Goal: Information Seeking & Learning: Learn about a topic

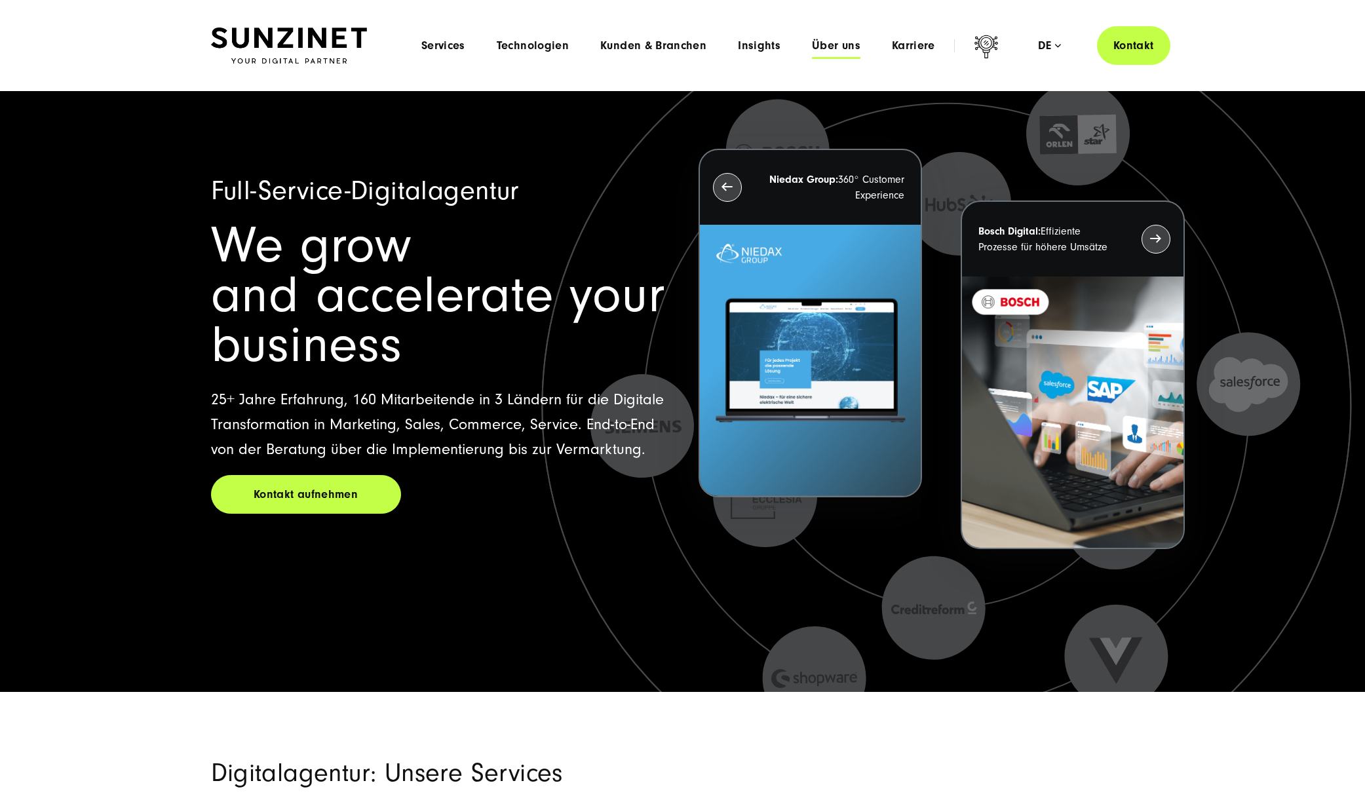
click at [841, 50] on span "Über uns" at bounding box center [836, 45] width 48 height 13
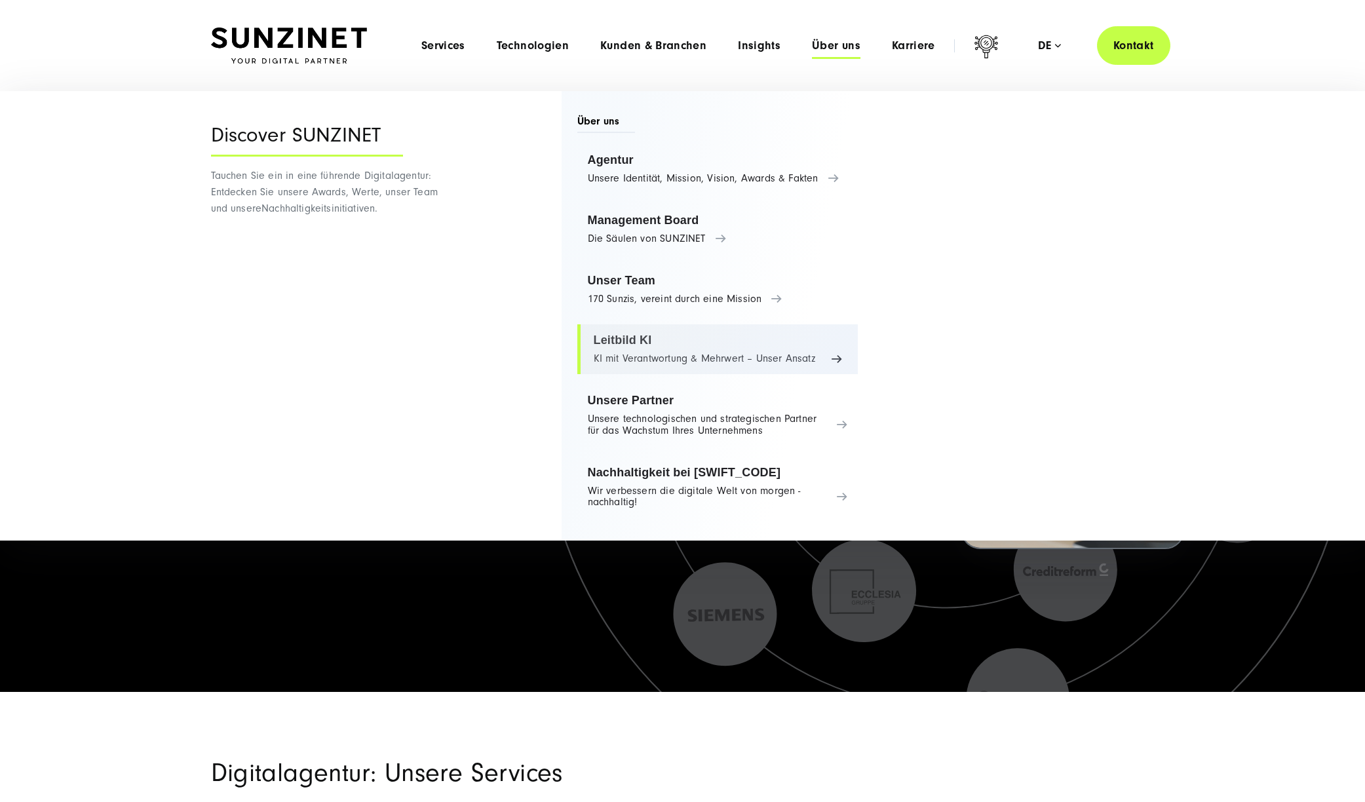
click at [809, 360] on link "Leitbild KI KI mit Verantwortung & Mehrwert – Unser Ansatz" at bounding box center [717, 349] width 281 height 50
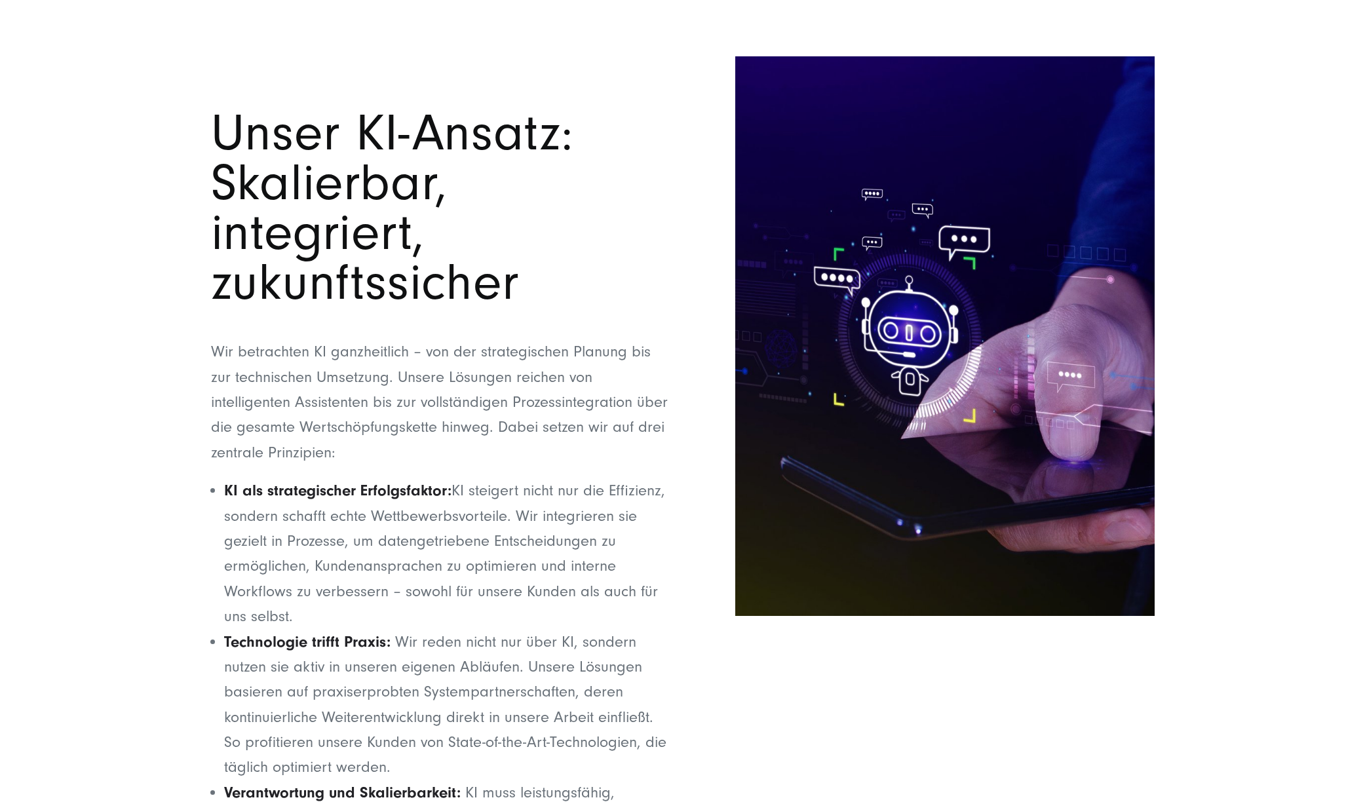
scroll to position [589, 0]
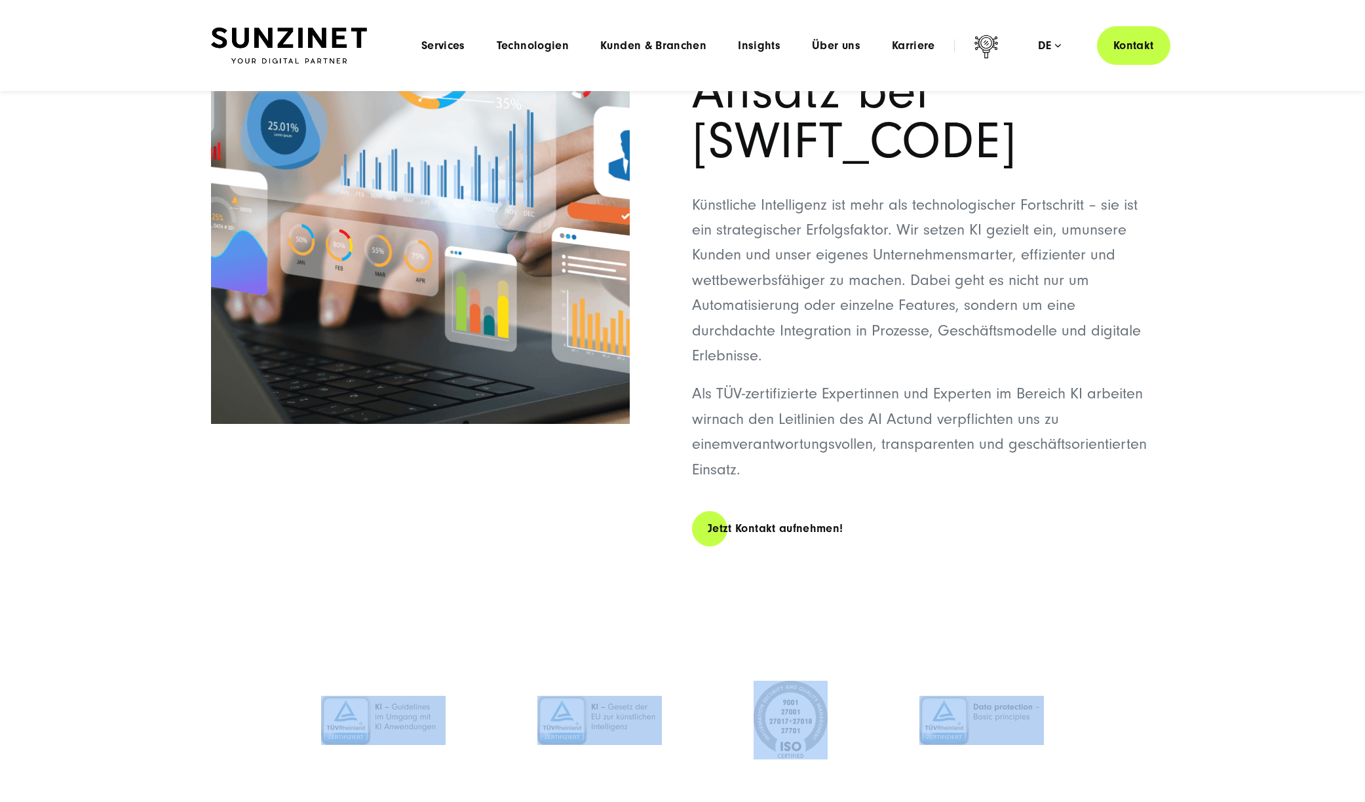
drag, startPoint x: 316, startPoint y: 664, endPoint x: 1132, endPoint y: 728, distance: 819.0
click at [1129, 733] on div at bounding box center [683, 719] width 1310 height 149
click at [1134, 726] on div at bounding box center [683, 719] width 1310 height 149
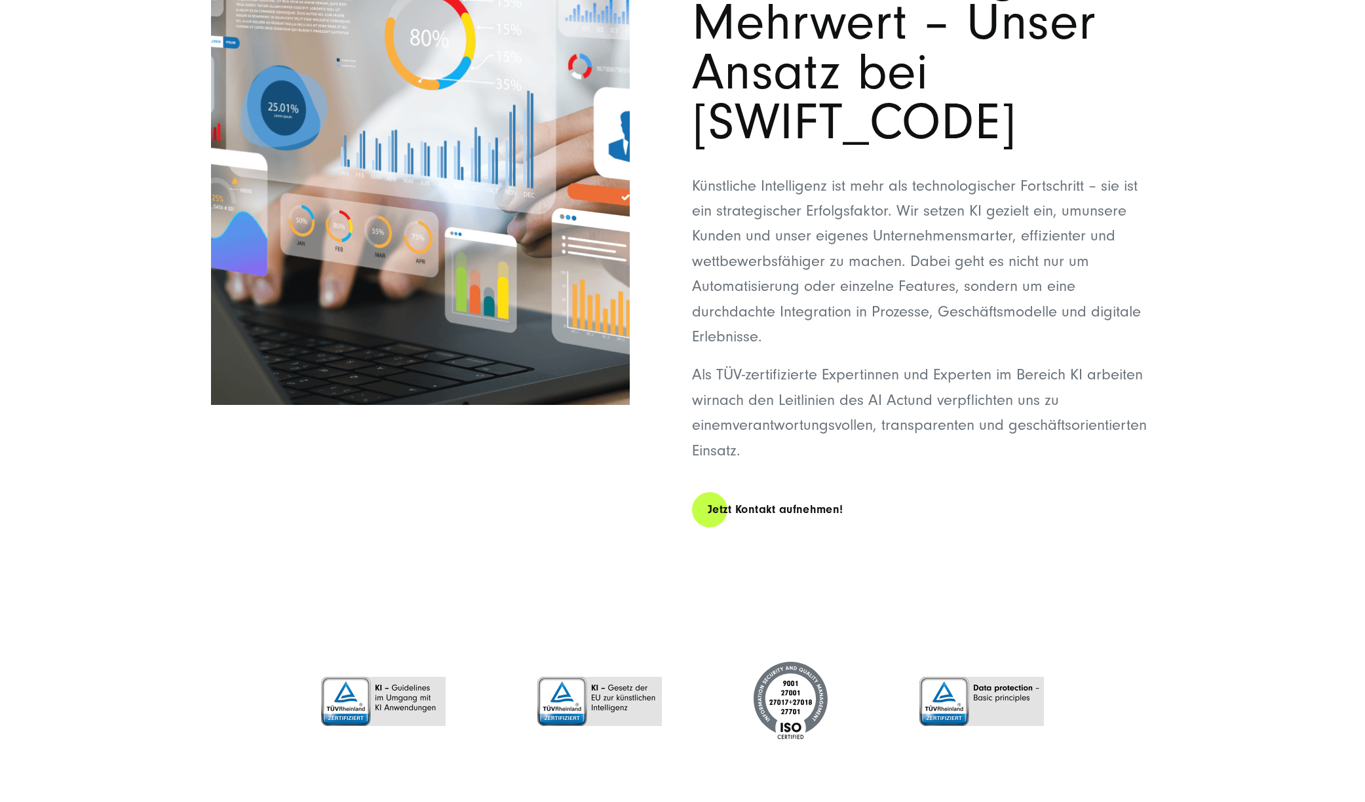
scroll to position [641, 0]
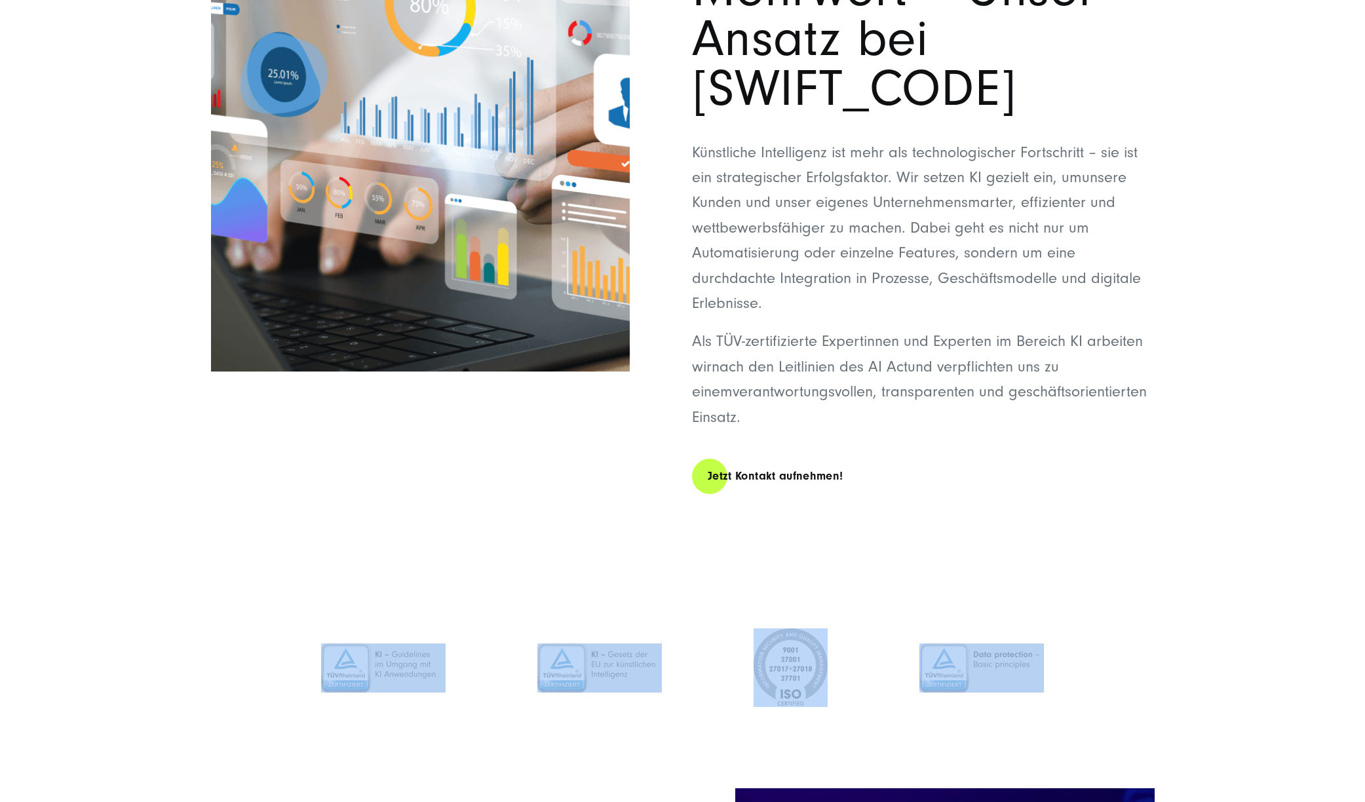
drag, startPoint x: 1143, startPoint y: 647, endPoint x: 235, endPoint y: 622, distance: 908.5
click at [235, 622] on div at bounding box center [683, 667] width 1310 height 105
drag, startPoint x: 383, startPoint y: 626, endPoint x: 1158, endPoint y: 653, distance: 775.6
click at [1158, 653] on div at bounding box center [683, 667] width 1310 height 105
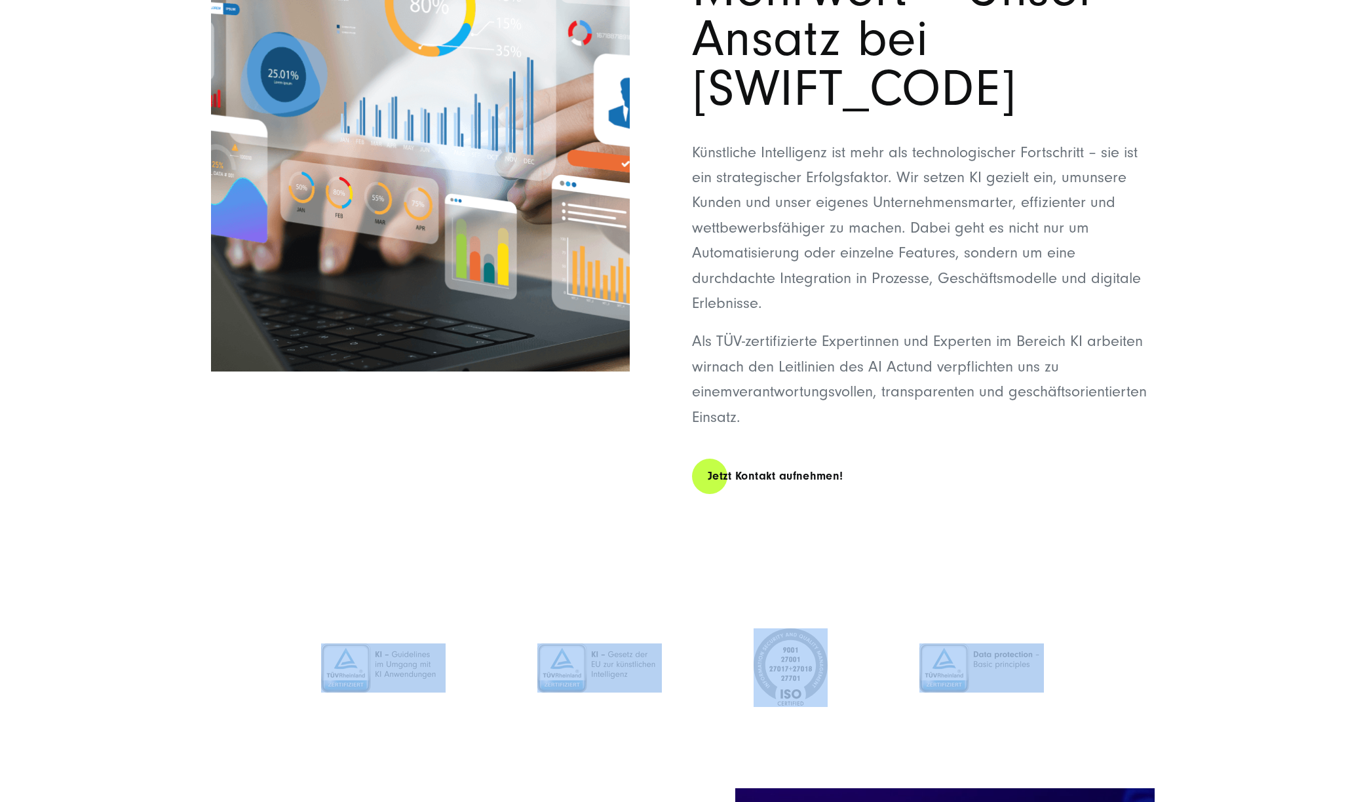
click at [1159, 653] on div at bounding box center [683, 667] width 1310 height 105
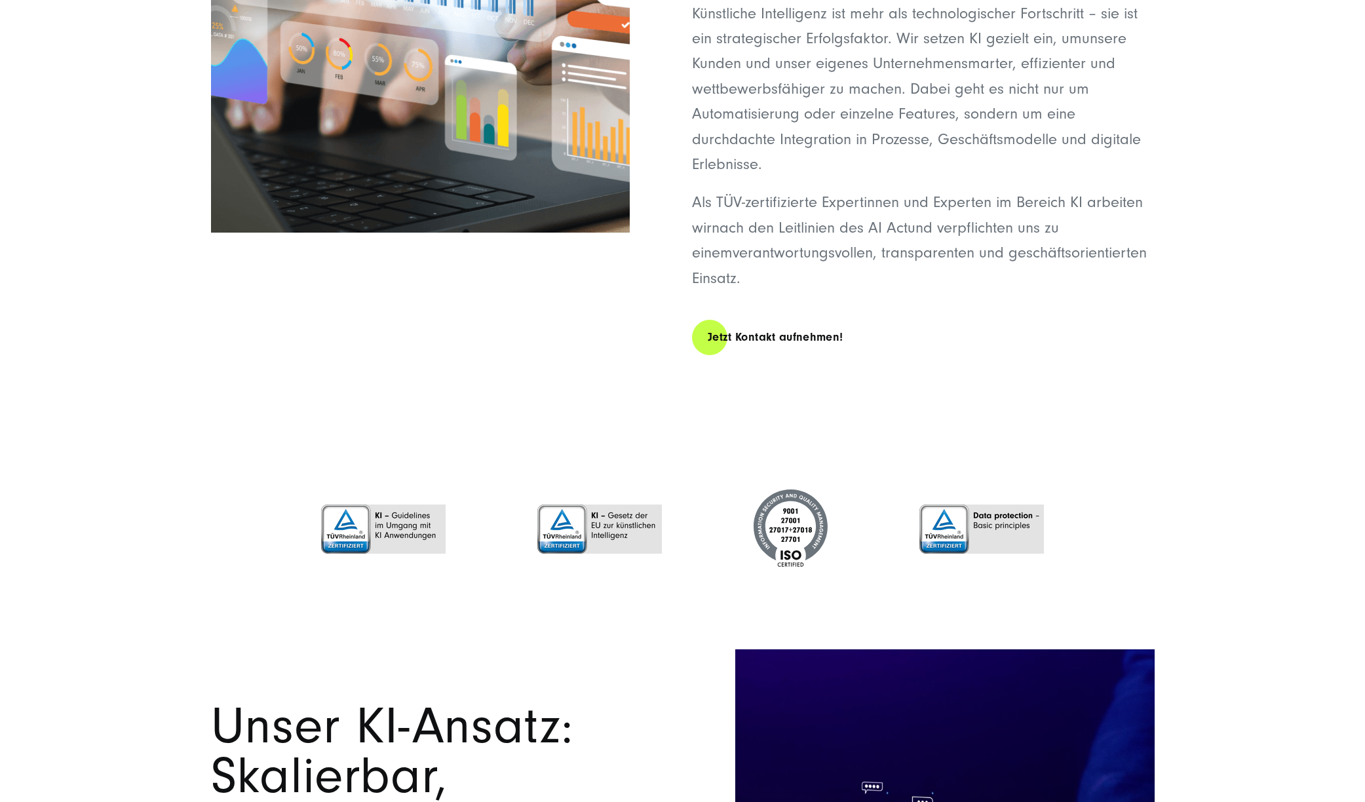
scroll to position [996, 0]
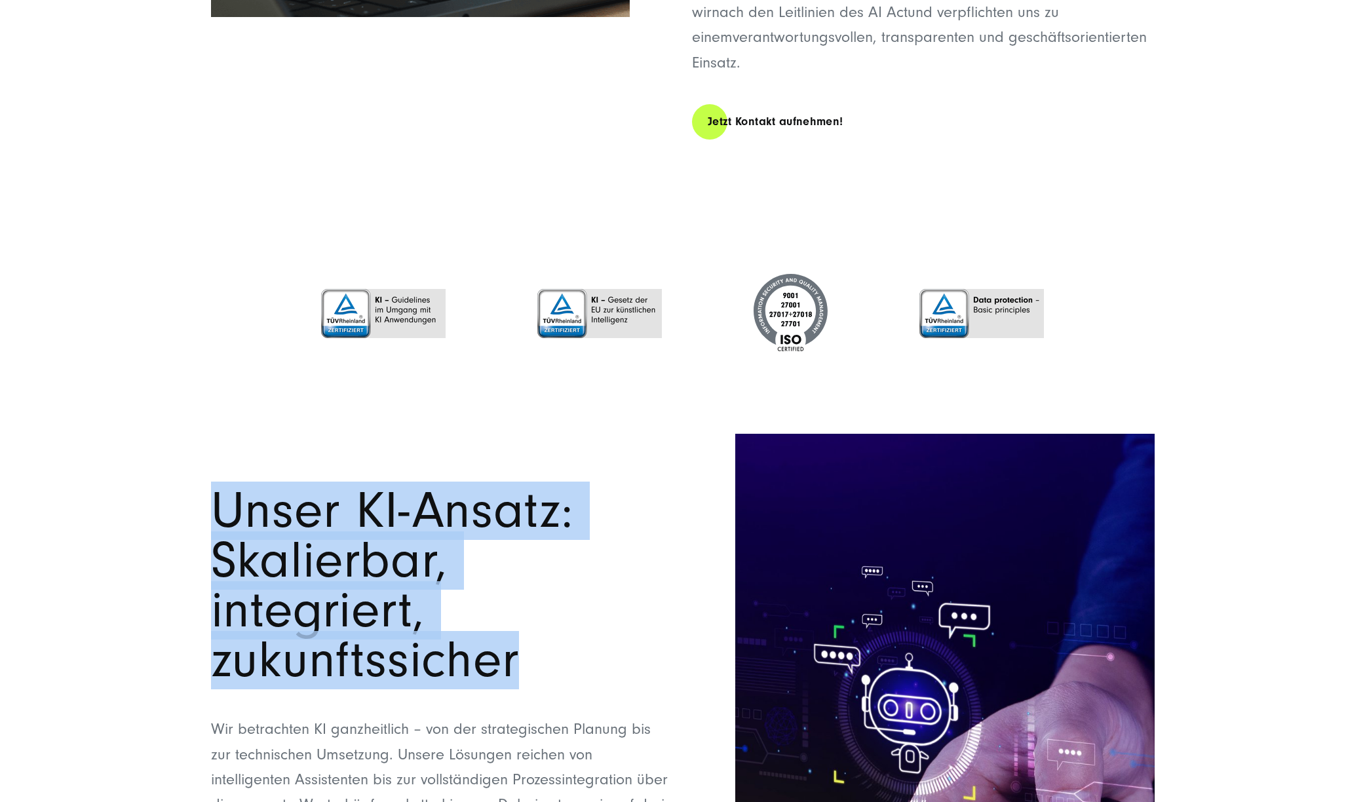
drag, startPoint x: 163, startPoint y: 442, endPoint x: 695, endPoint y: 573, distance: 547.8
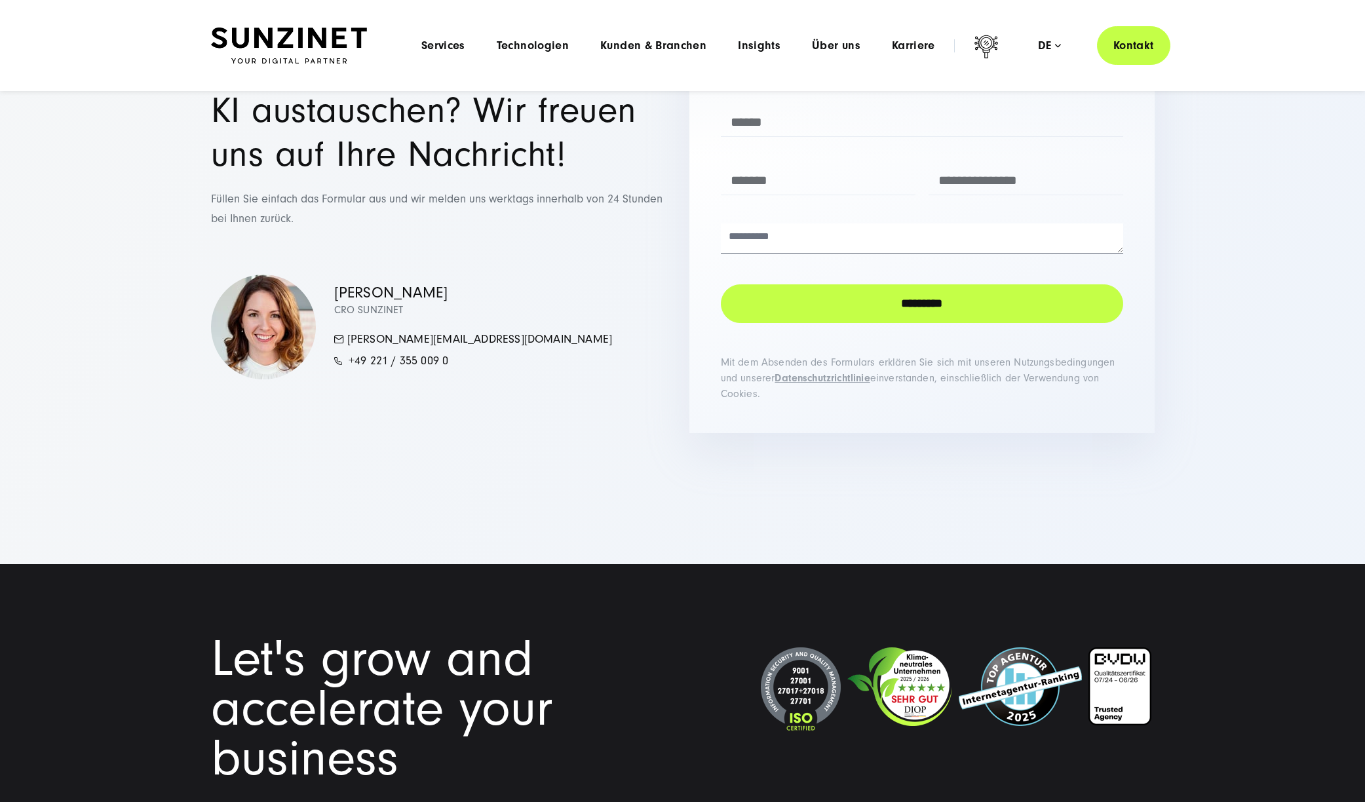
scroll to position [4770, 0]
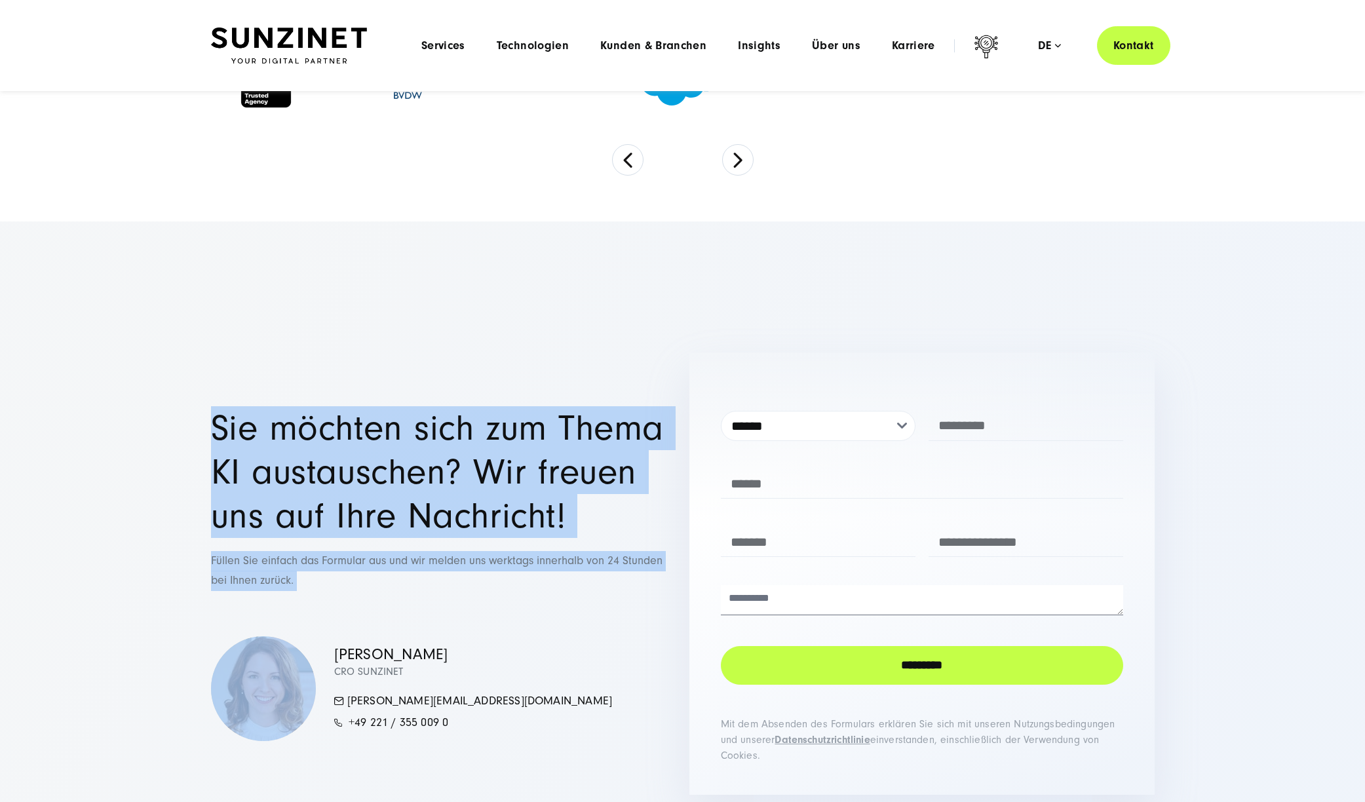
drag, startPoint x: 145, startPoint y: 271, endPoint x: 512, endPoint y: 466, distance: 416.2
click at [512, 466] on section "**********" at bounding box center [682, 573] width 1365 height 704
click at [512, 466] on div "Sie möchten sich zum Thema KI austauschen? Wir freuen uns auf Ihre Nachricht! F…" at bounding box center [443, 573] width 465 height 335
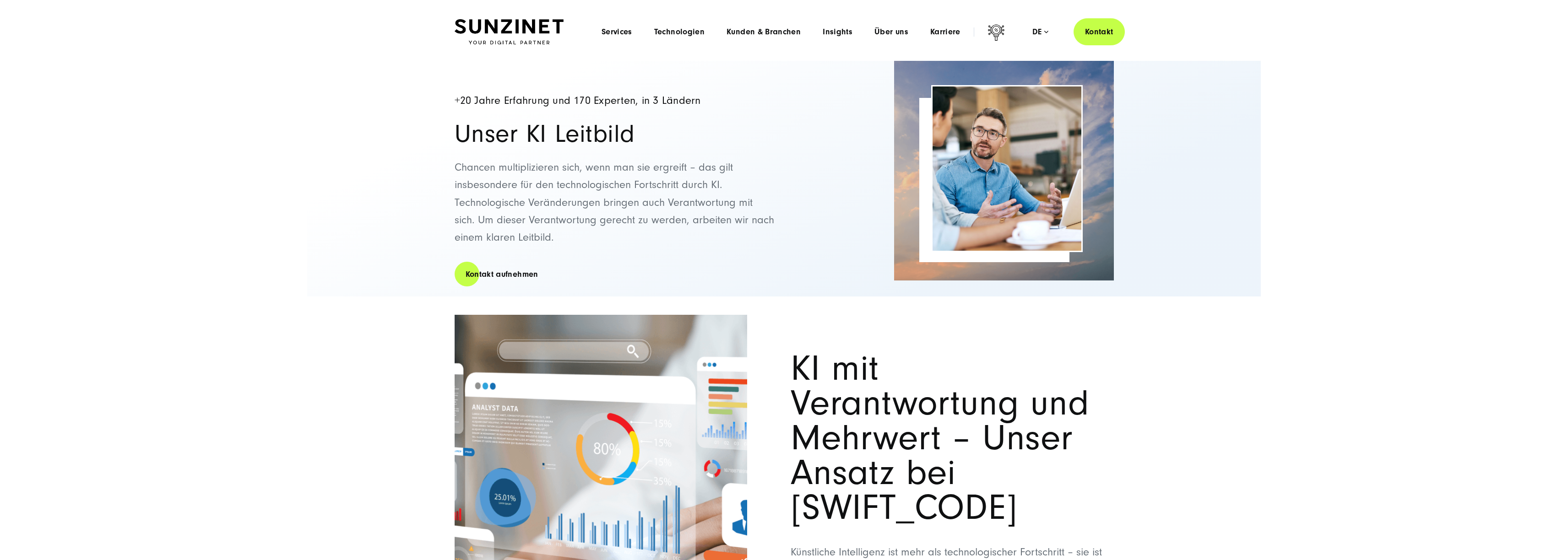
scroll to position [0, 0]
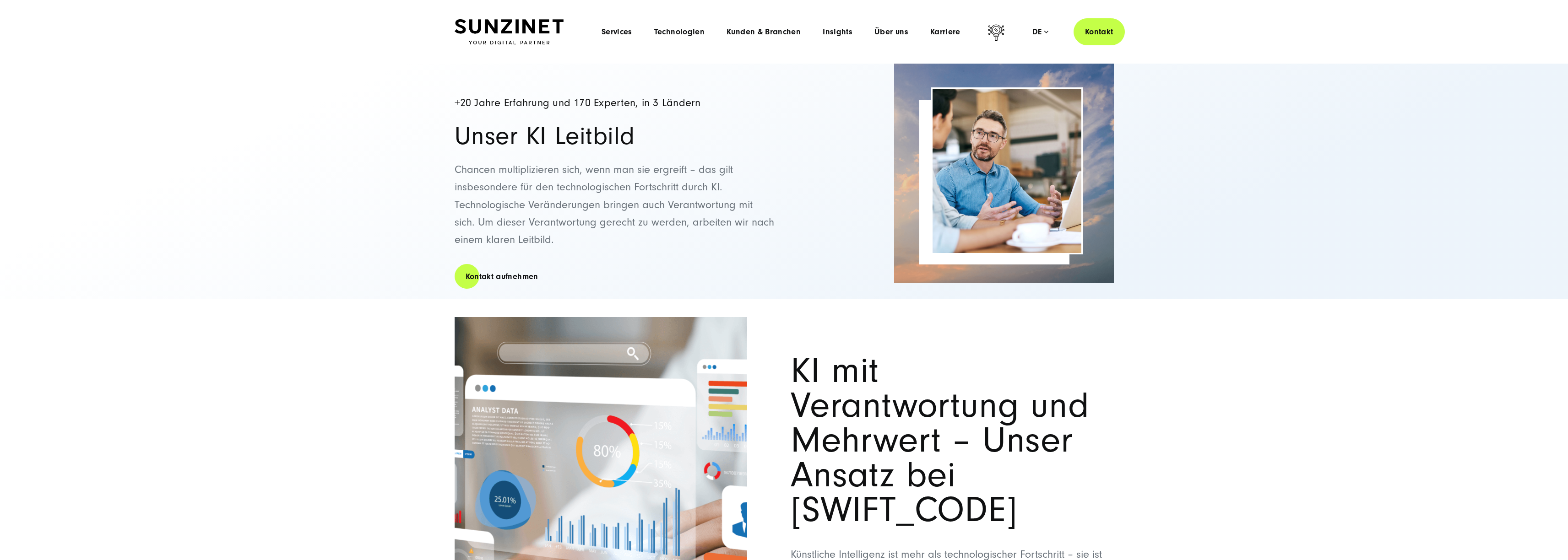
click at [890, 26] on div "Menu Services Menu Full Service Digitalagentur Wir lösen komplexe Herausforderu…" at bounding box center [857, 31] width 535 height 27
click at [890, 30] on span "Über uns" at bounding box center [892, 31] width 34 height 9
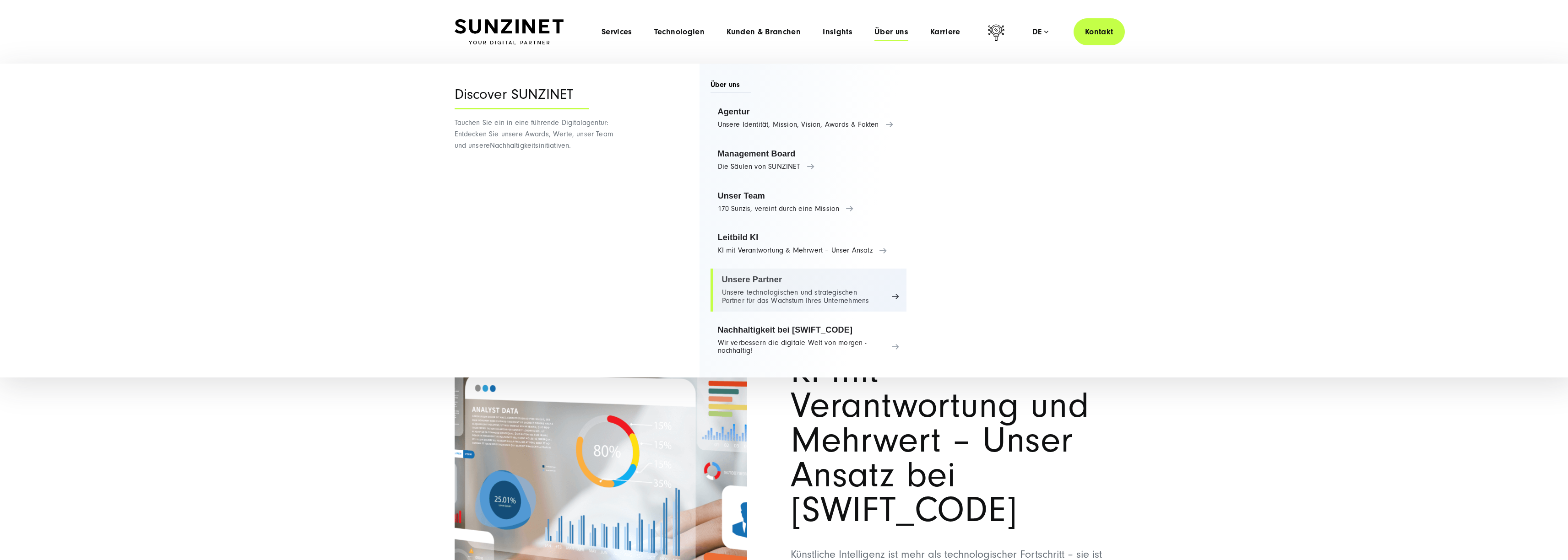
click at [774, 292] on link "Unsere Partner Unsere technologischen und strategischen Partner für das Wachstu…" at bounding box center [808, 290] width 196 height 43
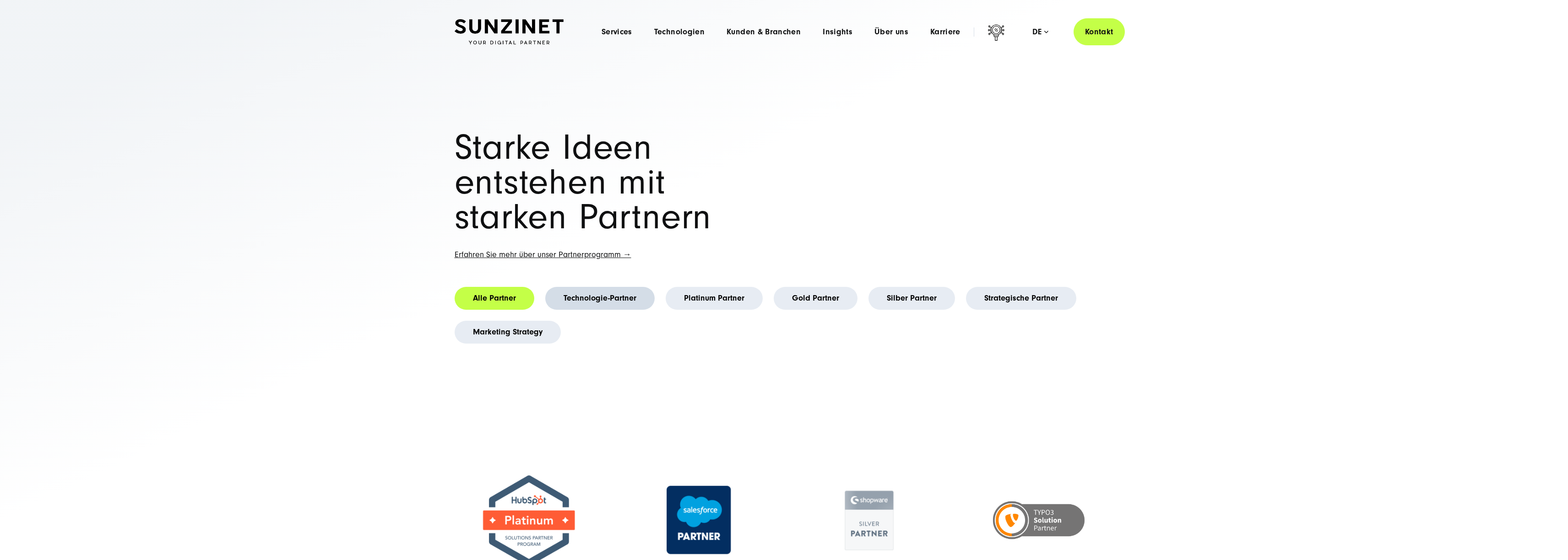
click at [583, 305] on link "Technologie-Partner" at bounding box center [600, 298] width 110 height 23
click at [715, 303] on link "Platinum Partner" at bounding box center [714, 298] width 97 height 23
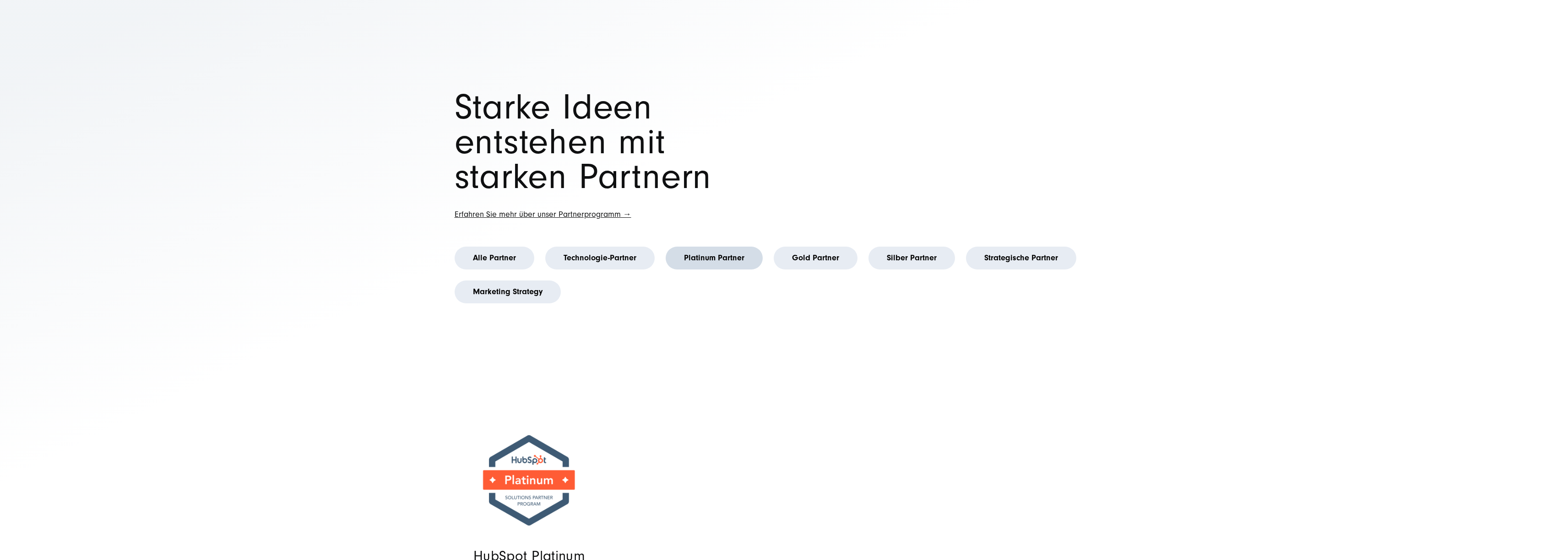
scroll to position [42, 0]
click at [813, 262] on link "Gold Partner" at bounding box center [815, 256] width 84 height 23
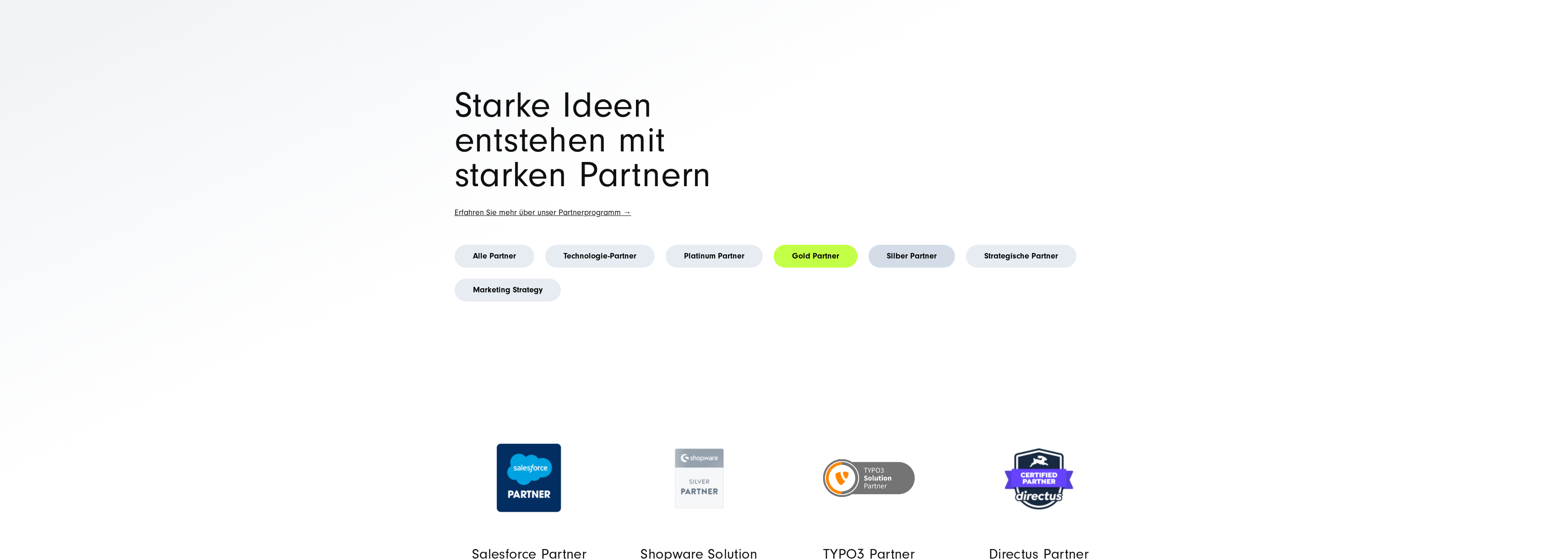
click at [920, 265] on link "Silber Partner" at bounding box center [912, 256] width 87 height 23
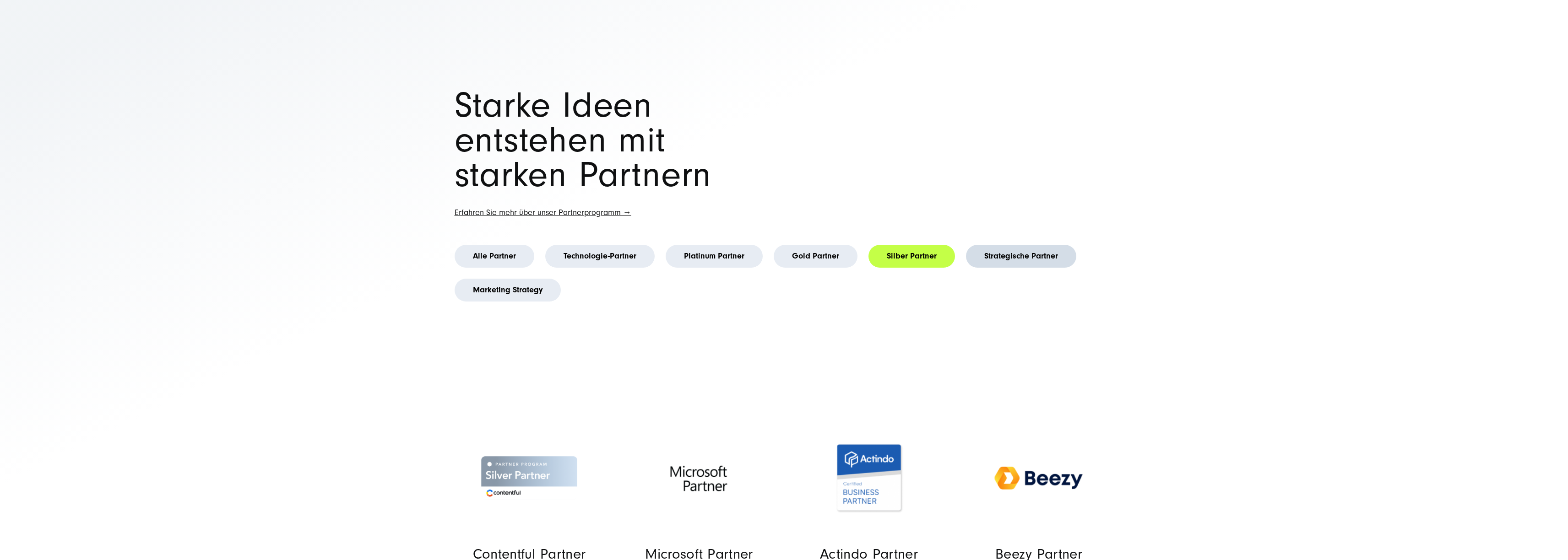
click at [1015, 262] on link "Strategische Partner" at bounding box center [1022, 256] width 110 height 23
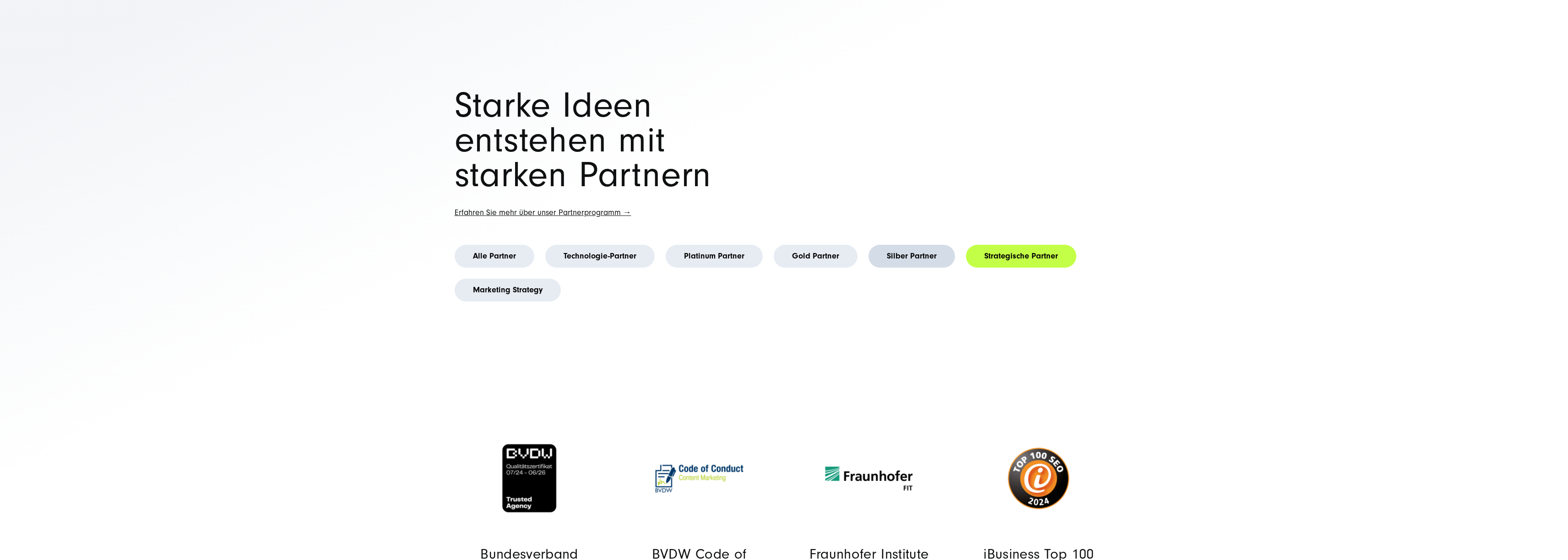
click at [928, 260] on link "Silber Partner" at bounding box center [912, 256] width 87 height 23
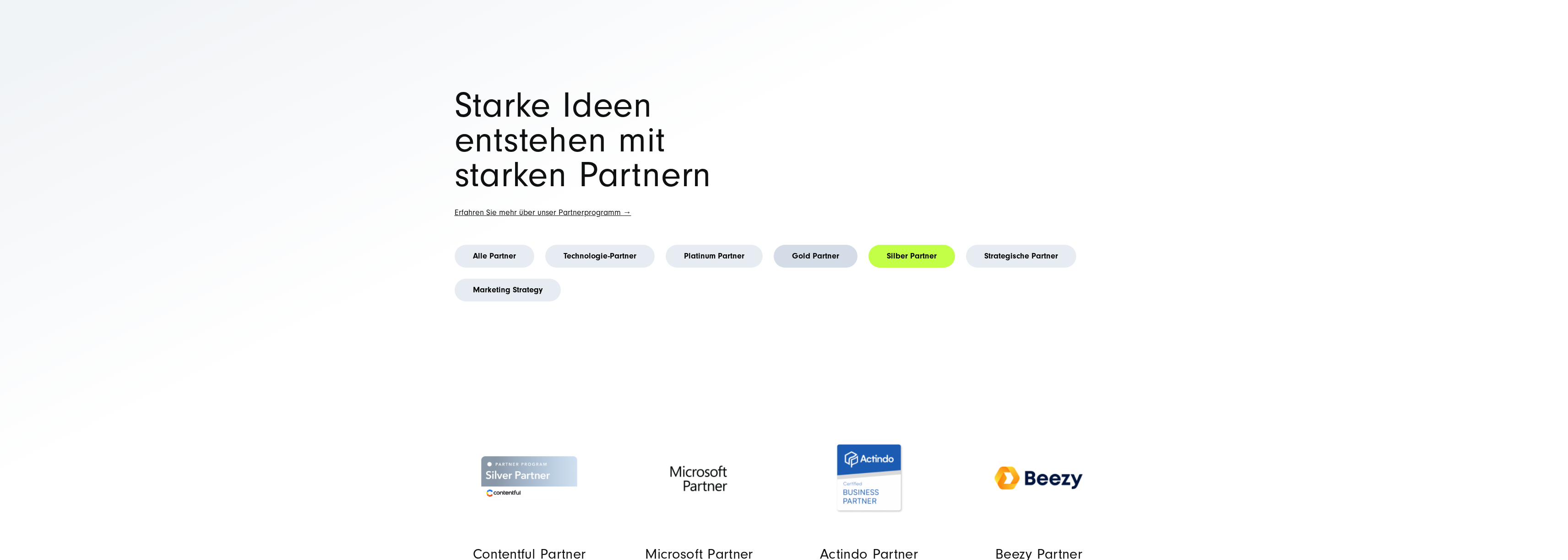
click at [786, 257] on link "Gold Partner" at bounding box center [815, 256] width 84 height 23
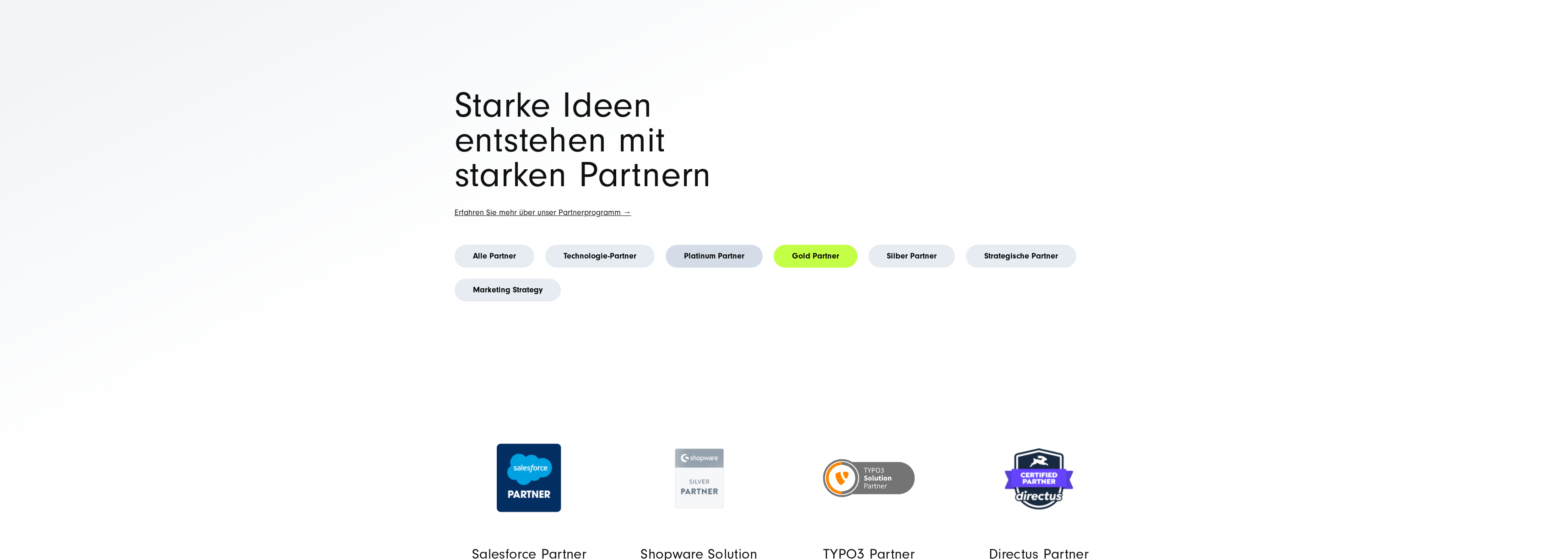
click at [711, 256] on link "Platinum Partner" at bounding box center [714, 256] width 97 height 23
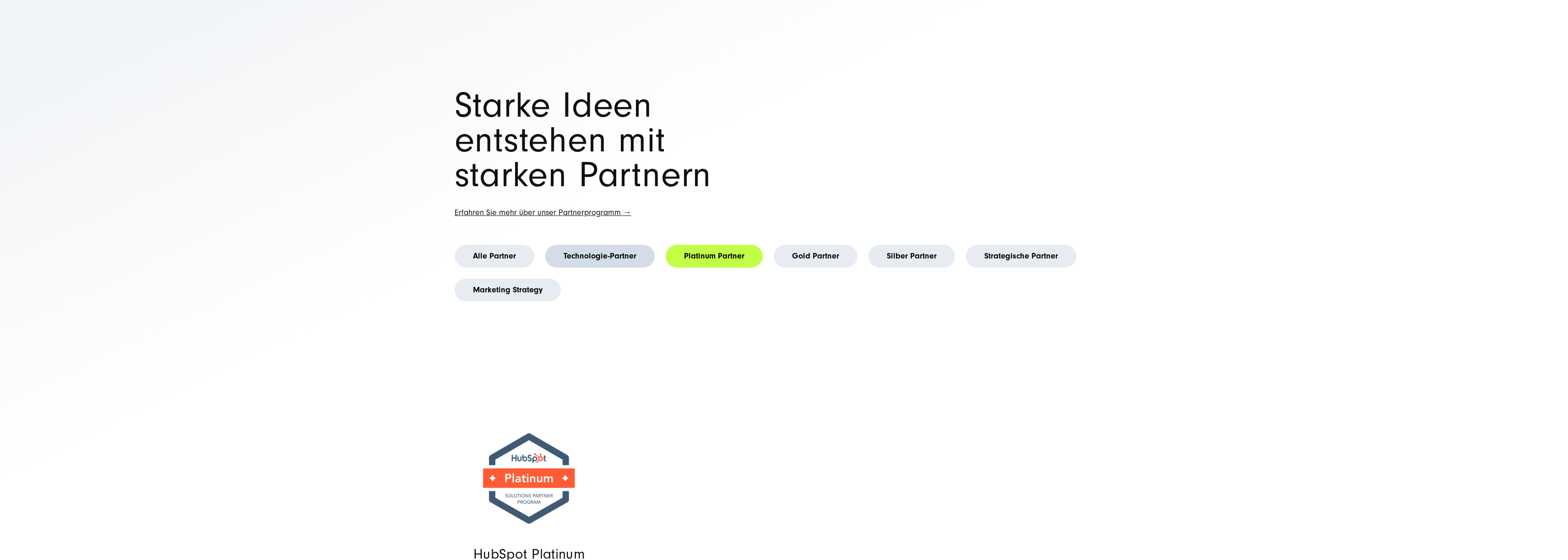
click at [583, 254] on link "Technologie-Partner" at bounding box center [600, 256] width 110 height 23
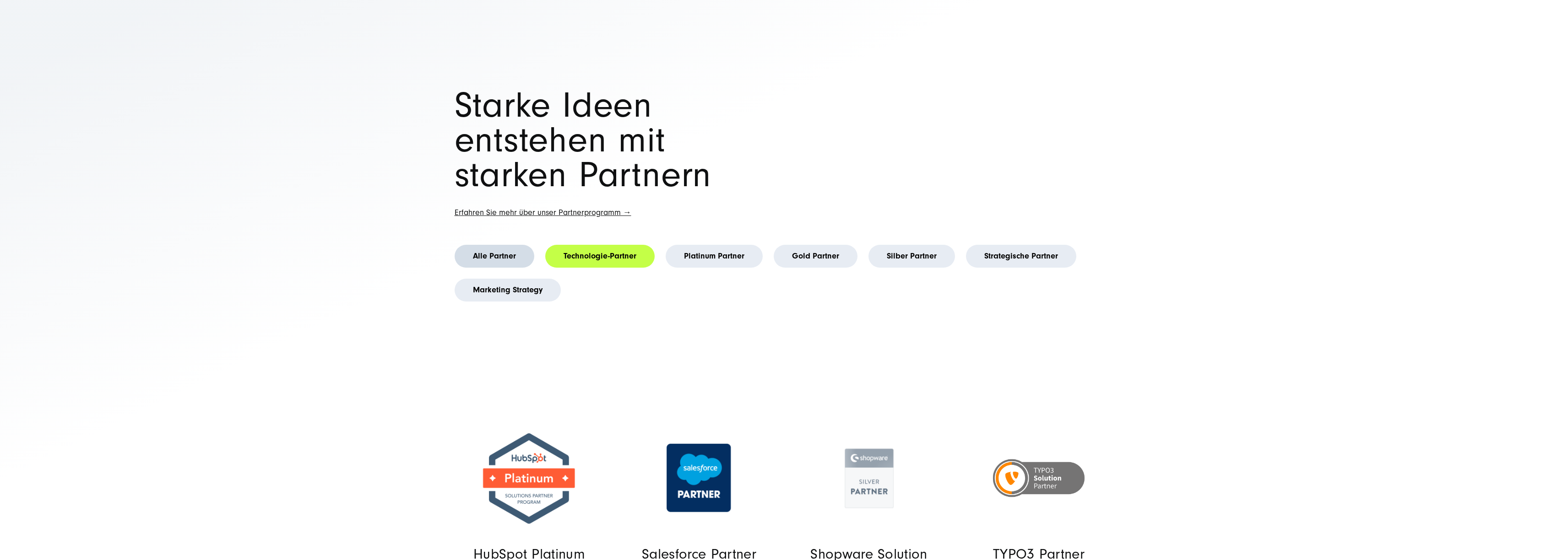
click at [465, 255] on link "Alle Partner" at bounding box center [495, 256] width 80 height 23
click at [504, 300] on link "Marketing Strategy" at bounding box center [508, 290] width 106 height 23
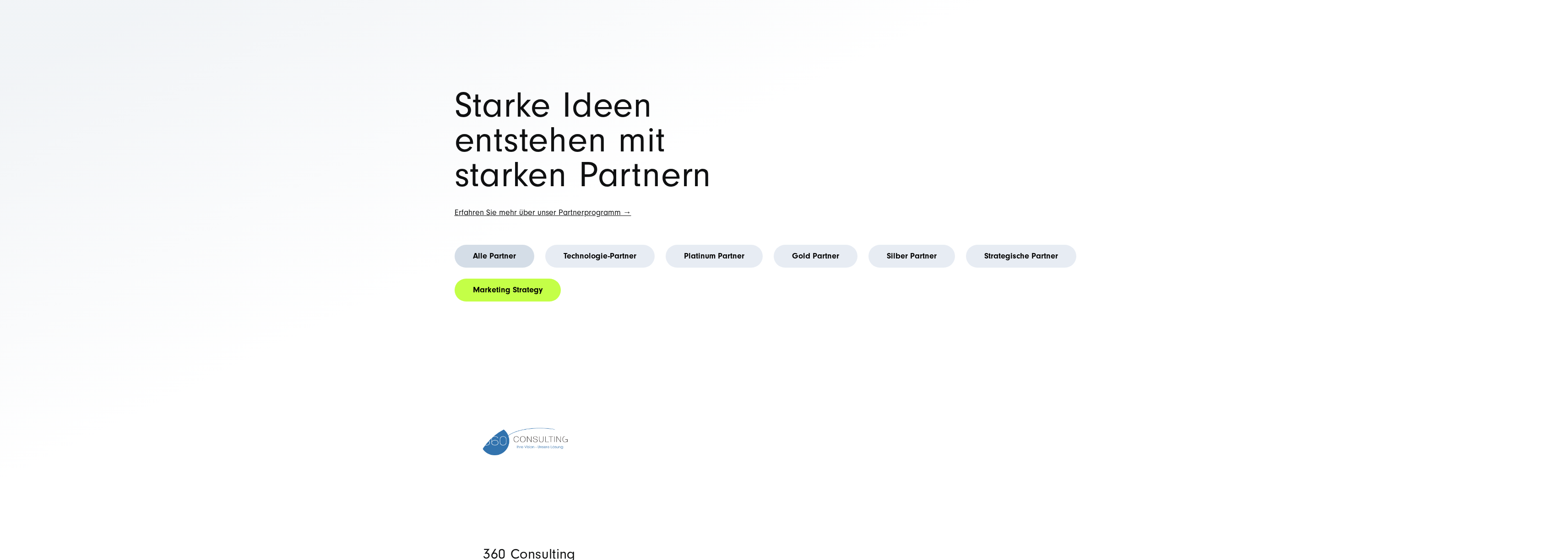
click at [497, 260] on link "Alle Partner" at bounding box center [495, 256] width 80 height 23
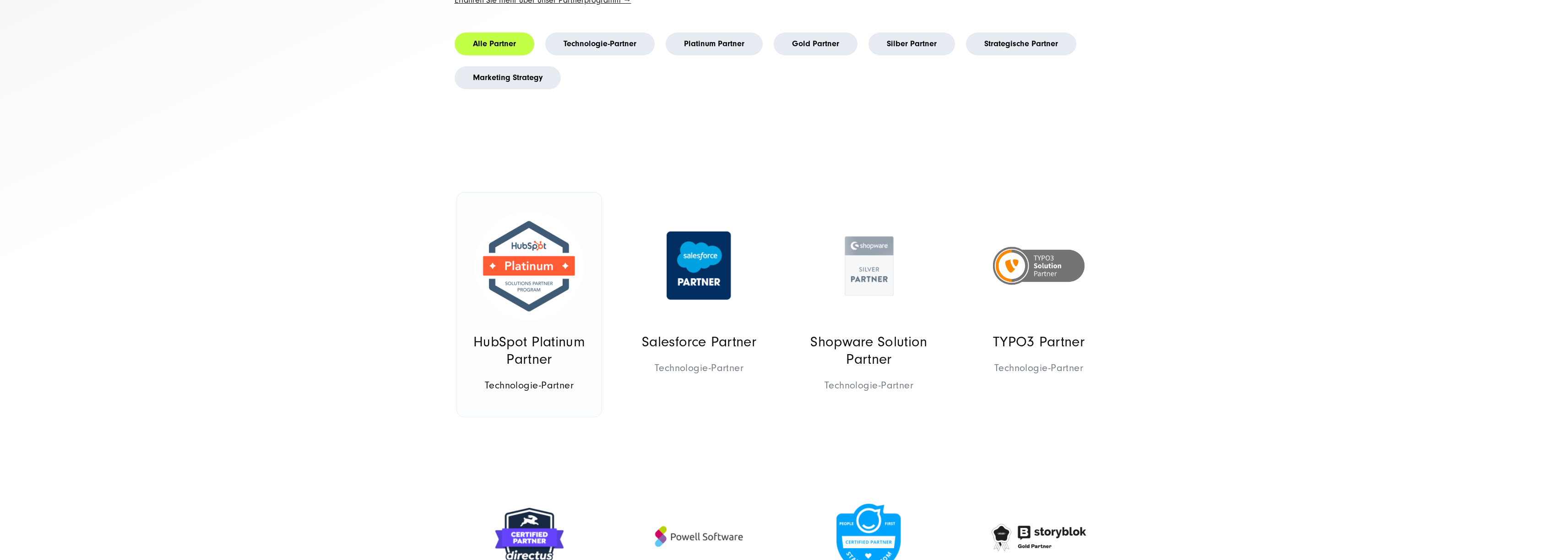
scroll to position [341, 0]
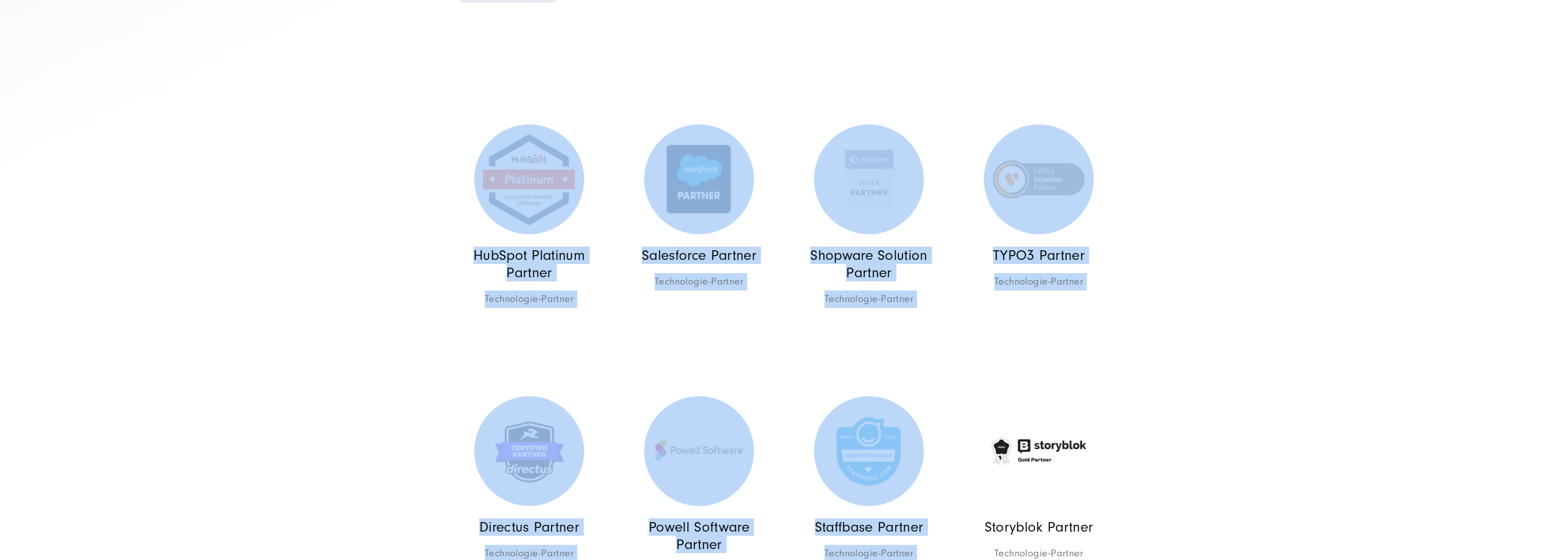
drag, startPoint x: 369, startPoint y: 194, endPoint x: 1210, endPoint y: 366, distance: 858.4
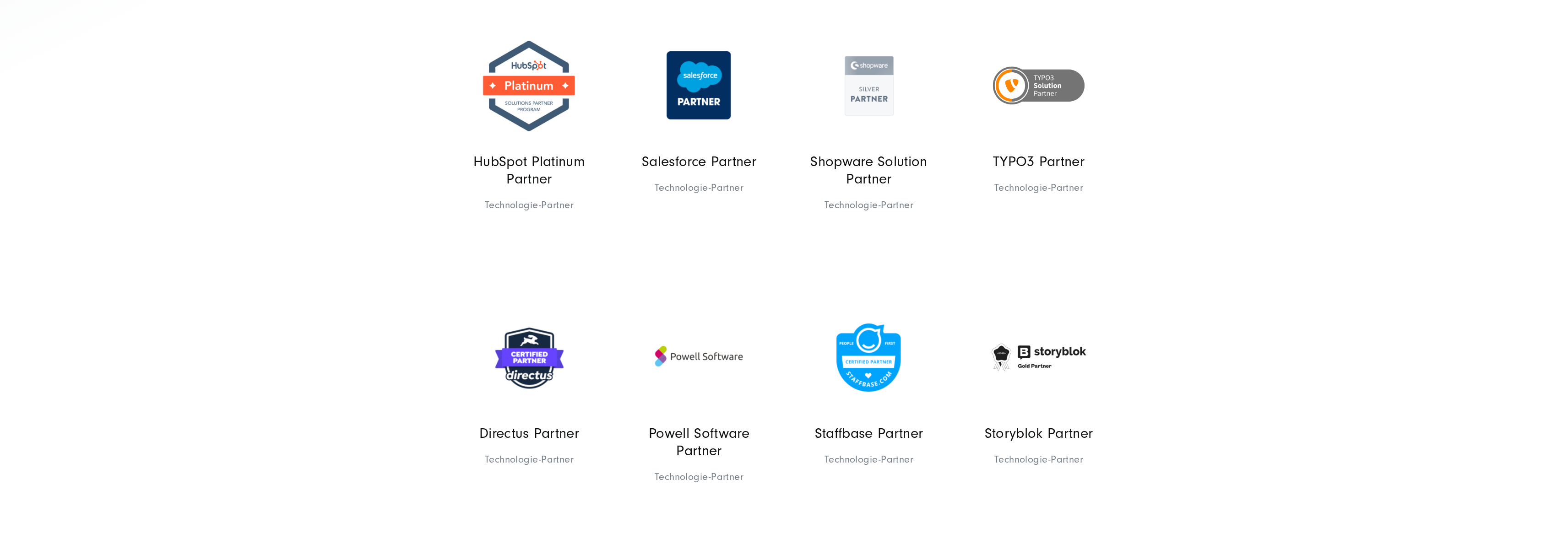
scroll to position [536, 0]
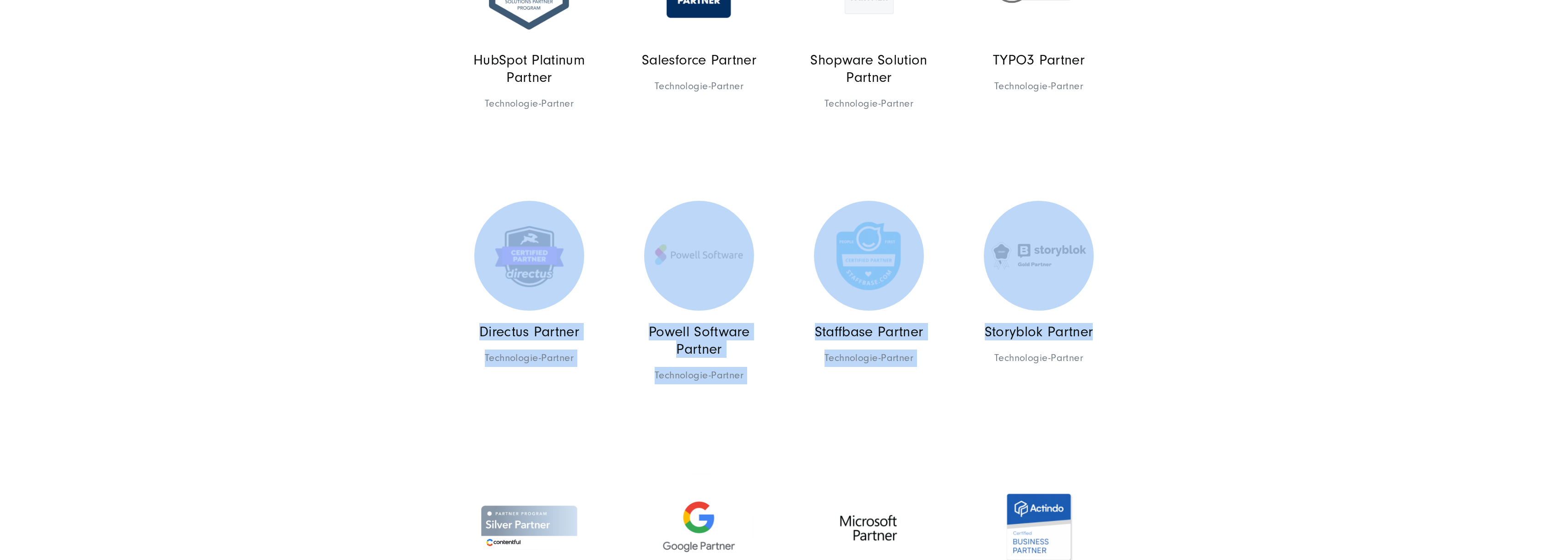
drag, startPoint x: 1215, startPoint y: 338, endPoint x: 273, endPoint y: 283, distance: 943.6
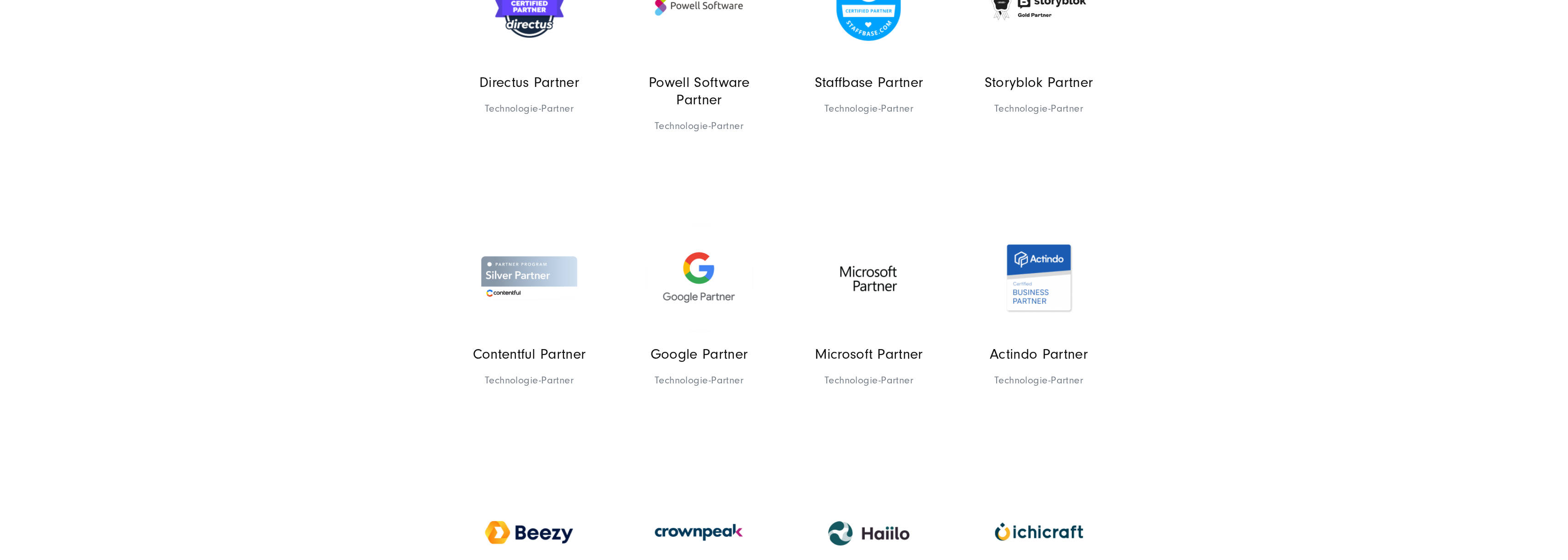
scroll to position [786, 0]
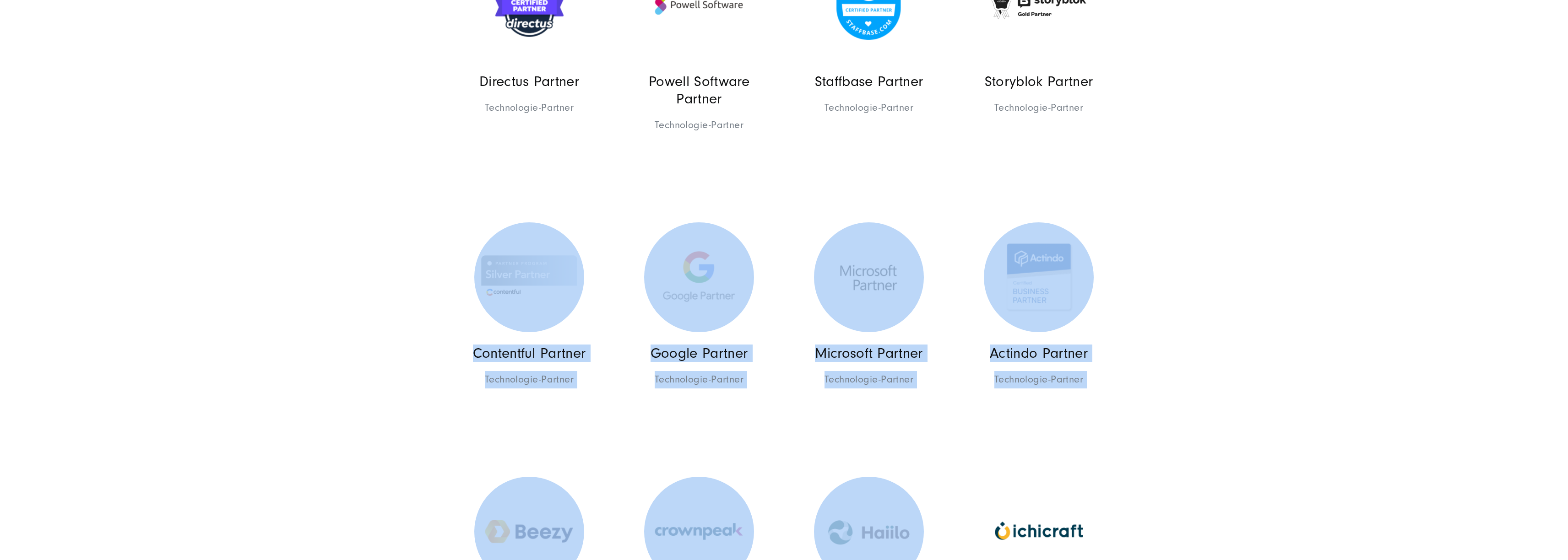
drag, startPoint x: 382, startPoint y: 313, endPoint x: 1237, endPoint y: 461, distance: 867.7
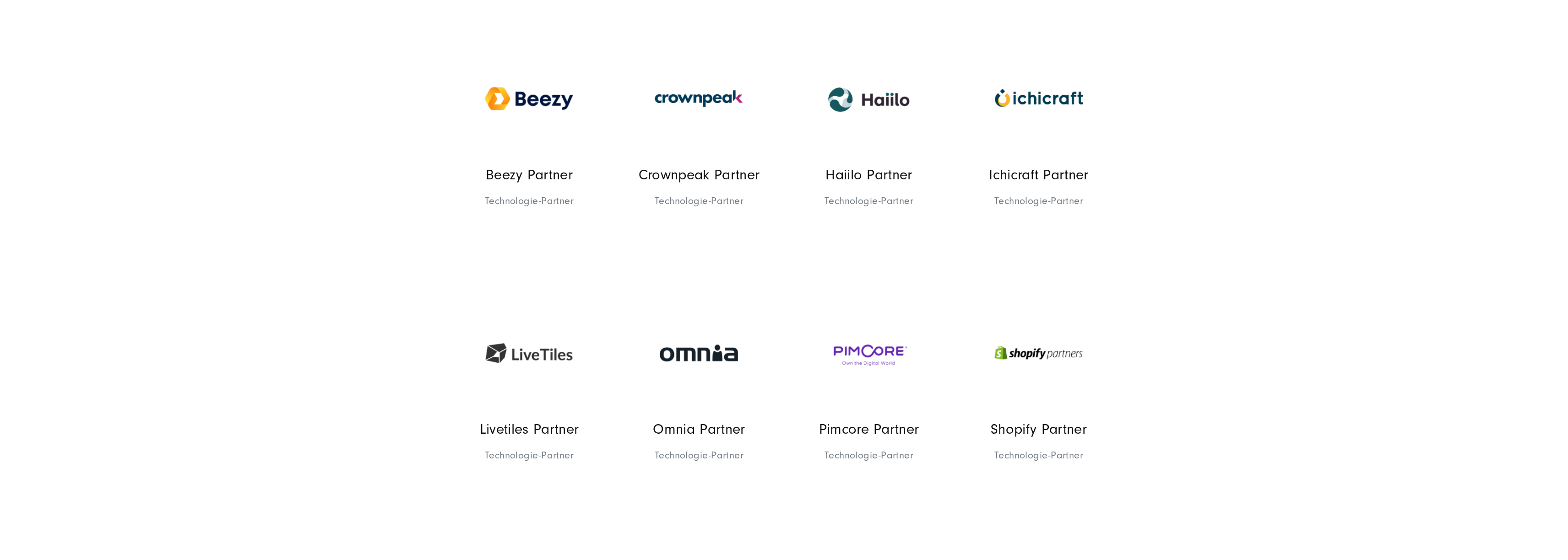
scroll to position [1228, 0]
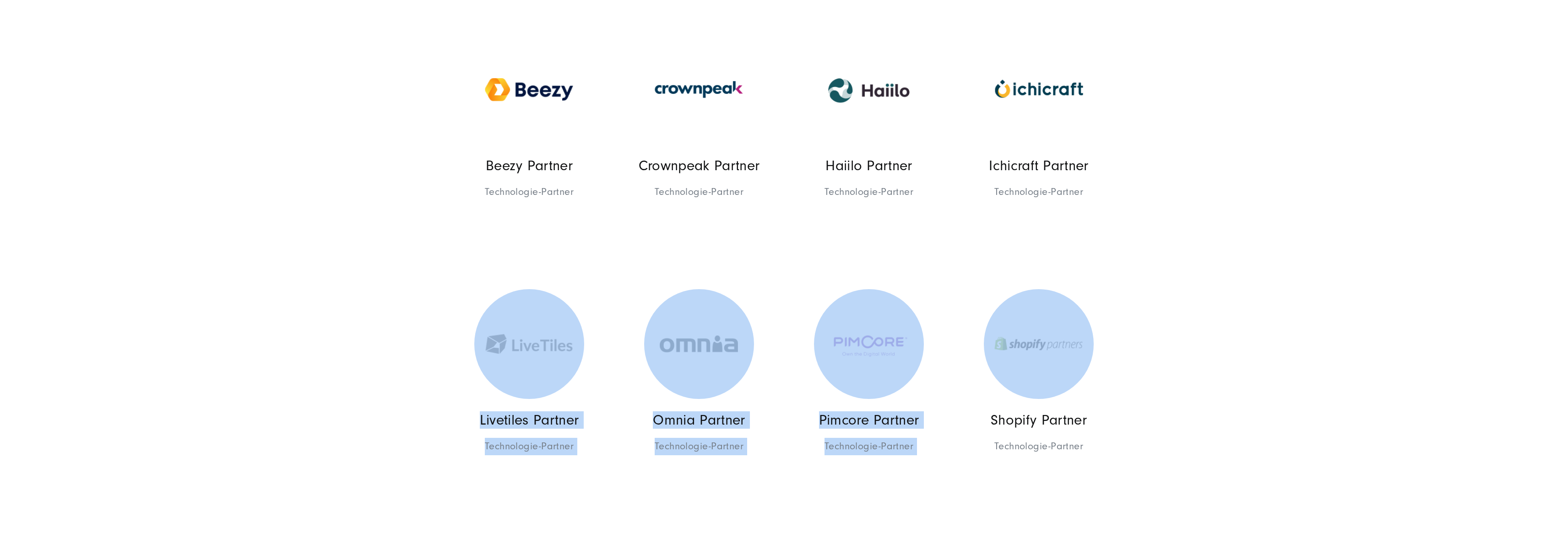
drag, startPoint x: 1228, startPoint y: 341, endPoint x: 387, endPoint y: 337, distance: 841.0
click at [387, 337] on section "Starke Ideen entstehen mit starken Partnern Erfahren Sie mehr über unser Partne…" at bounding box center [784, 380] width 1568 height 3091
drag, startPoint x: 386, startPoint y: 331, endPoint x: 1483, endPoint y: 480, distance: 1107.1
click at [1483, 479] on section "Starke Ideen entstehen mit starken Partnern Erfahren Sie mehr über unser Partne…" at bounding box center [784, 380] width 1568 height 3091
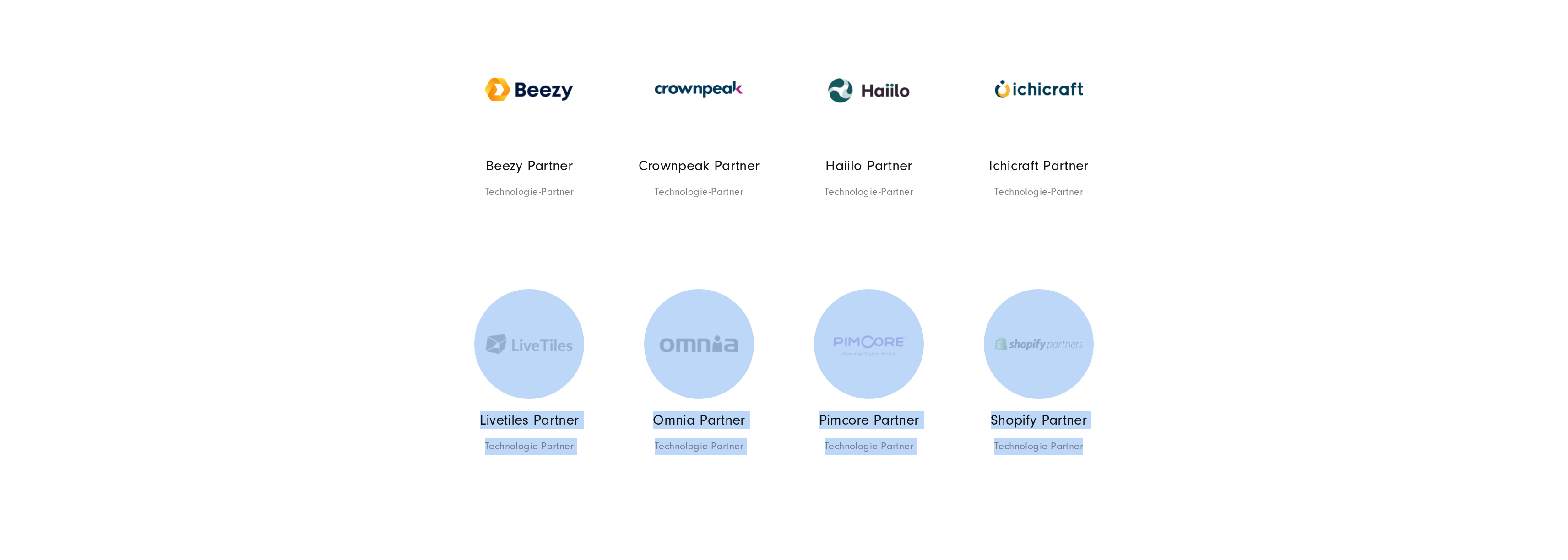
click at [1486, 478] on section "Starke Ideen entstehen mit starken Partnern Erfahren Sie mehr über unser Partne…" at bounding box center [784, 380] width 1568 height 3091
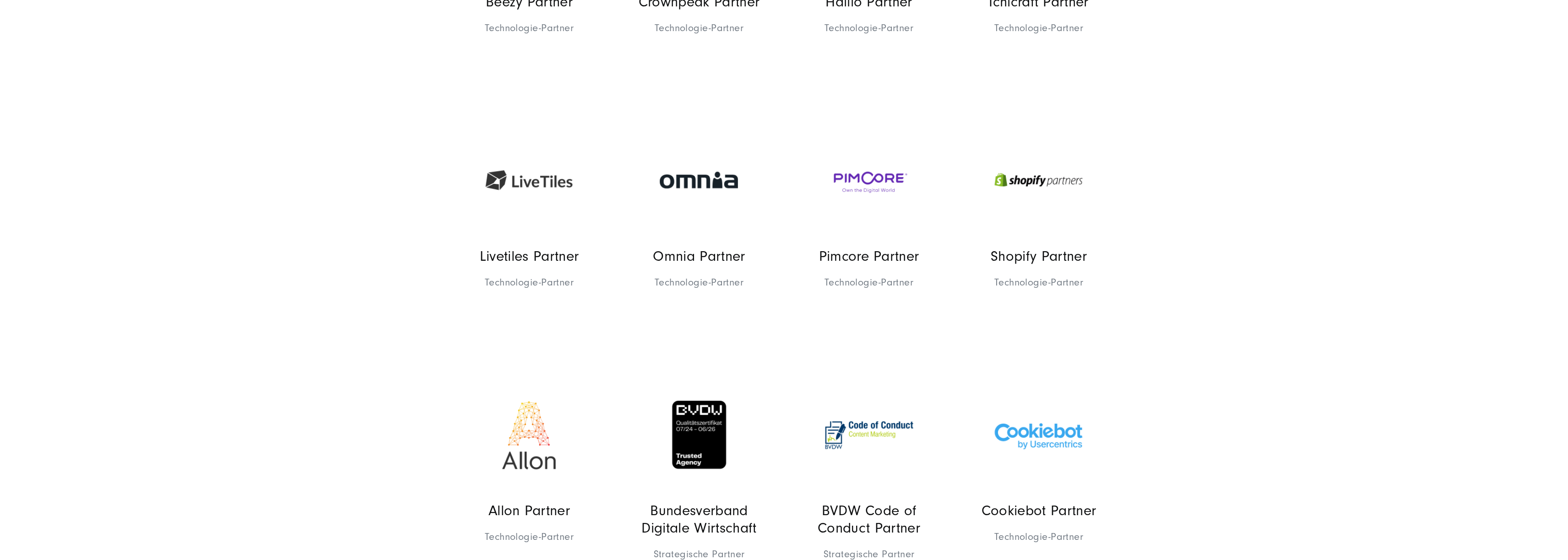
scroll to position [1636, 0]
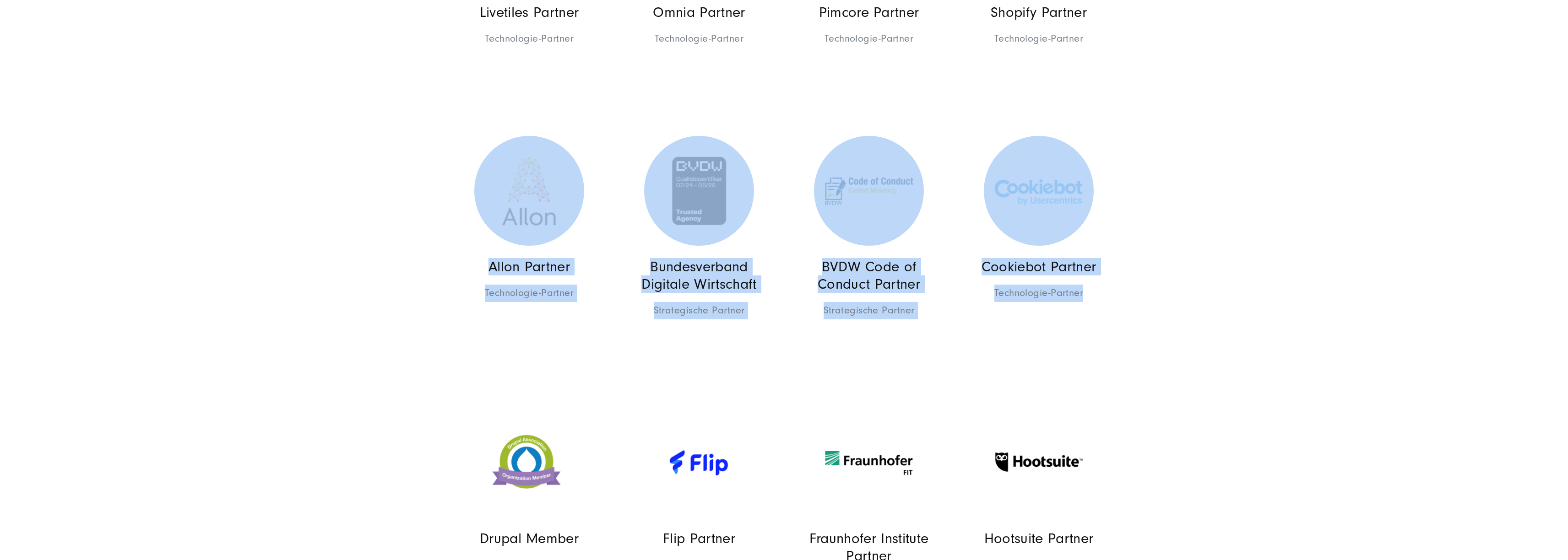
drag, startPoint x: 1225, startPoint y: 334, endPoint x: 384, endPoint y: 202, distance: 851.3
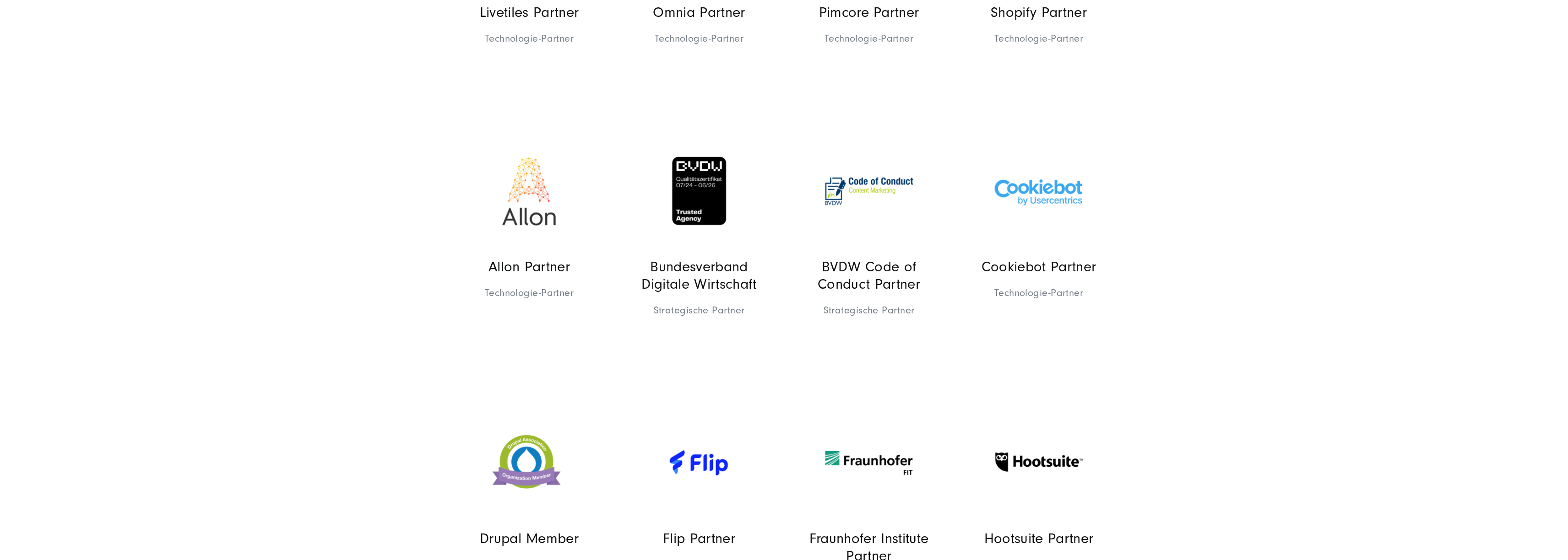
drag, startPoint x: 384, startPoint y: 202, endPoint x: 380, endPoint y: 202, distance: 4.0
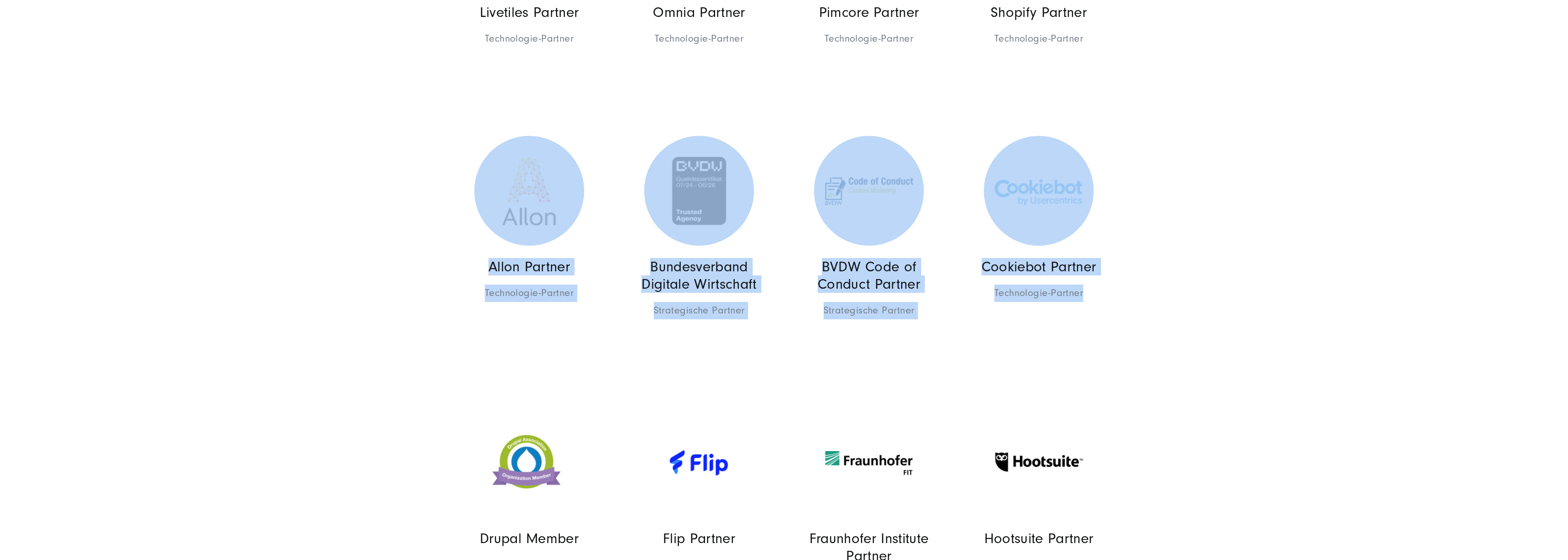
drag, startPoint x: 372, startPoint y: 195, endPoint x: 1455, endPoint y: 339, distance: 1092.5
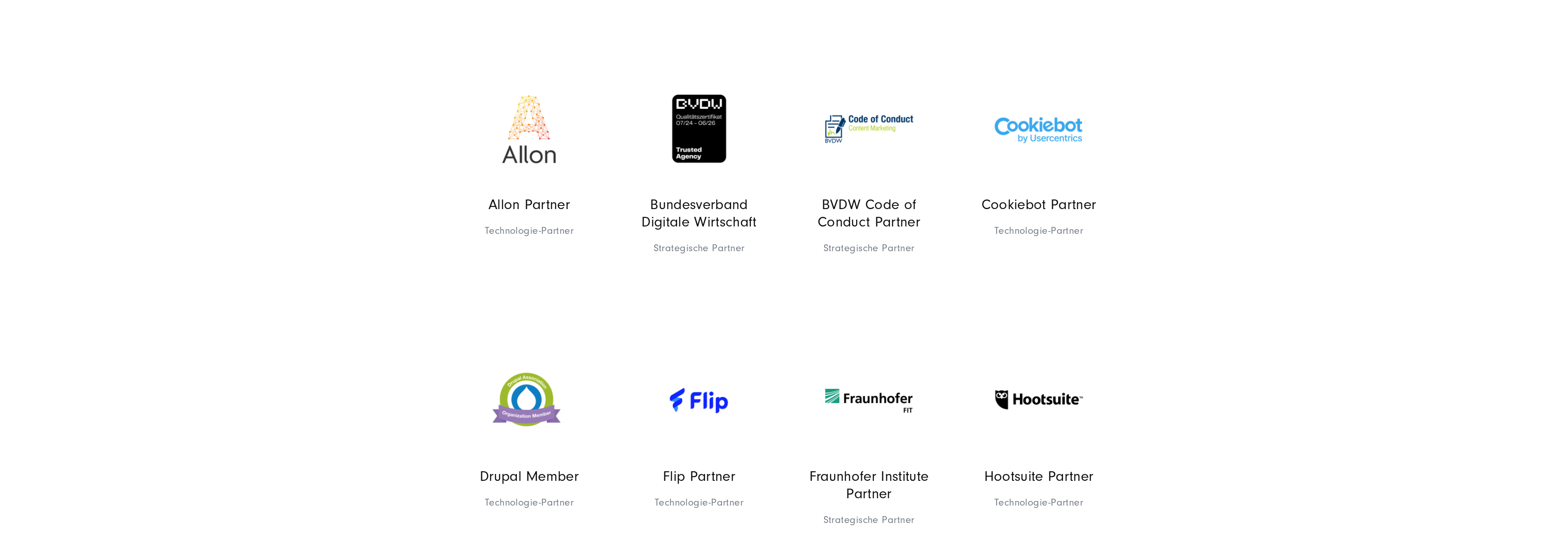
scroll to position [1847, 0]
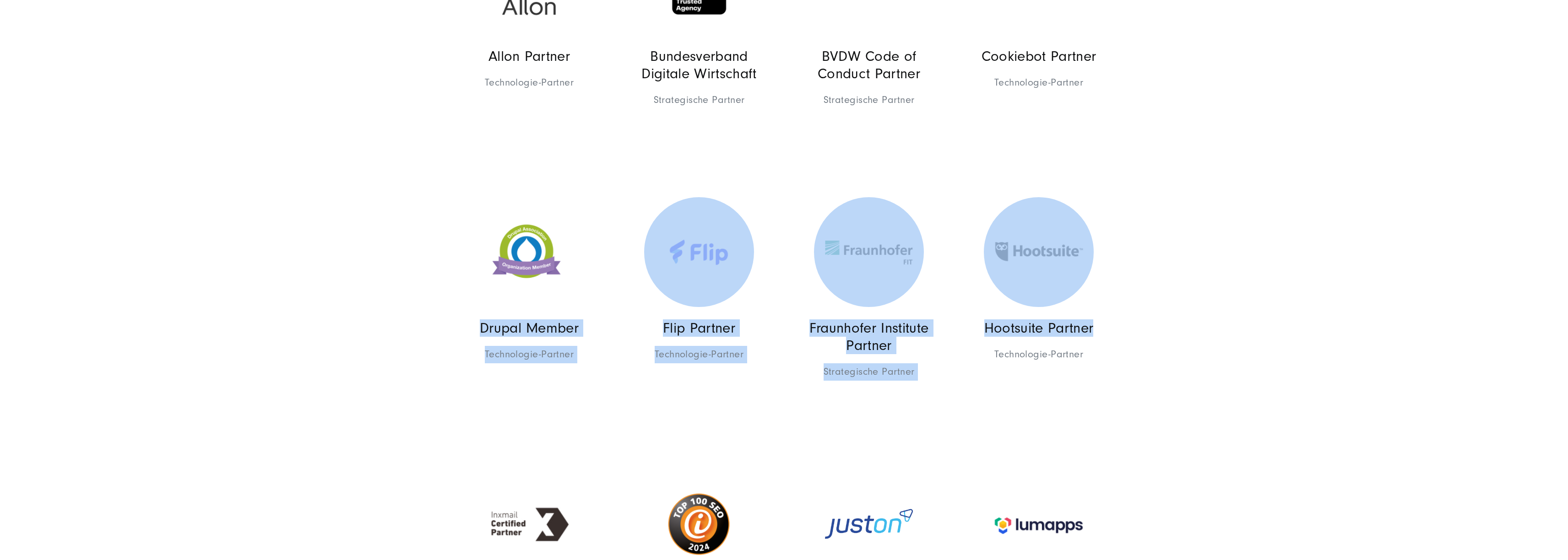
drag, startPoint x: 1251, startPoint y: 337, endPoint x: 254, endPoint y: 332, distance: 997.0
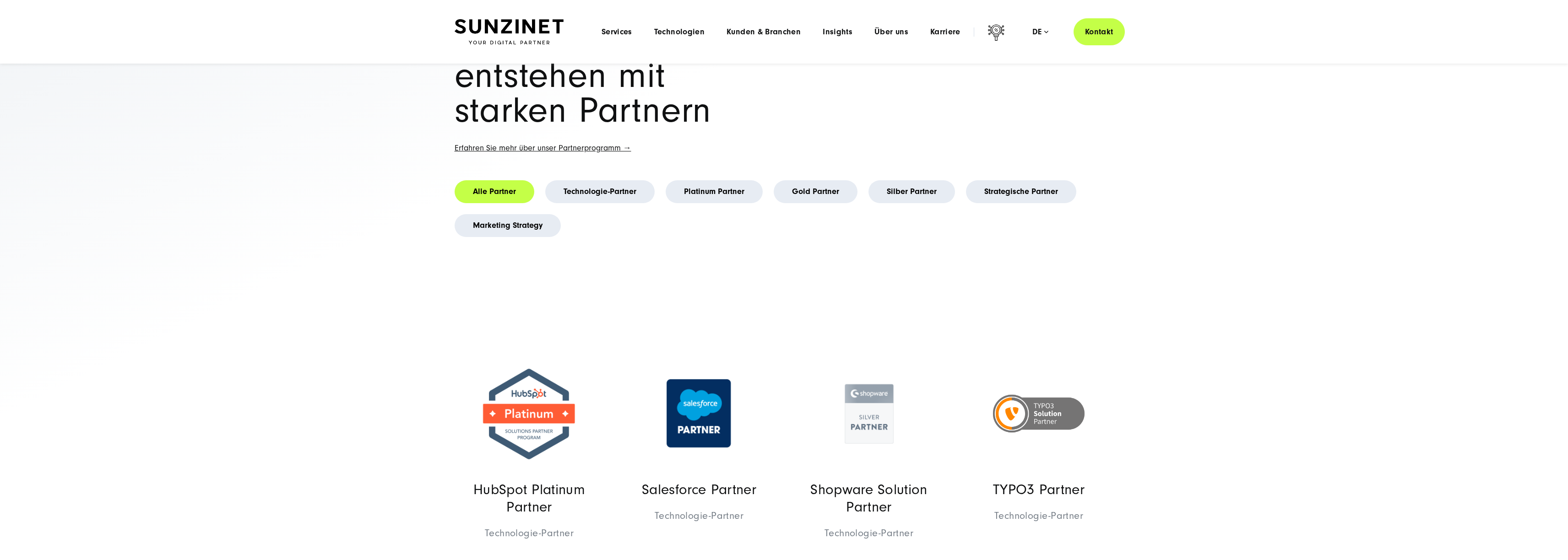
scroll to position [0, 0]
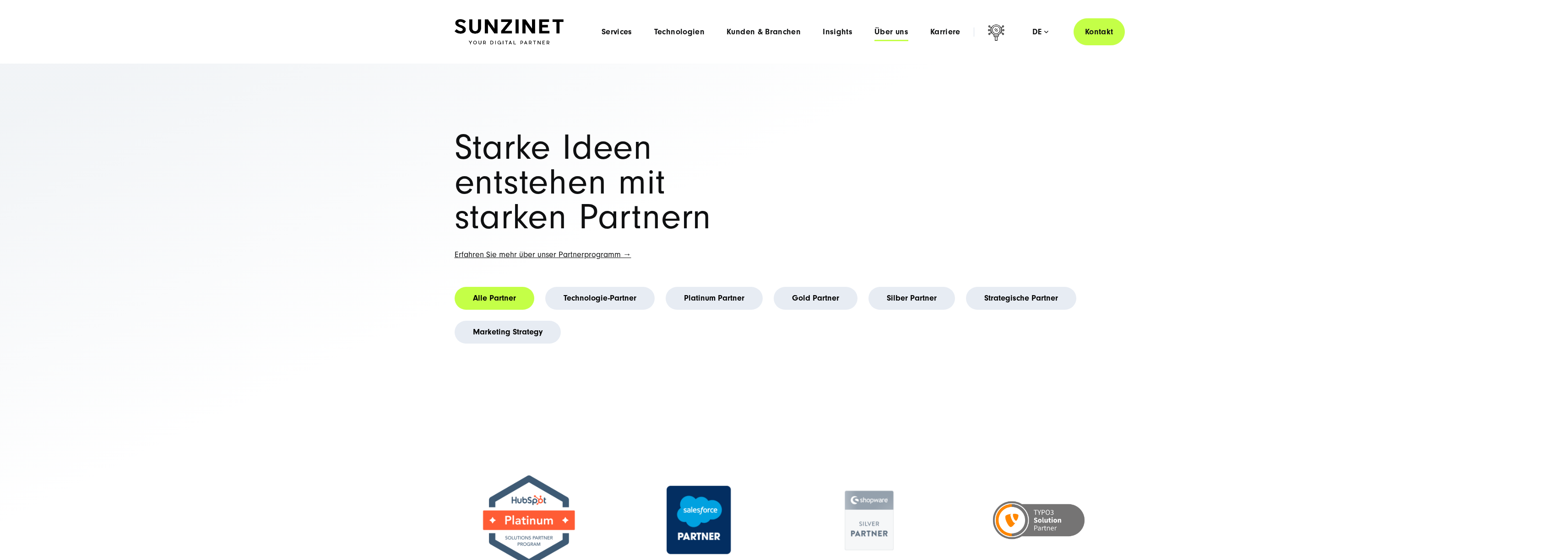
click at [890, 36] on span "Über uns" at bounding box center [892, 31] width 34 height 9
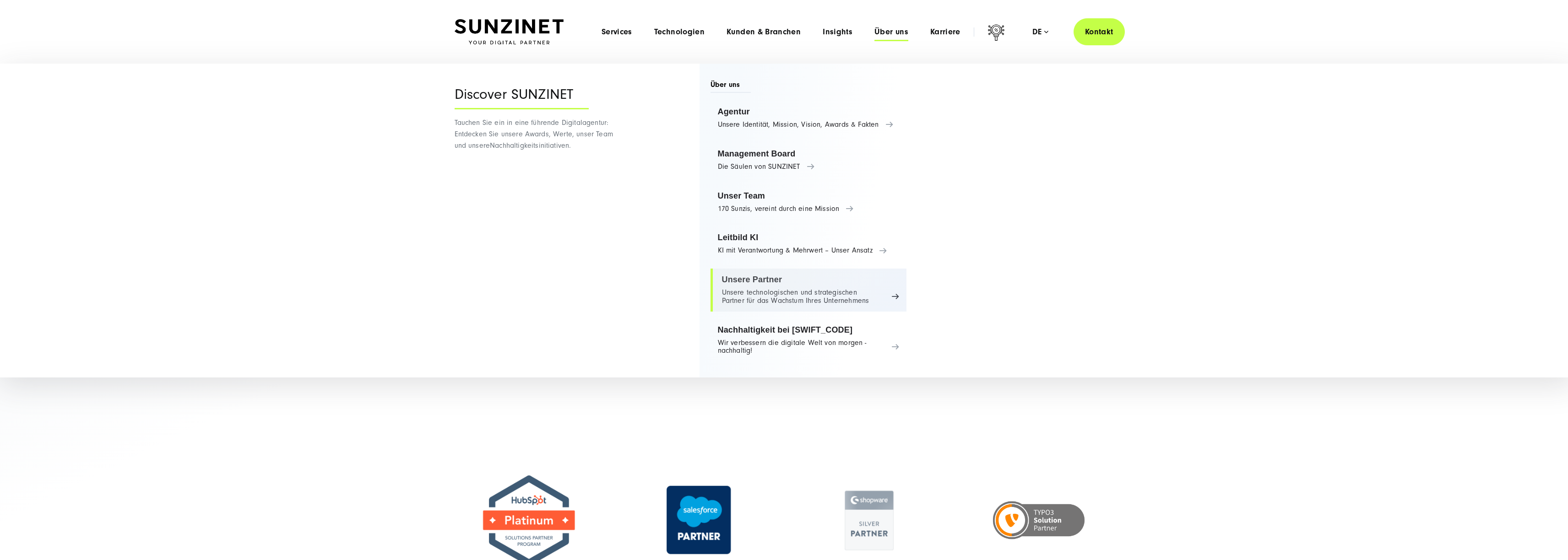
click at [729, 304] on link "Unsere Partner Unsere technologischen und strategischen Partner für das Wachstu…" at bounding box center [808, 290] width 196 height 43
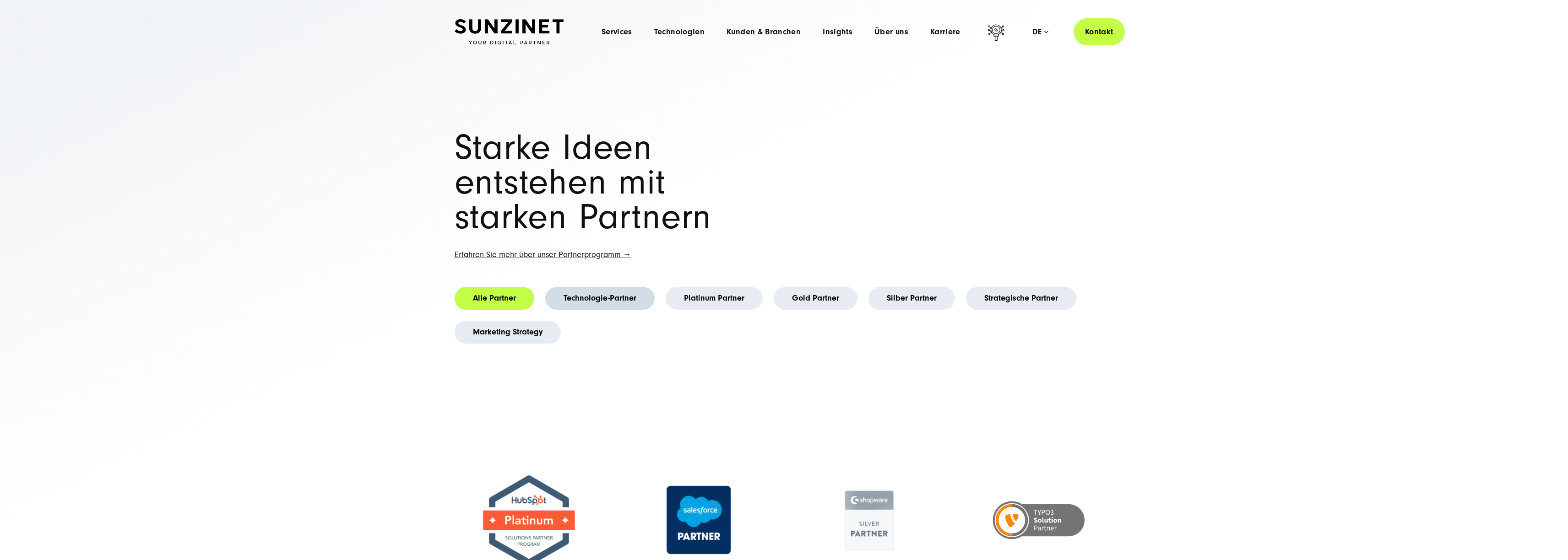
click at [597, 293] on link "Technologie-Partner" at bounding box center [600, 298] width 110 height 23
drag, startPoint x: 736, startPoint y: 309, endPoint x: 781, endPoint y: 309, distance: 45.0
click at [736, 309] on link "Platinum Partner" at bounding box center [714, 298] width 97 height 23
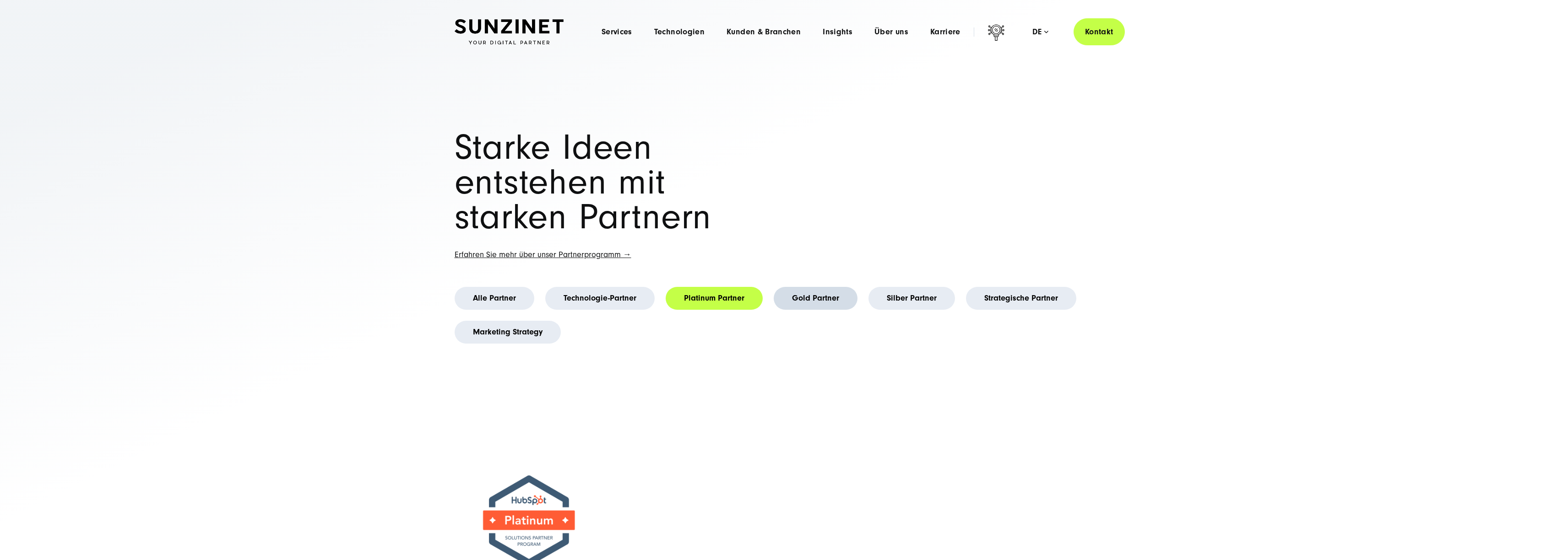
click at [816, 309] on link "Gold Partner" at bounding box center [815, 298] width 84 height 23
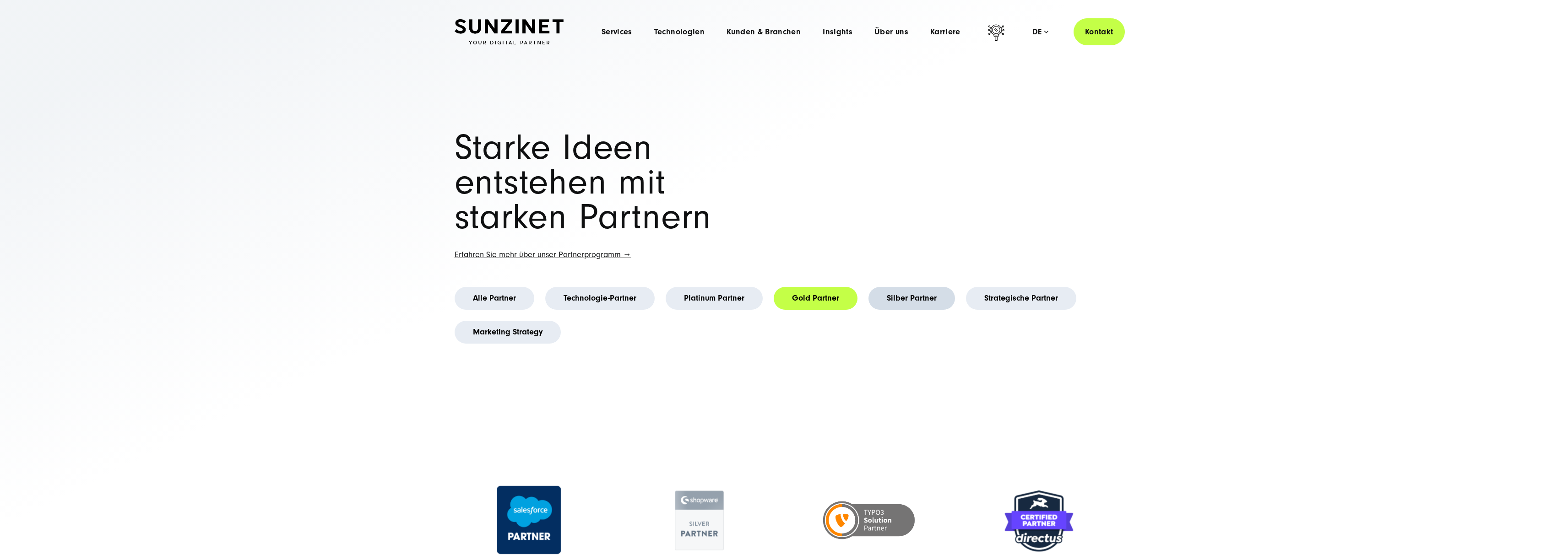
click at [906, 307] on link "Silber Partner" at bounding box center [912, 298] width 87 height 23
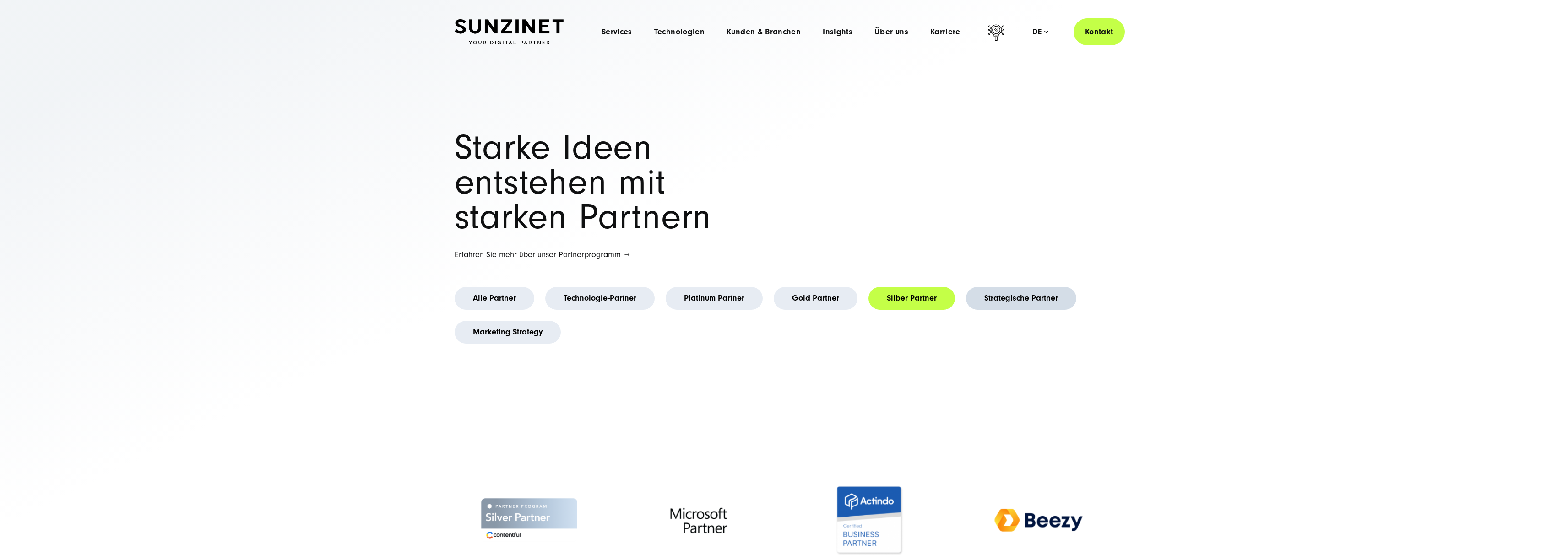
click at [999, 309] on link "Strategische Partner" at bounding box center [1022, 298] width 110 height 23
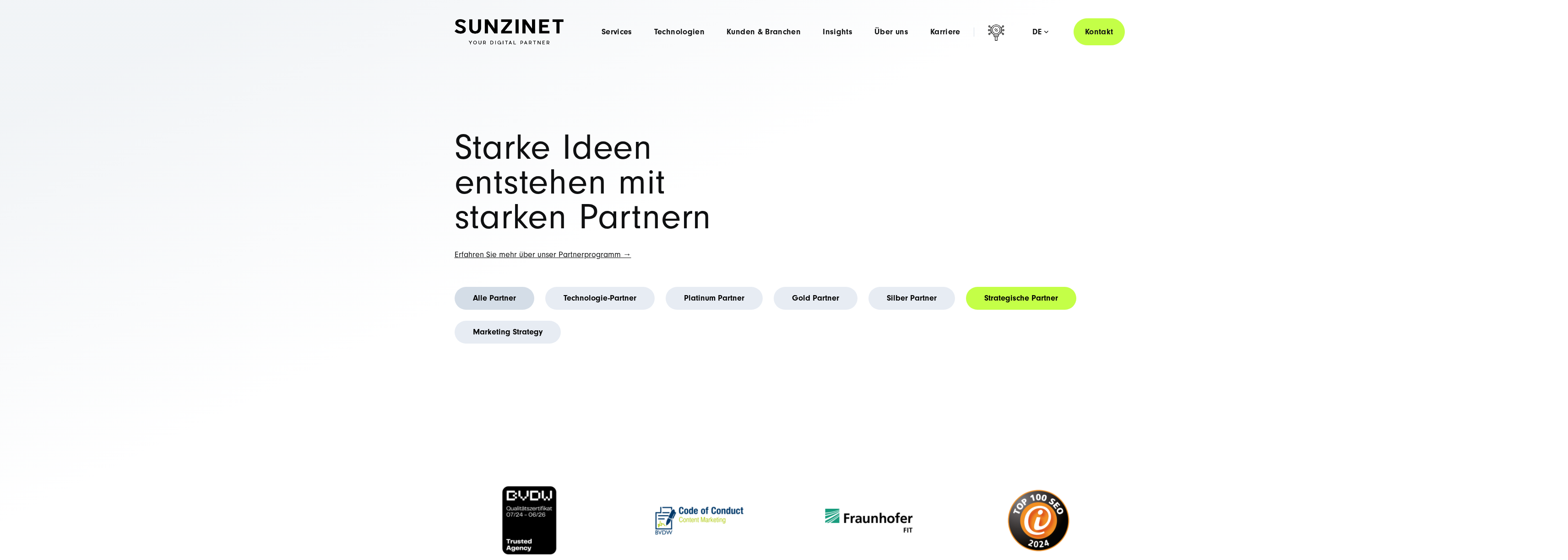
click at [518, 300] on link "Alle Partner" at bounding box center [495, 298] width 80 height 23
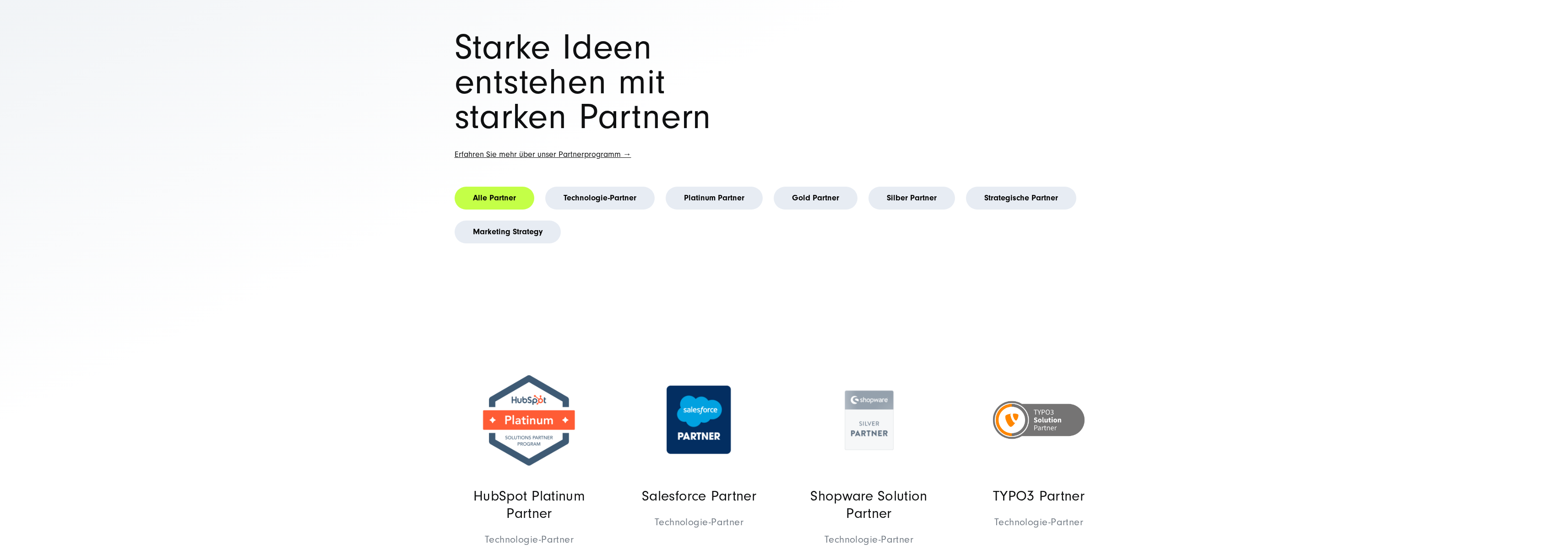
scroll to position [105, 0]
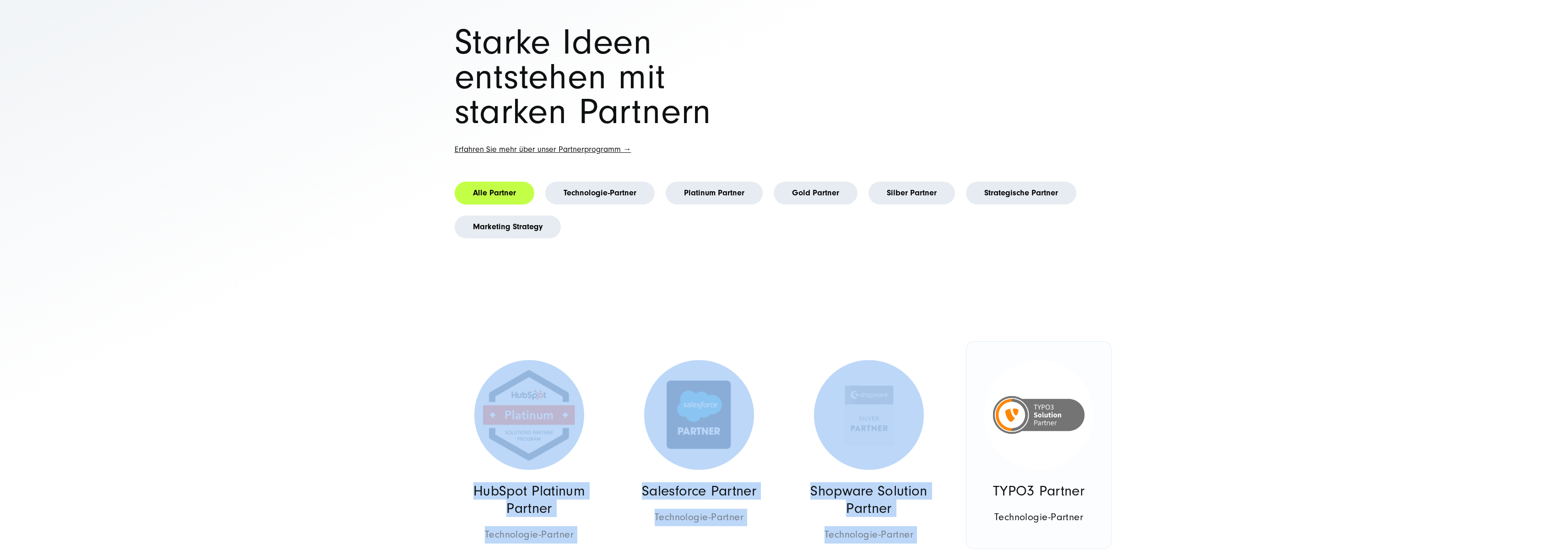
drag, startPoint x: 331, startPoint y: 319, endPoint x: 1058, endPoint y: 425, distance: 734.7
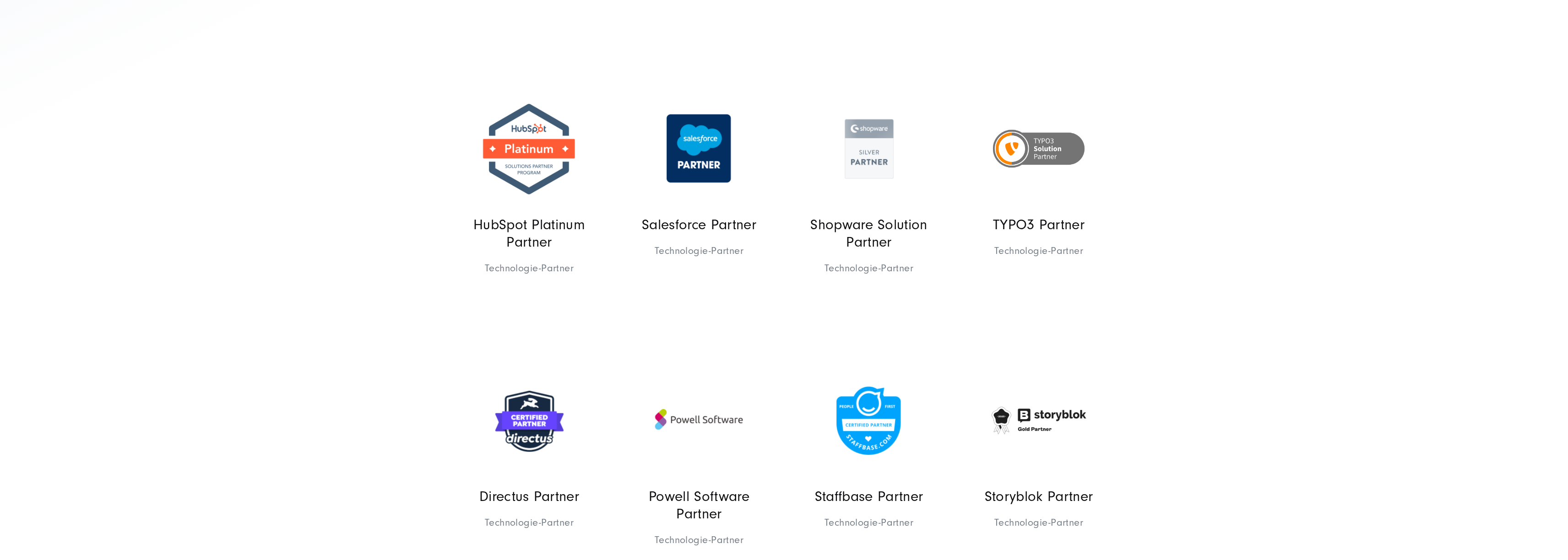
scroll to position [372, 0]
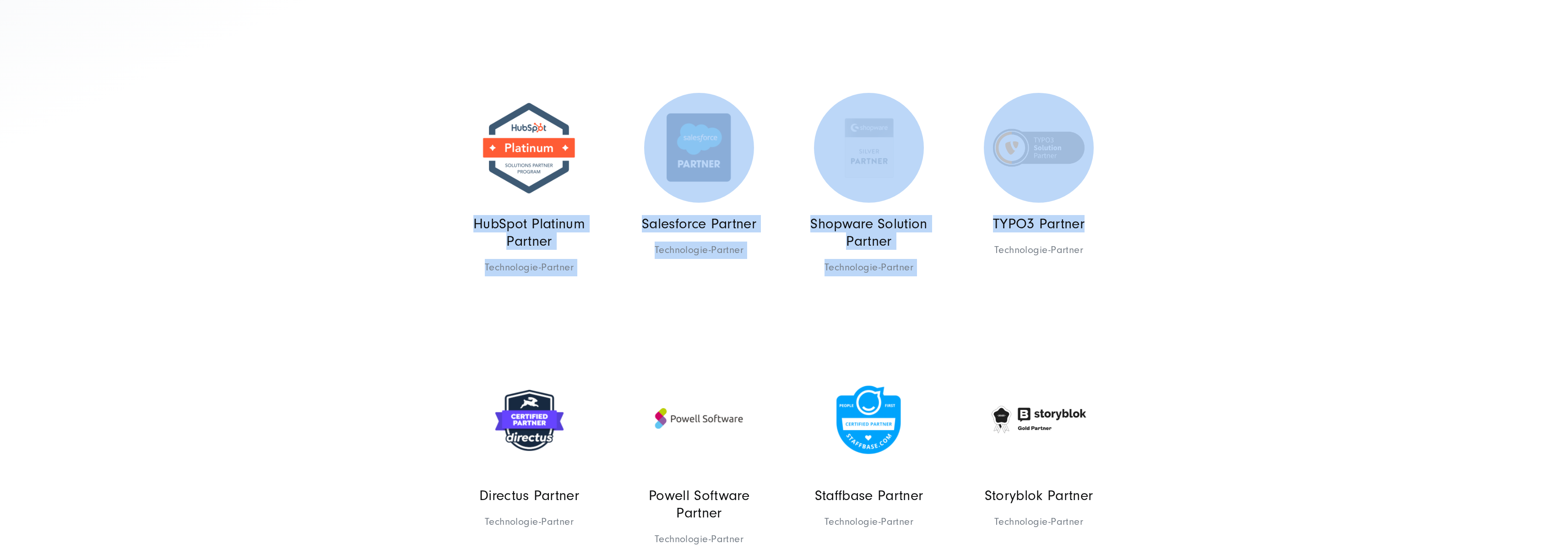
drag, startPoint x: 545, startPoint y: 230, endPoint x: 201, endPoint y: 231, distance: 344.0
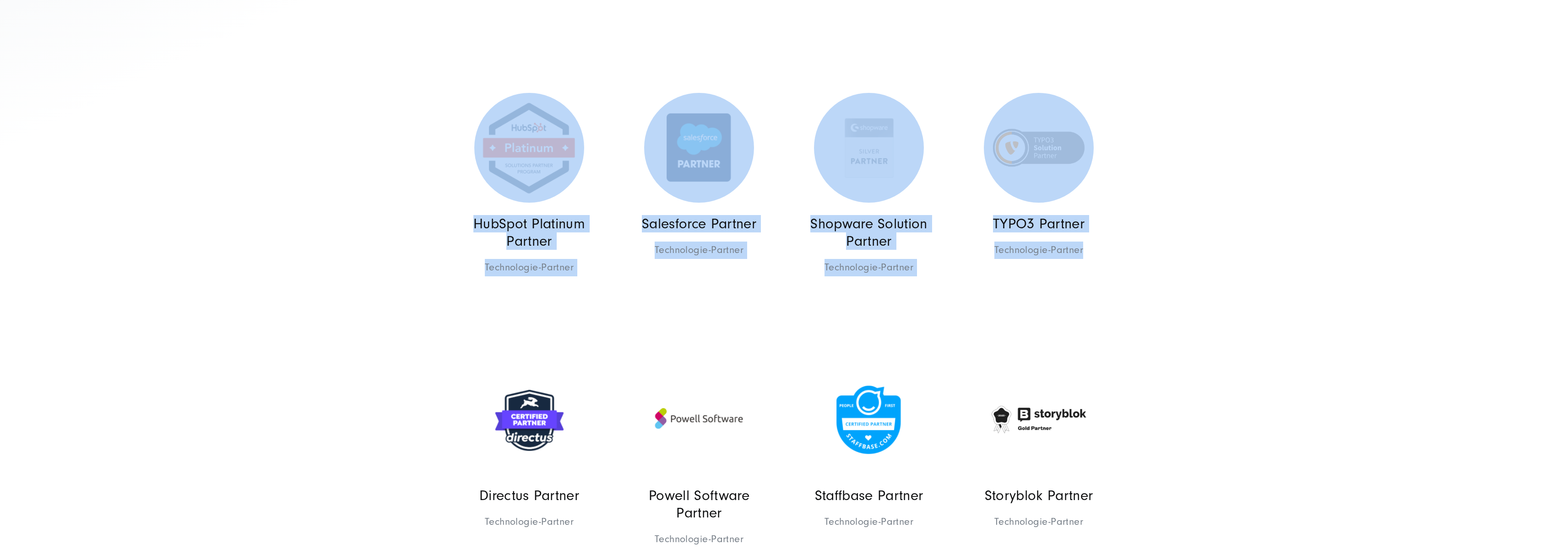
drag, startPoint x: 435, startPoint y: 207, endPoint x: 1212, endPoint y: 287, distance: 781.1
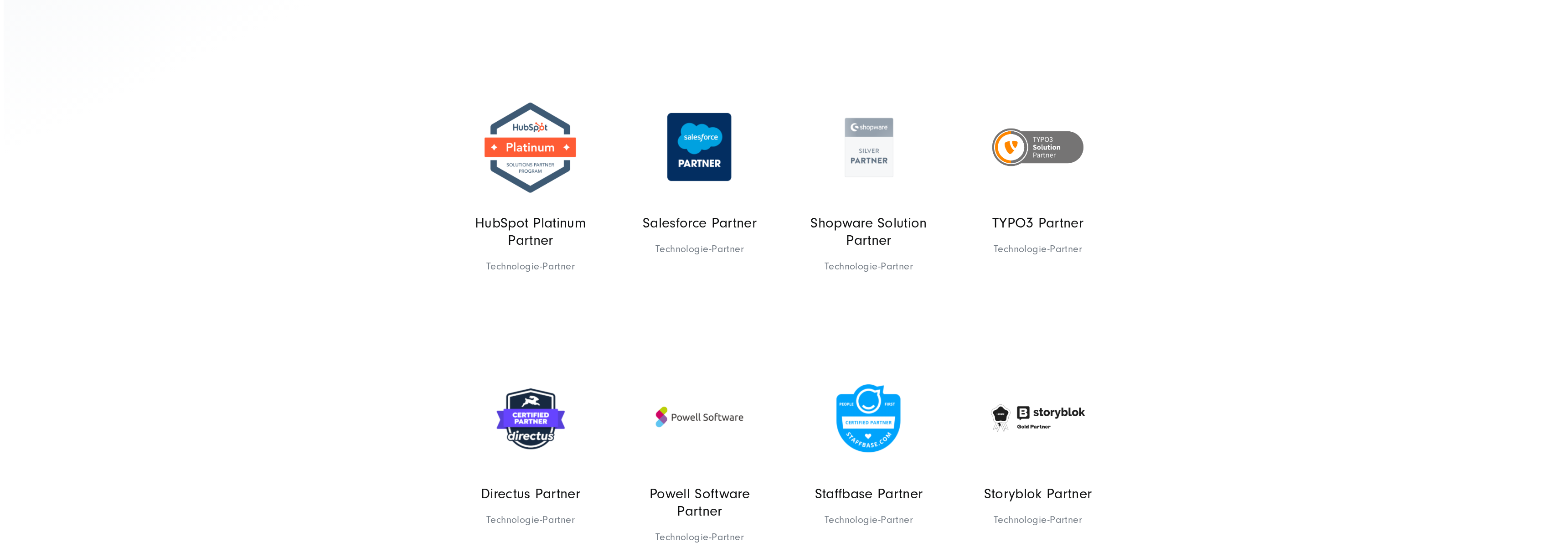
scroll to position [566, 0]
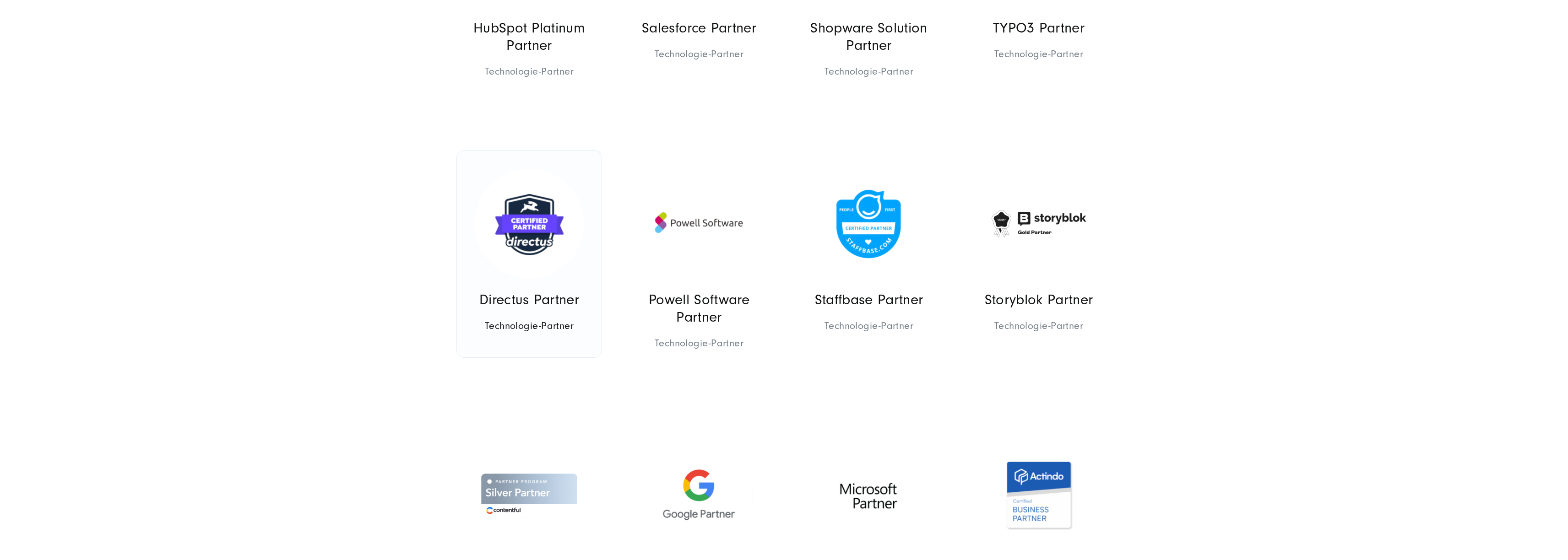
click at [557, 251] on img at bounding box center [529, 223] width 110 height 110
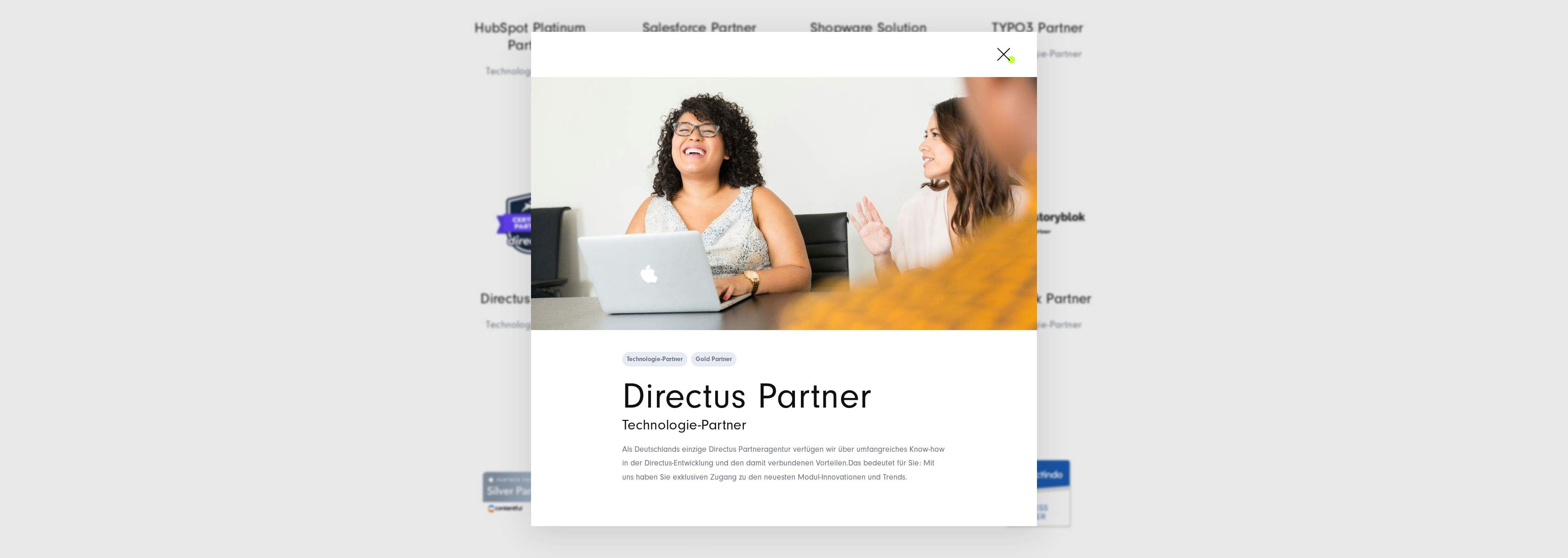
drag, startPoint x: 1003, startPoint y: 54, endPoint x: 1005, endPoint y: 61, distance: 7.3
click at [1015, 54] on span at bounding box center [1015, 54] width 0 height 23
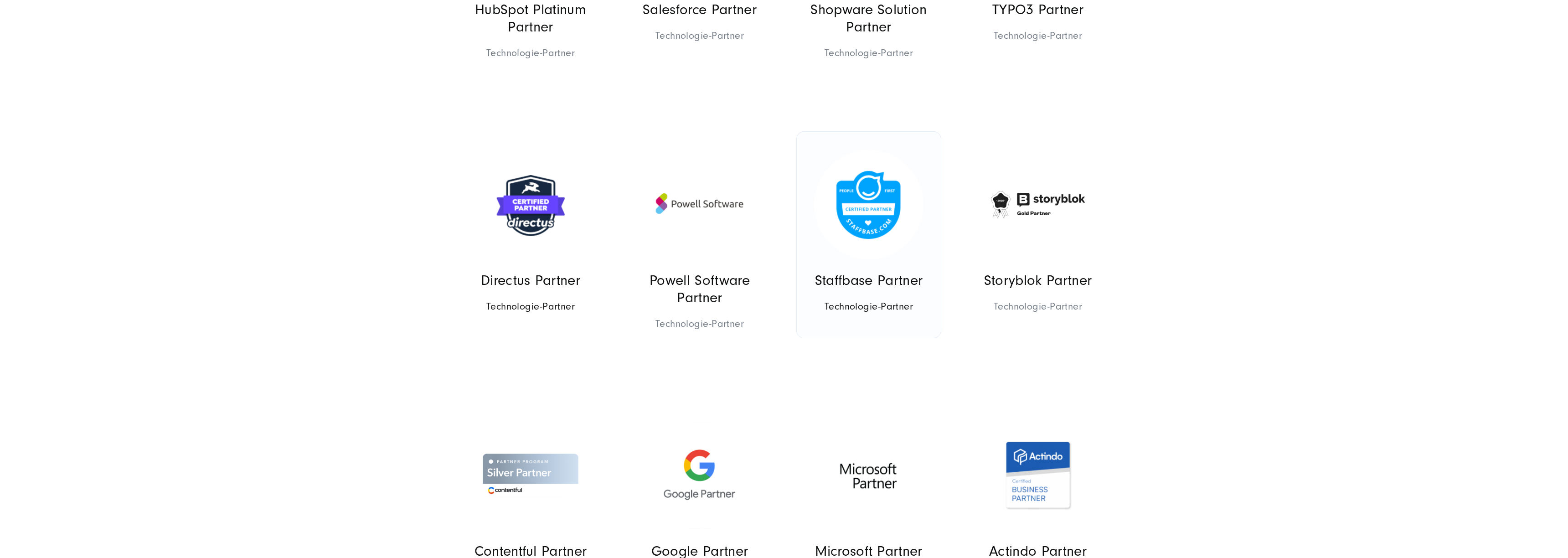
scroll to position [607, 0]
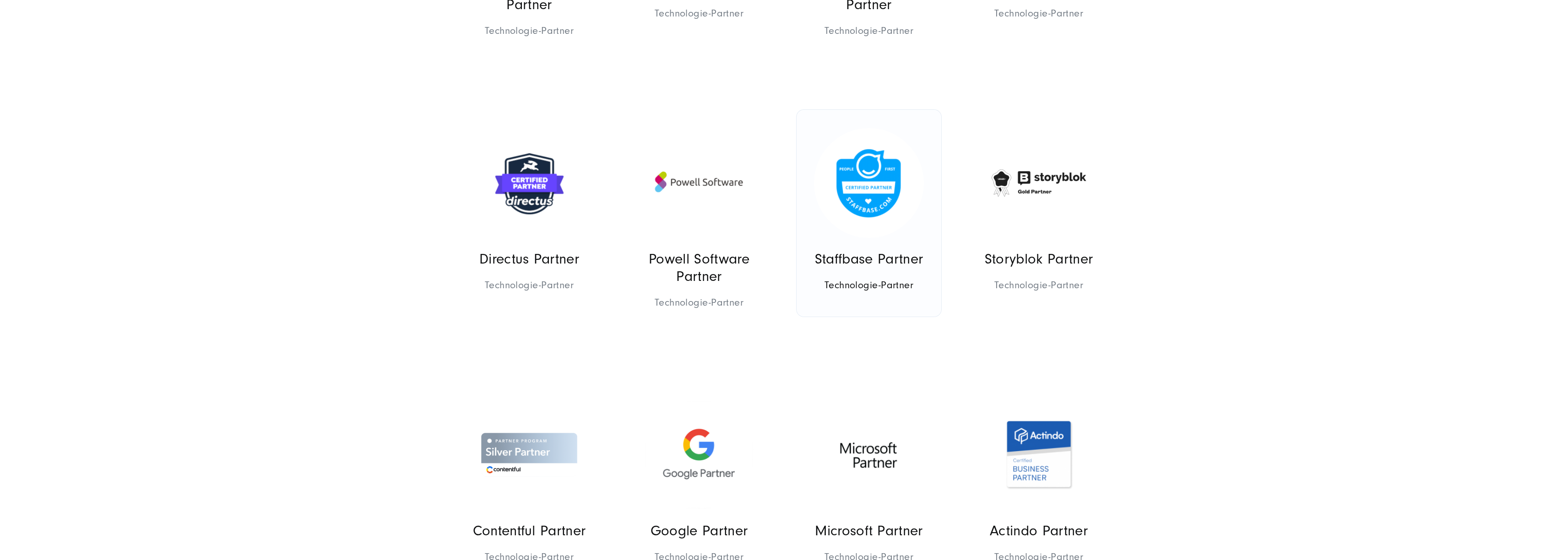
click at [892, 233] on link "Staffbase Partner Technologie-Partner Technologie-Partner Gold Partner" at bounding box center [869, 213] width 145 height 207
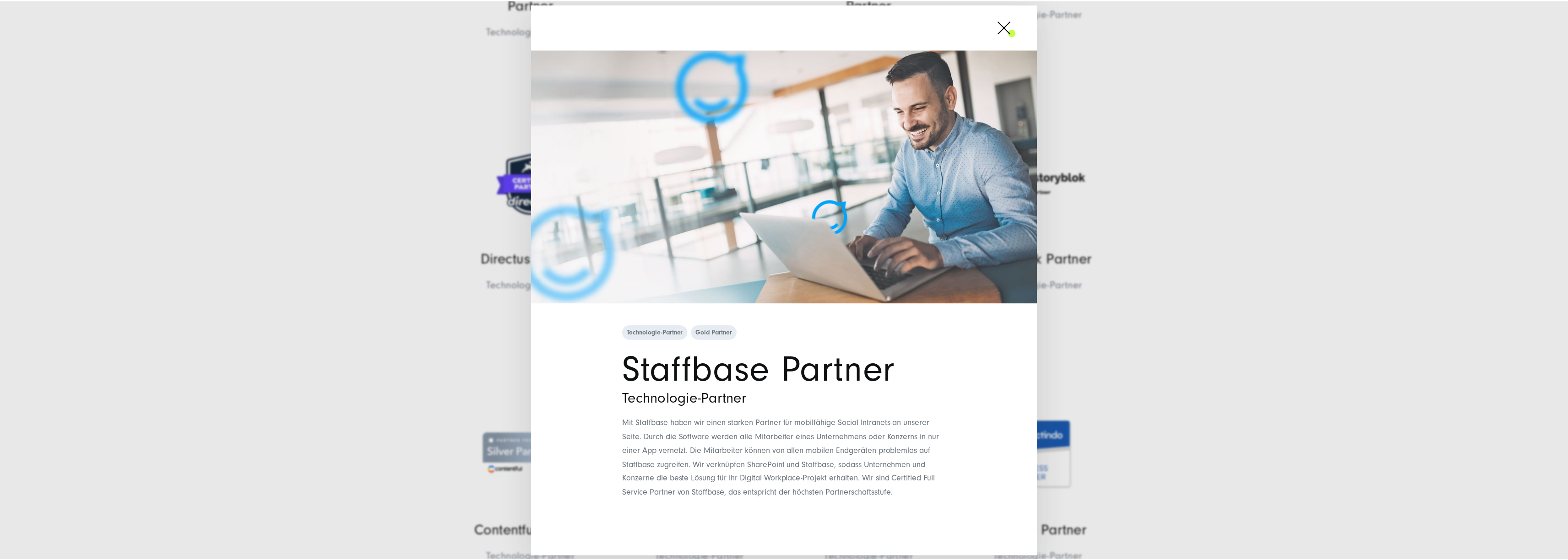
scroll to position [0, 0]
click at [1019, 26] on span at bounding box center [1019, 27] width 0 height 23
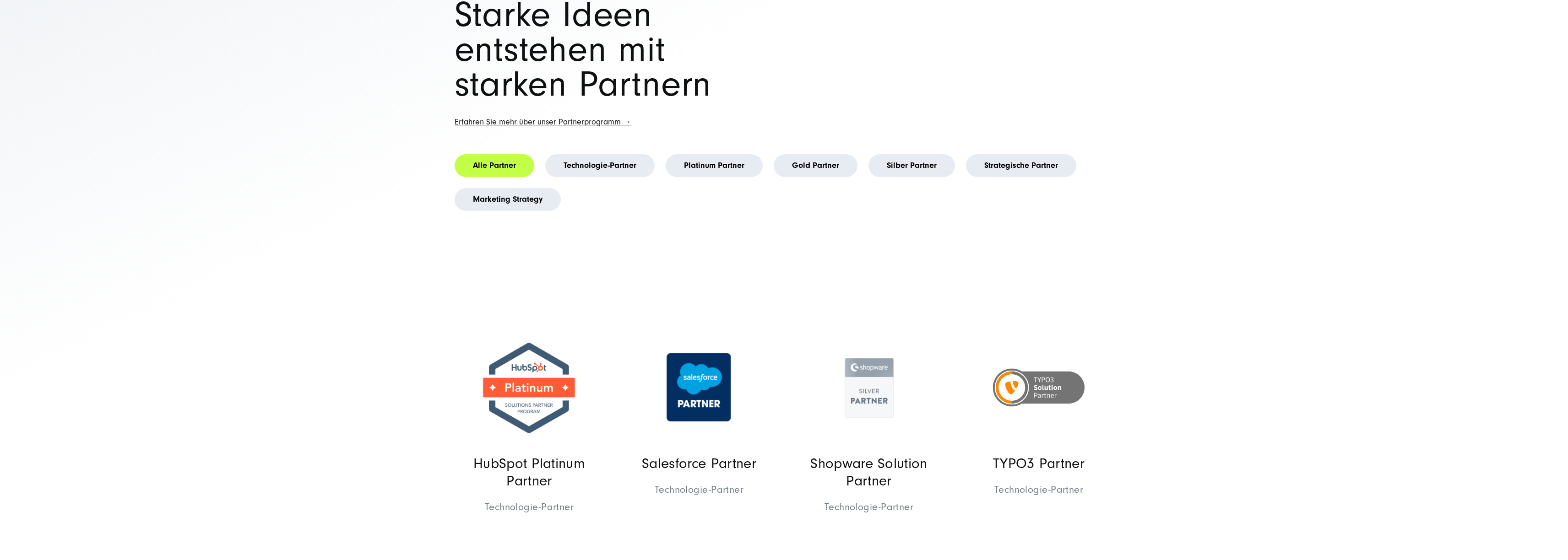
scroll to position [248, 0]
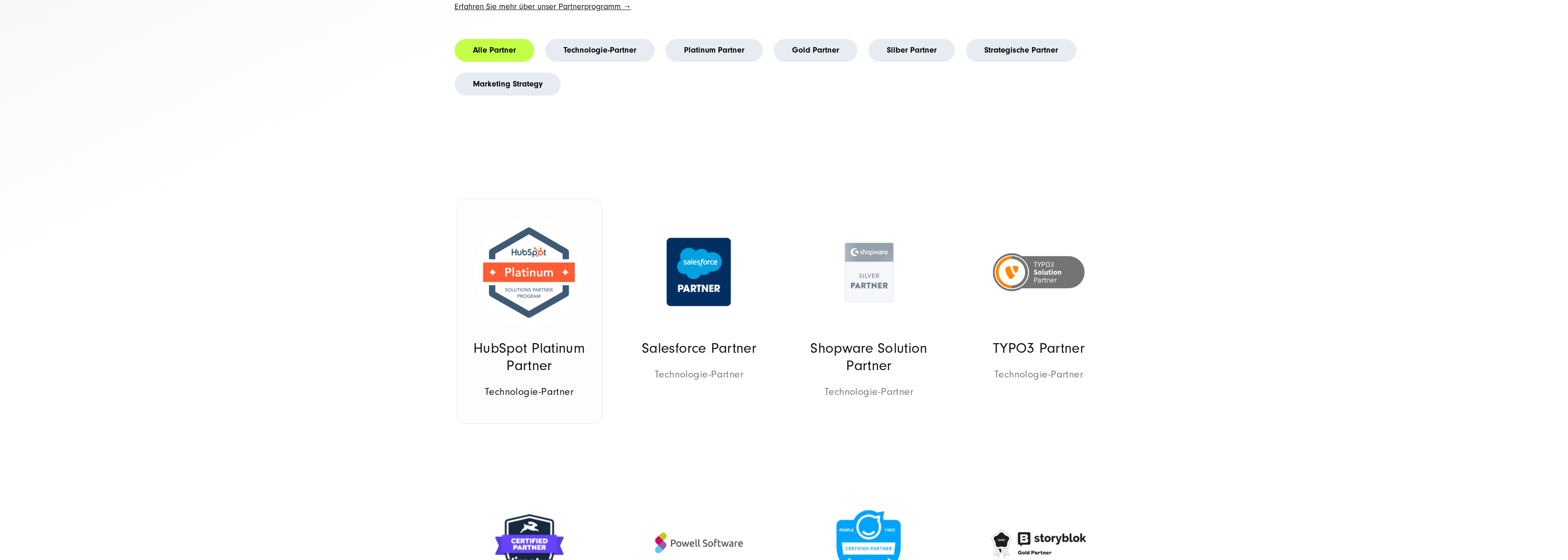
click at [567, 258] on img at bounding box center [529, 272] width 110 height 110
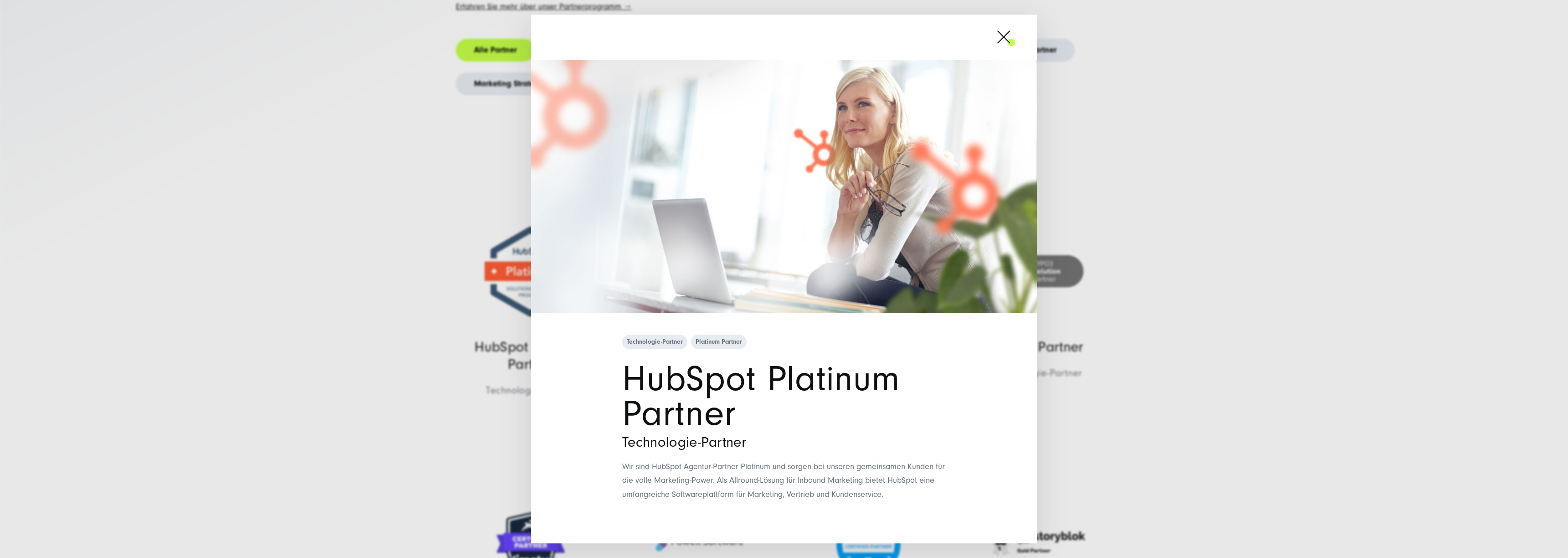
click at [1015, 36] on span at bounding box center [1015, 37] width 0 height 23
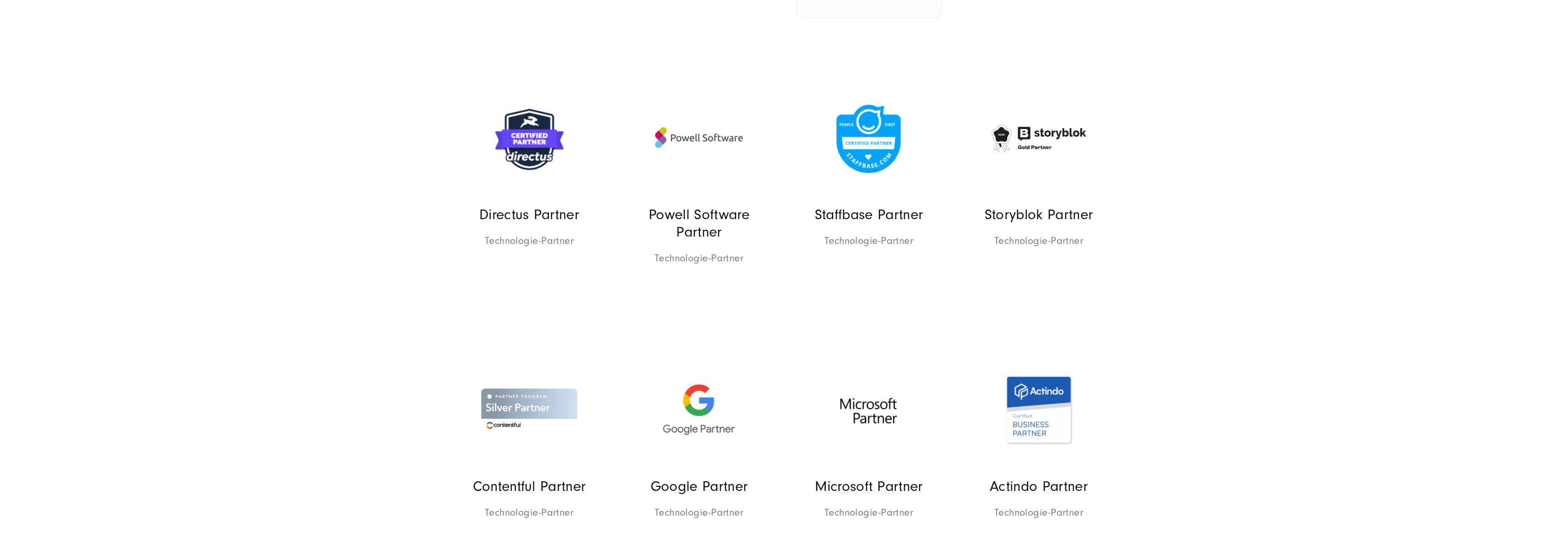
scroll to position [654, 0]
click at [838, 419] on img at bounding box center [869, 409] width 110 height 110
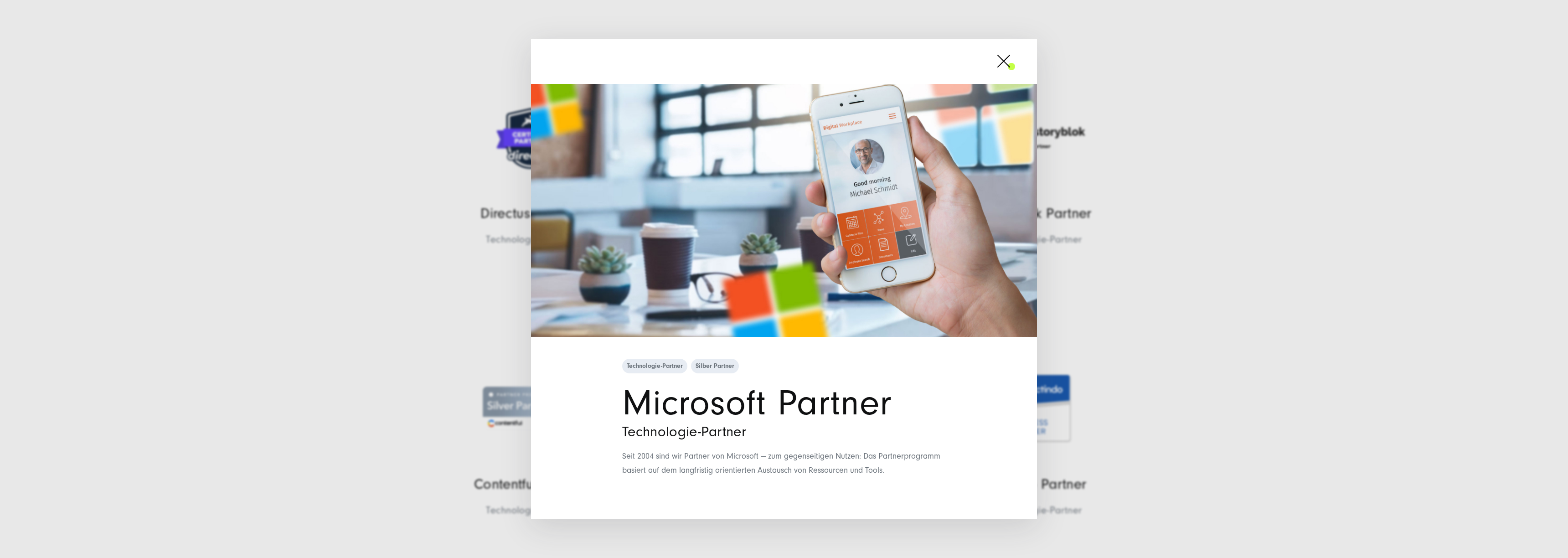
click at [1015, 63] on span at bounding box center [1015, 61] width 0 height 23
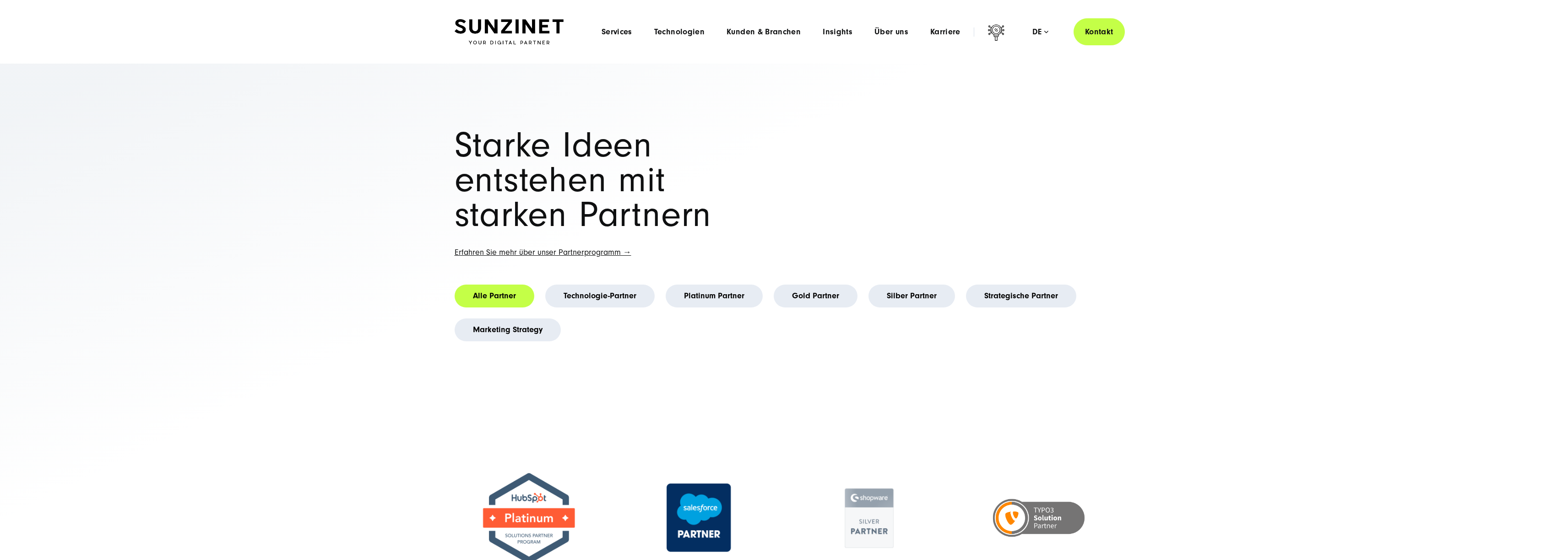
scroll to position [0, 0]
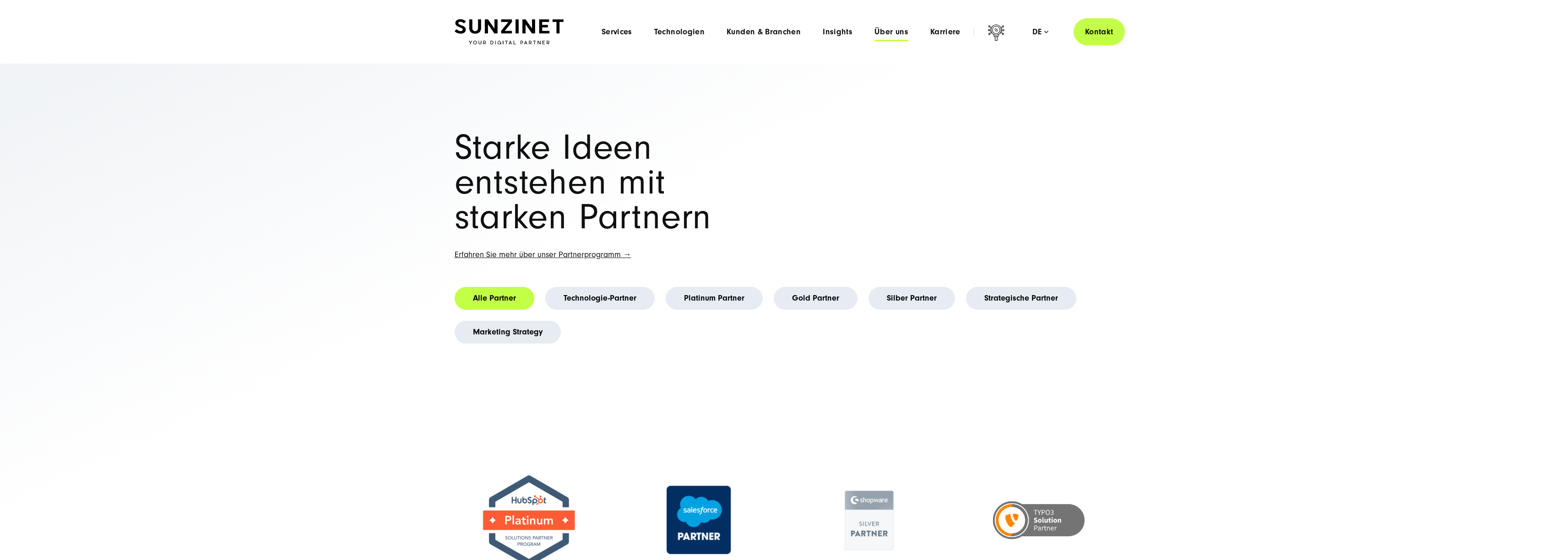
click at [891, 31] on span "Über uns" at bounding box center [892, 31] width 34 height 9
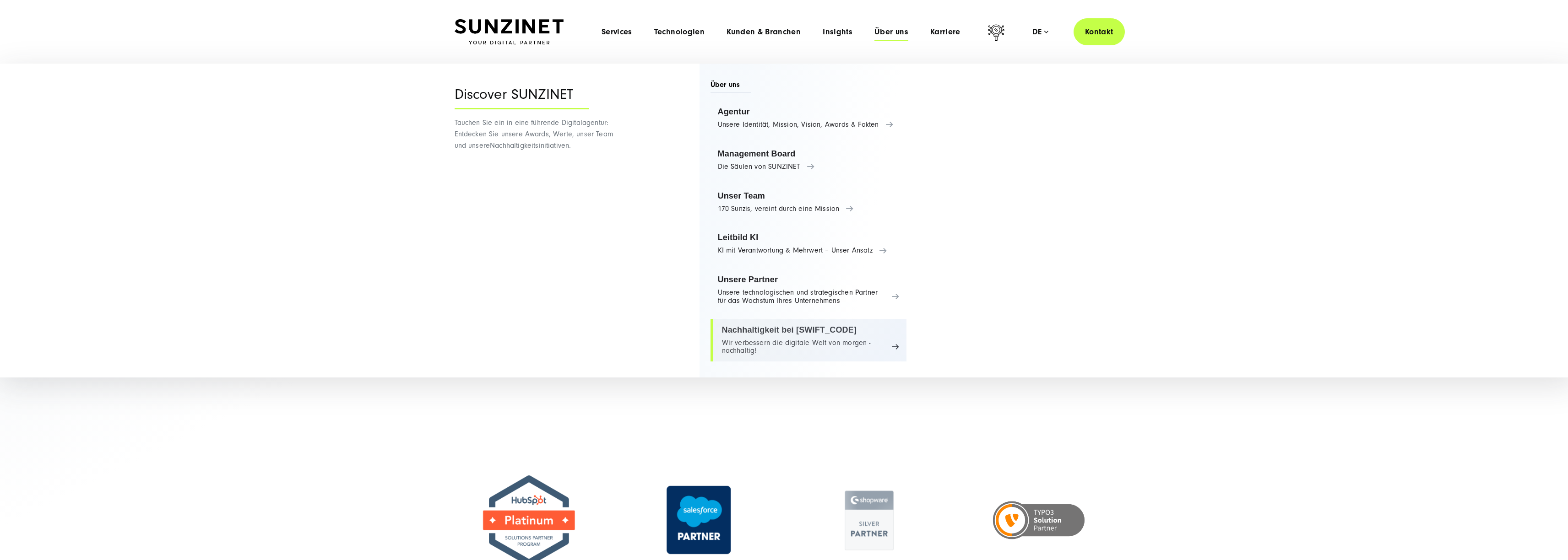
click at [842, 328] on link "Nachhaltigkeit bei SUNZINET Wir verbessern die digitale Welt von morgen - nachh…" at bounding box center [808, 341] width 196 height 43
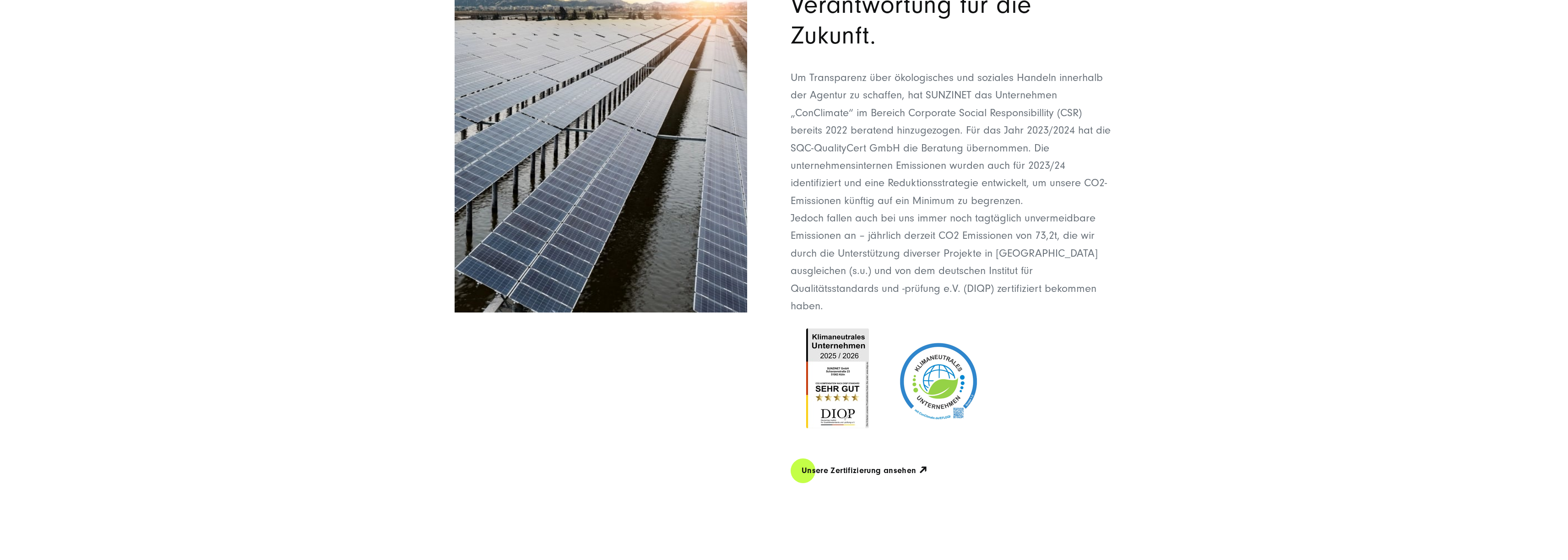
scroll to position [439, 0]
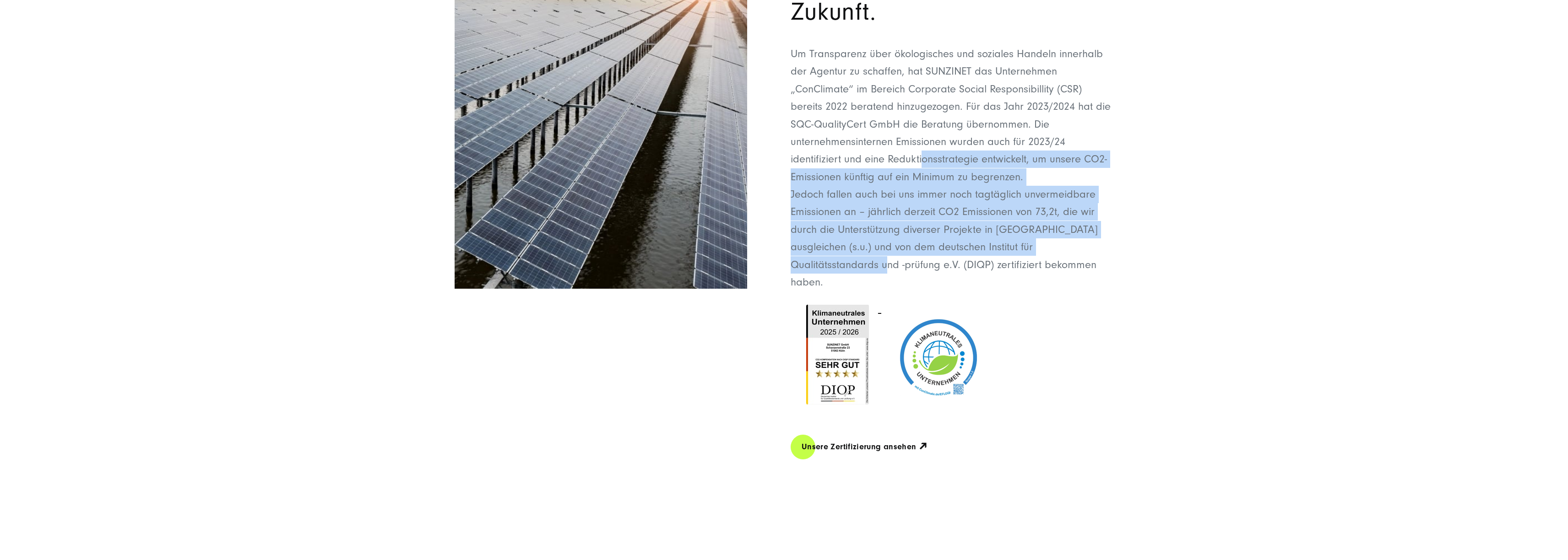
drag, startPoint x: 1202, startPoint y: 251, endPoint x: 922, endPoint y: 163, distance: 293.5
click at [922, 163] on section "Wir übernehmen Verantwortung für die Zukunft. Um Transparenz über ökologisches …" at bounding box center [784, 197] width 1568 height 635
drag, startPoint x: 922, startPoint y: 163, endPoint x: 925, endPoint y: 192, distance: 29.2
click at [922, 163] on p "Um Transparenz über ökologisches und soziales Handeln innerhalb der Agentur zu …" at bounding box center [952, 168] width 324 height 246
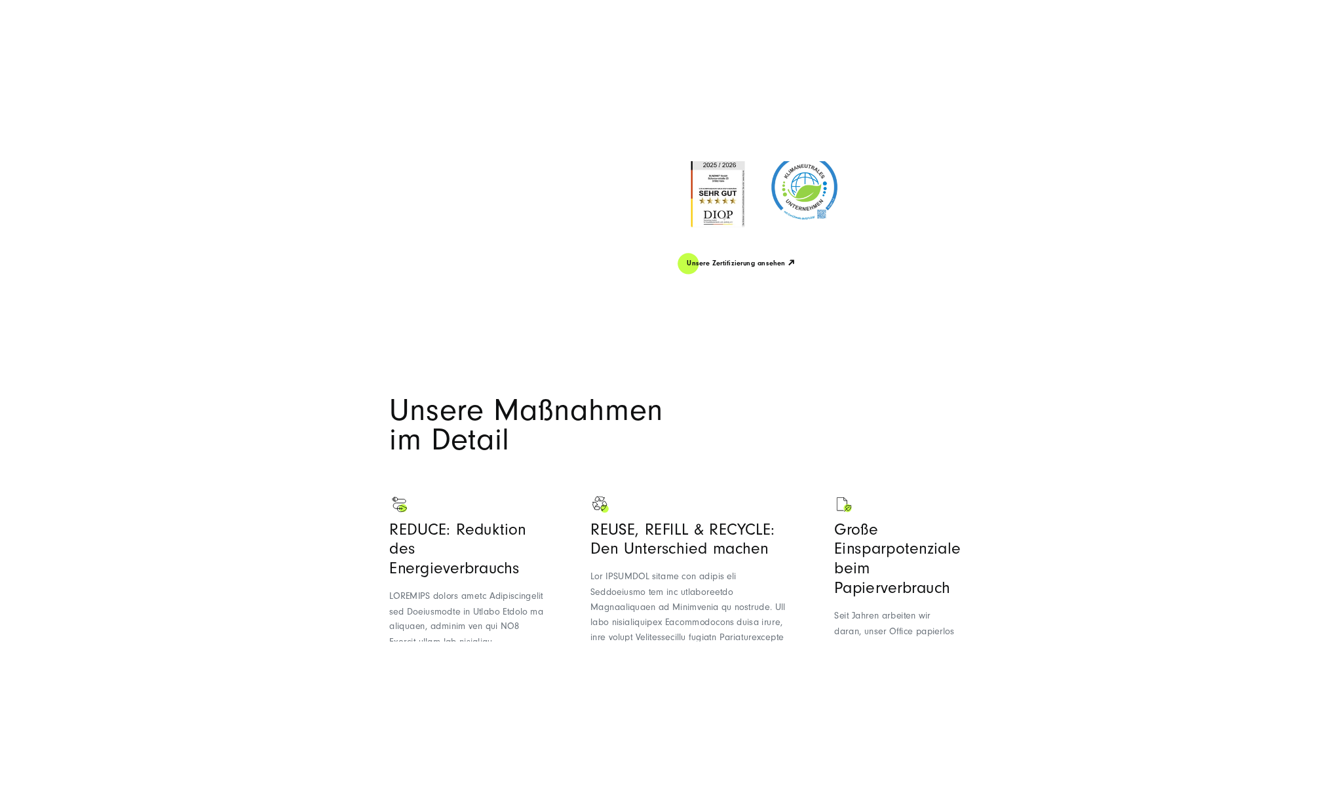
scroll to position [1434, 0]
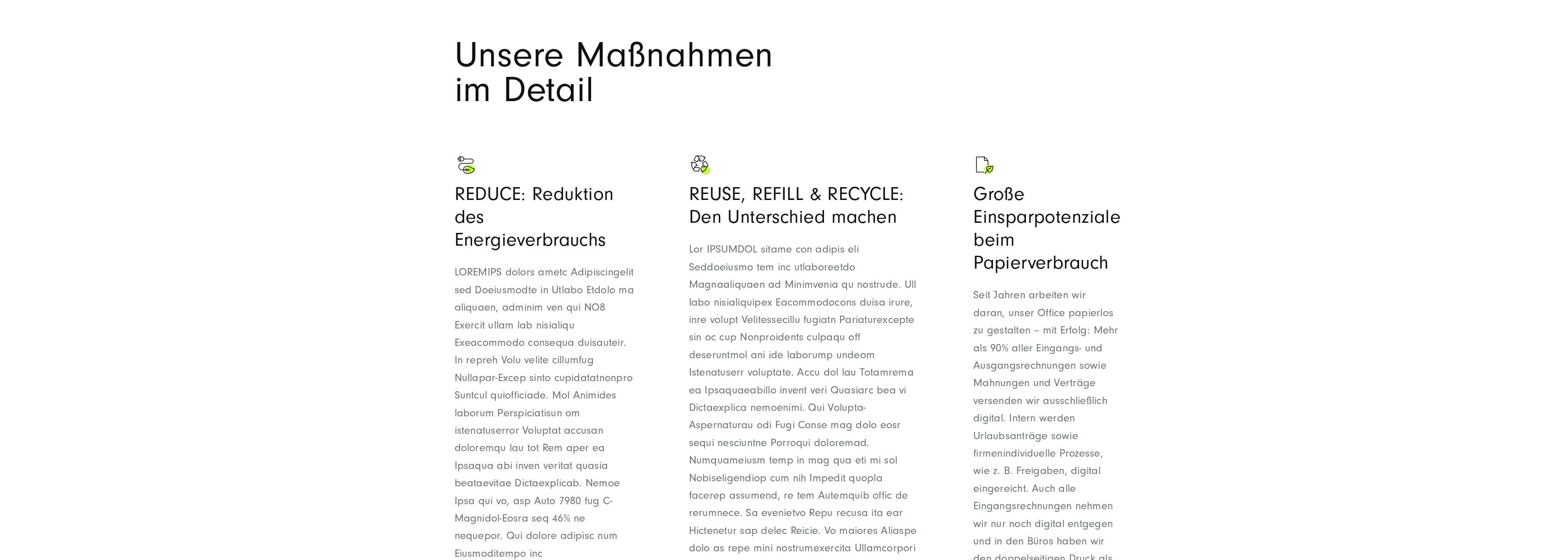
drag, startPoint x: 847, startPoint y: 173, endPoint x: 794, endPoint y: 8, distance: 173.3
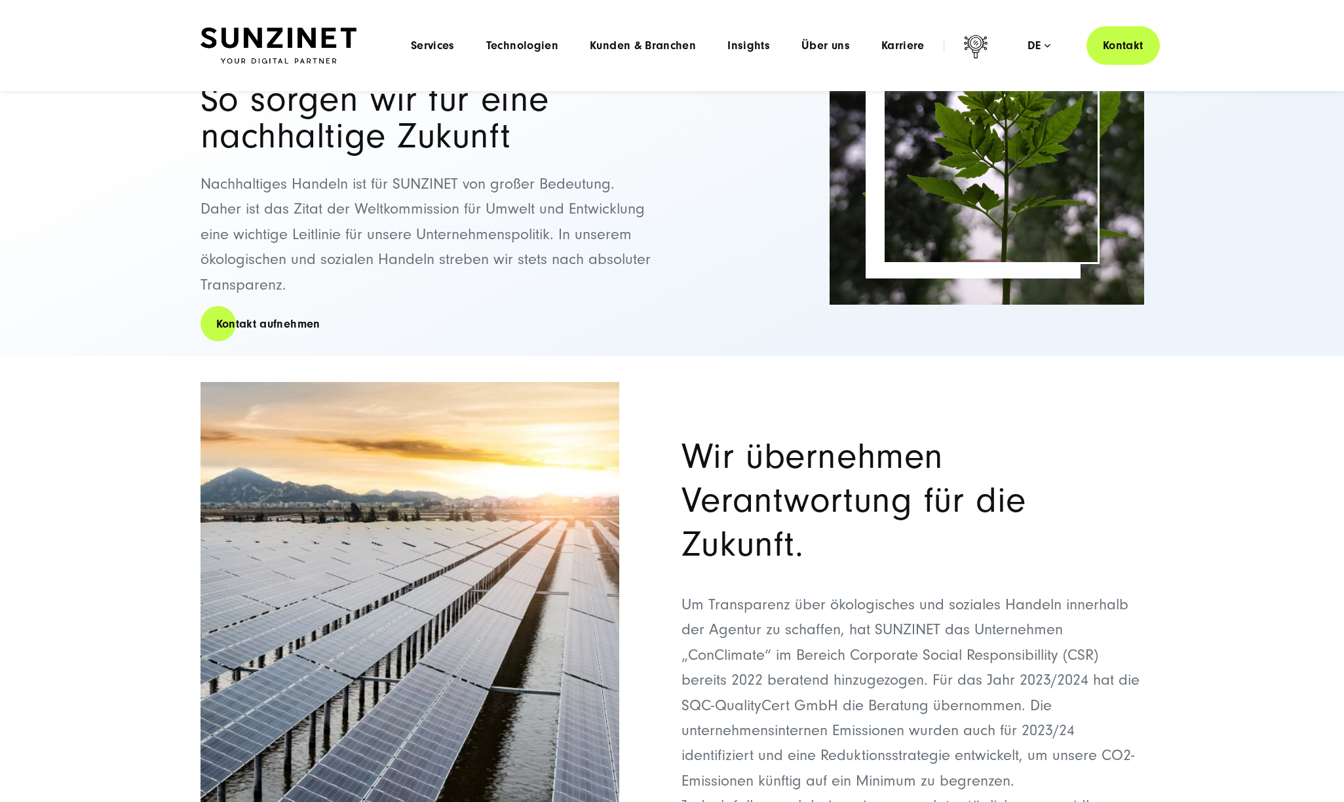
scroll to position [0, 0]
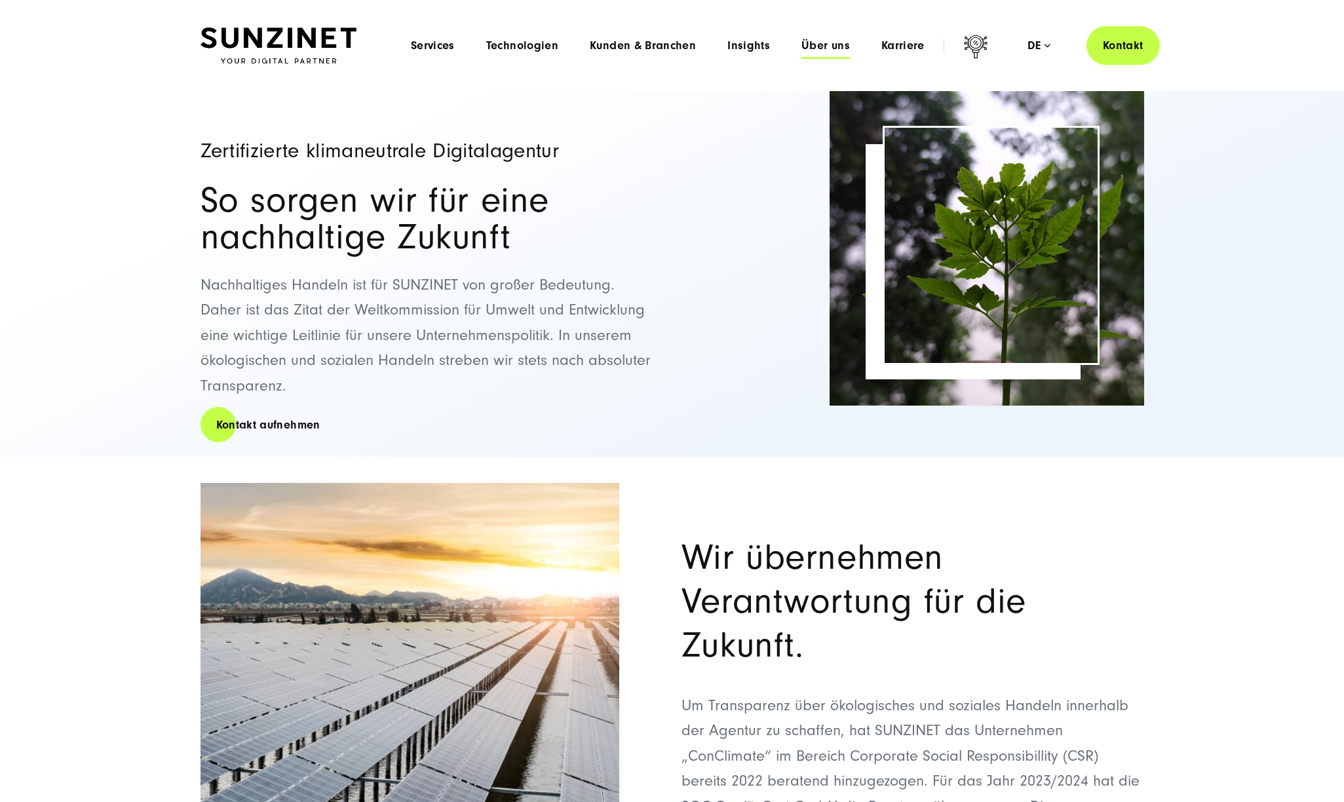
click at [809, 45] on span "Über uns" at bounding box center [825, 45] width 48 height 13
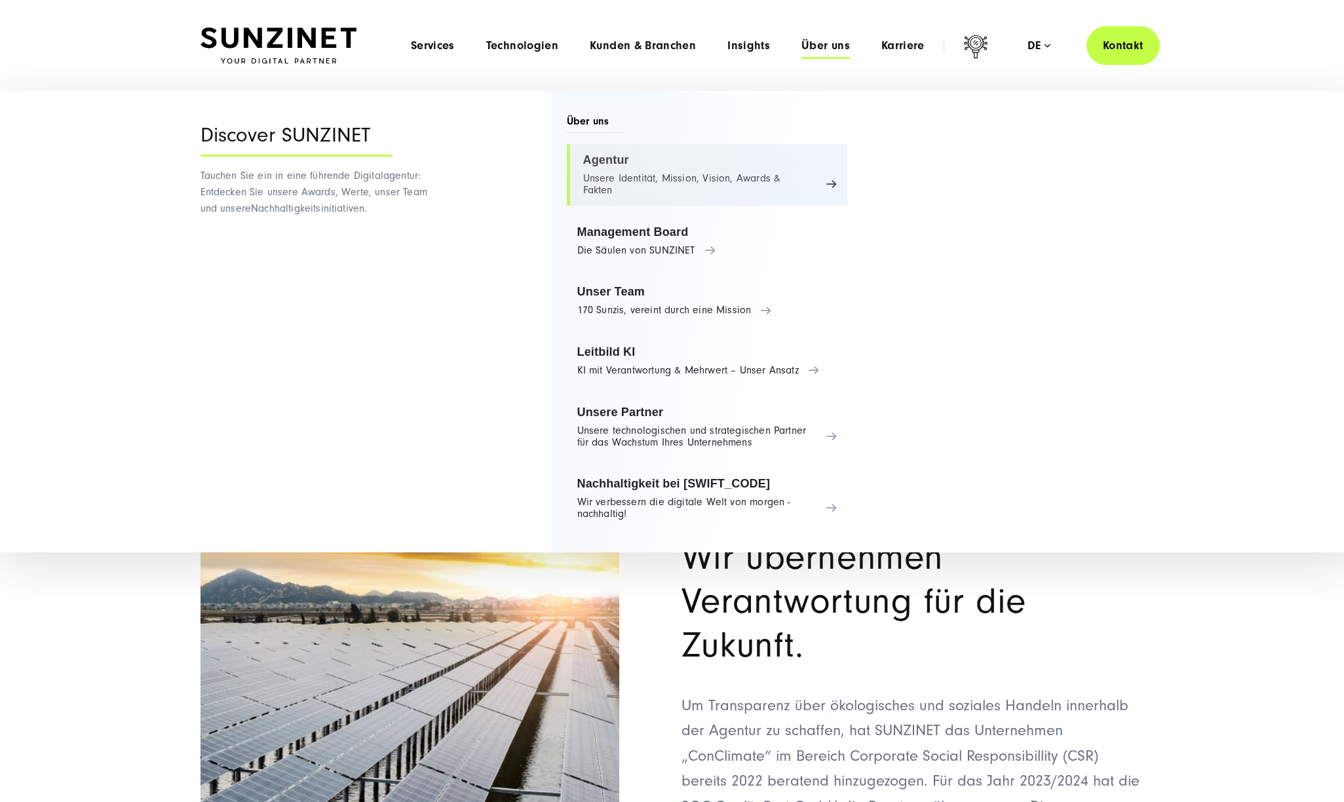
click at [659, 171] on link "Agentur Unsere Identität, Mission, Vision, Awards & Fakten" at bounding box center [707, 175] width 281 height 62
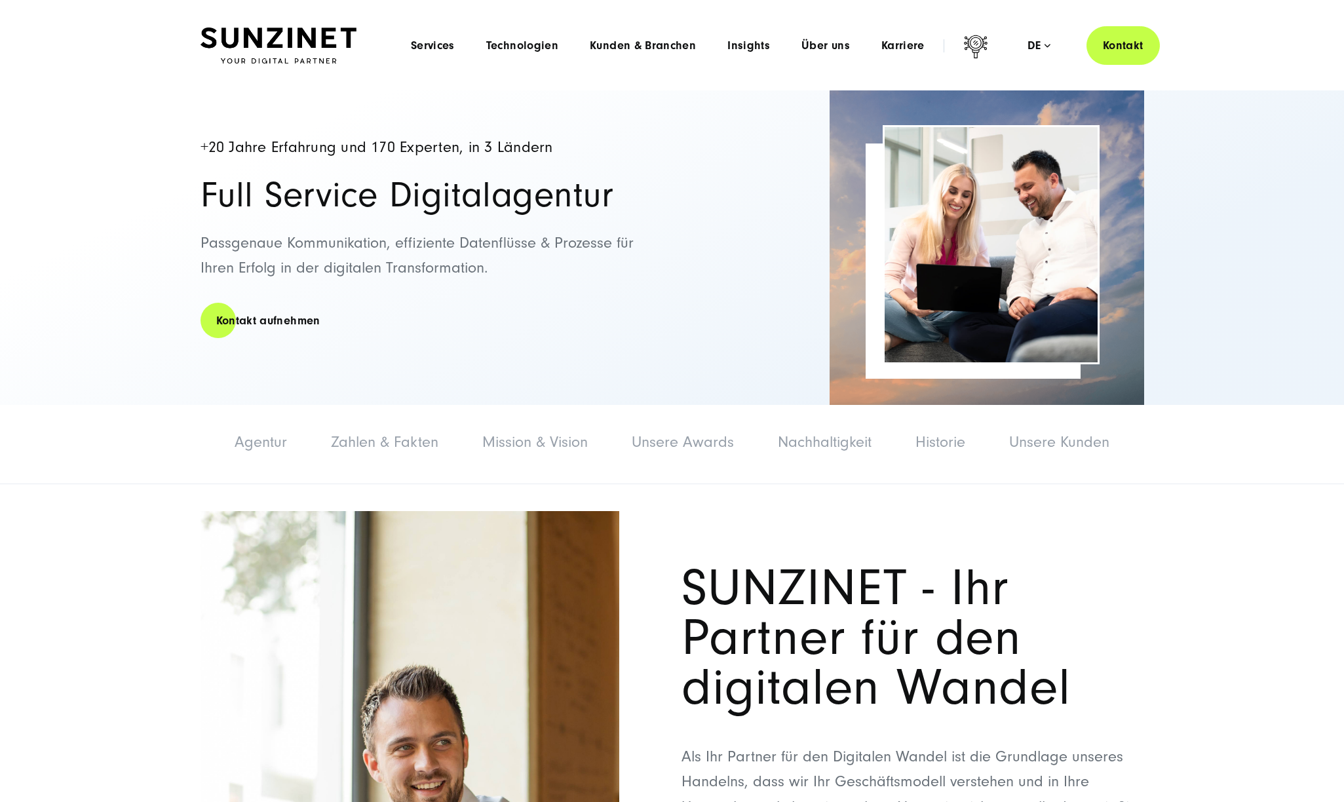
drag, startPoint x: 171, startPoint y: 151, endPoint x: 726, endPoint y: 304, distance: 575.6
click at [725, 303] on div "+20 Jahre Erfahrung und 170 Experten, in 3 Ländern Full Service Digitalagentur …" at bounding box center [672, 247] width 1344 height 315
click at [727, 304] on div "+20 Jahre Erfahrung und 170 Experten, in 3 Ländern Full Service Digitalagentur …" at bounding box center [673, 247] width 944 height 315
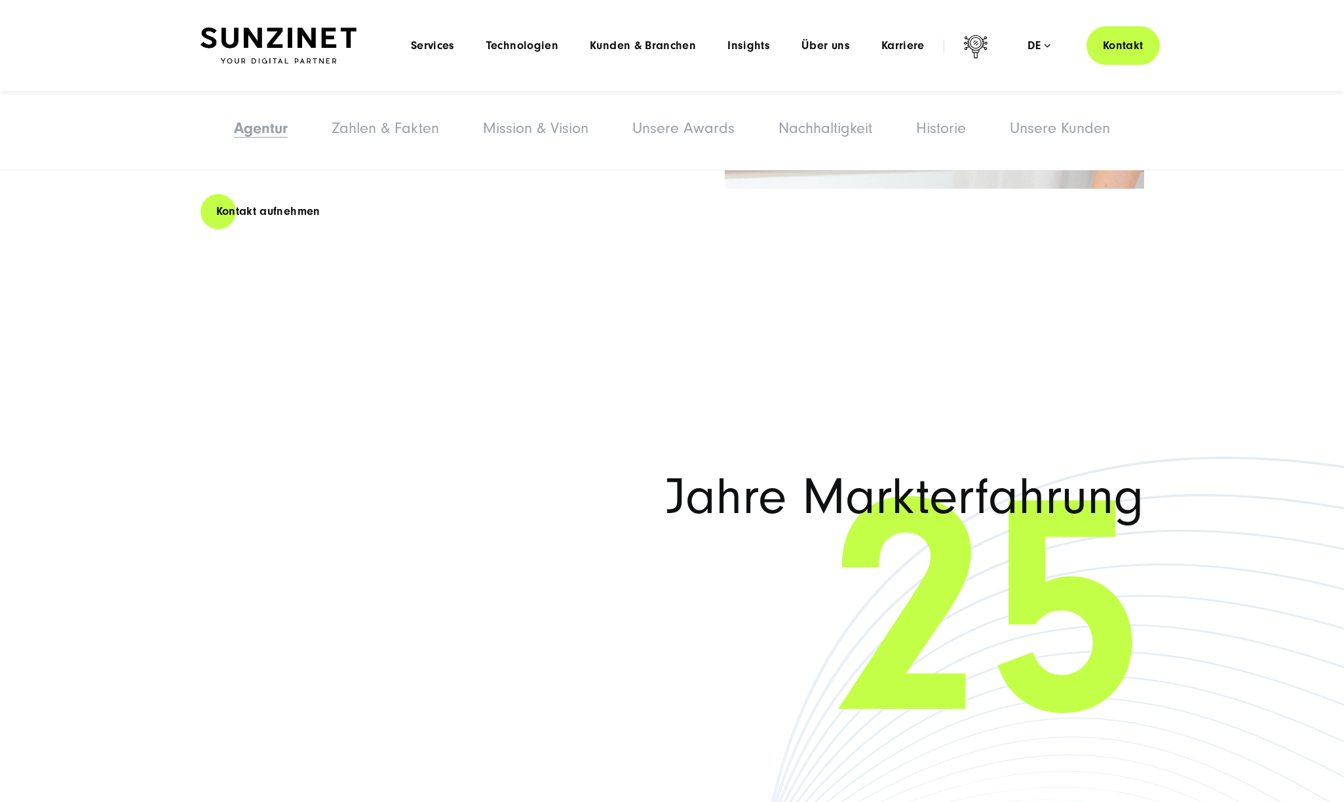
scroll to position [1173, 0]
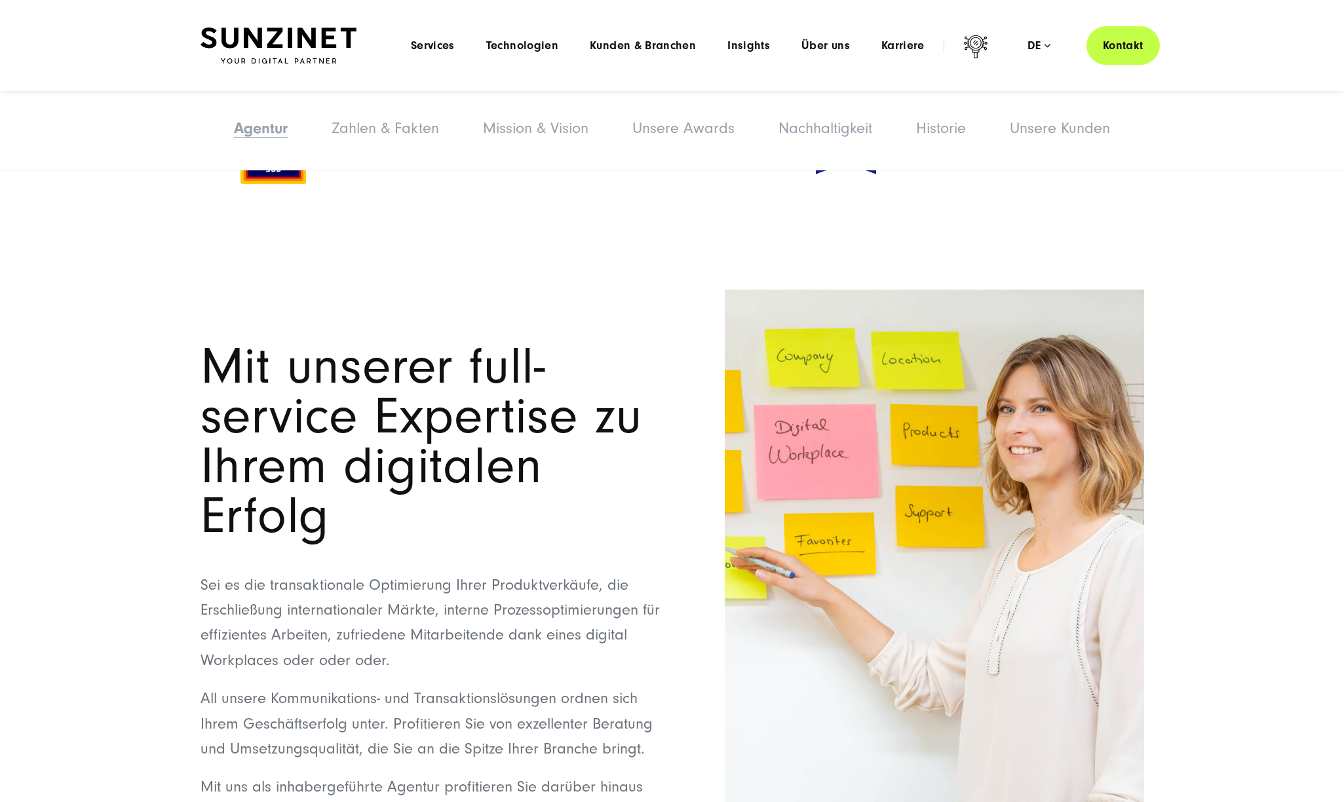
drag, startPoint x: 208, startPoint y: 360, endPoint x: 445, endPoint y: 523, distance: 287.4
click at [445, 523] on h1 "Mit unserer full-service Expertise zu Ihrem digitalen Erfolg" at bounding box center [432, 441] width 463 height 199
click at [445, 522] on h1 "Mit unserer full-service Expertise zu Ihrem digitalen Erfolg" at bounding box center [432, 441] width 463 height 199
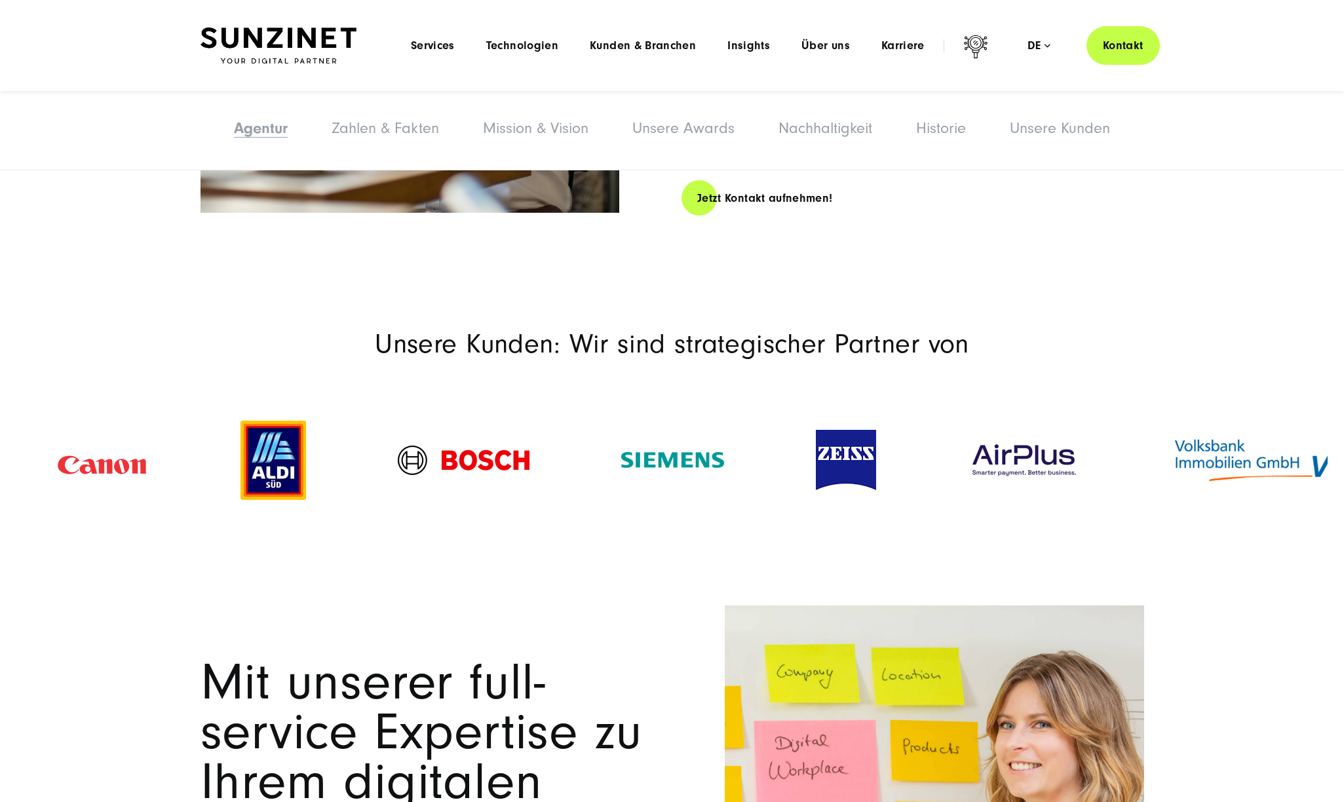
scroll to position [748, 0]
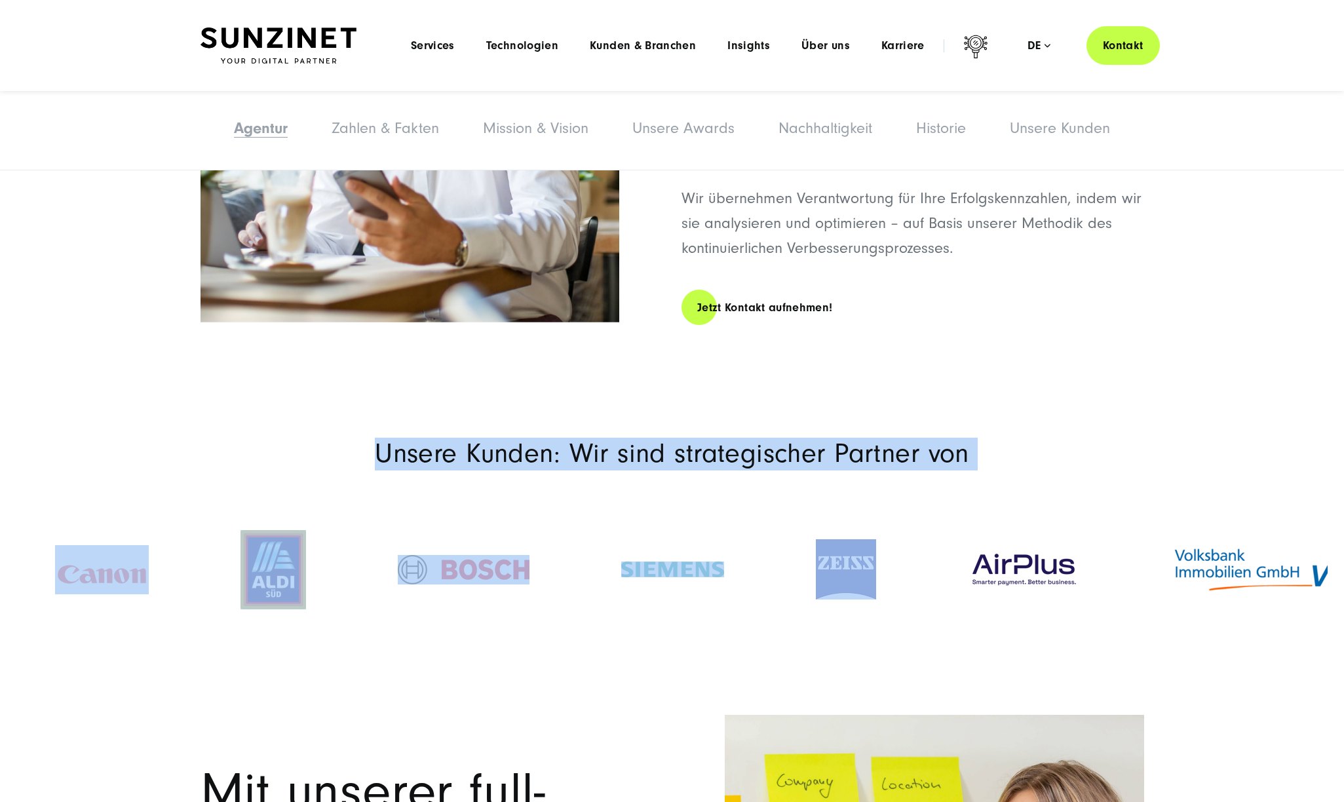
drag, startPoint x: 306, startPoint y: 462, endPoint x: 973, endPoint y: 497, distance: 667.9
click at [973, 497] on section "Unsere Kunden: Wir sind strategischer Partner von" at bounding box center [672, 547] width 1344 height 284
click at [974, 496] on div at bounding box center [672, 570] width 1310 height 150
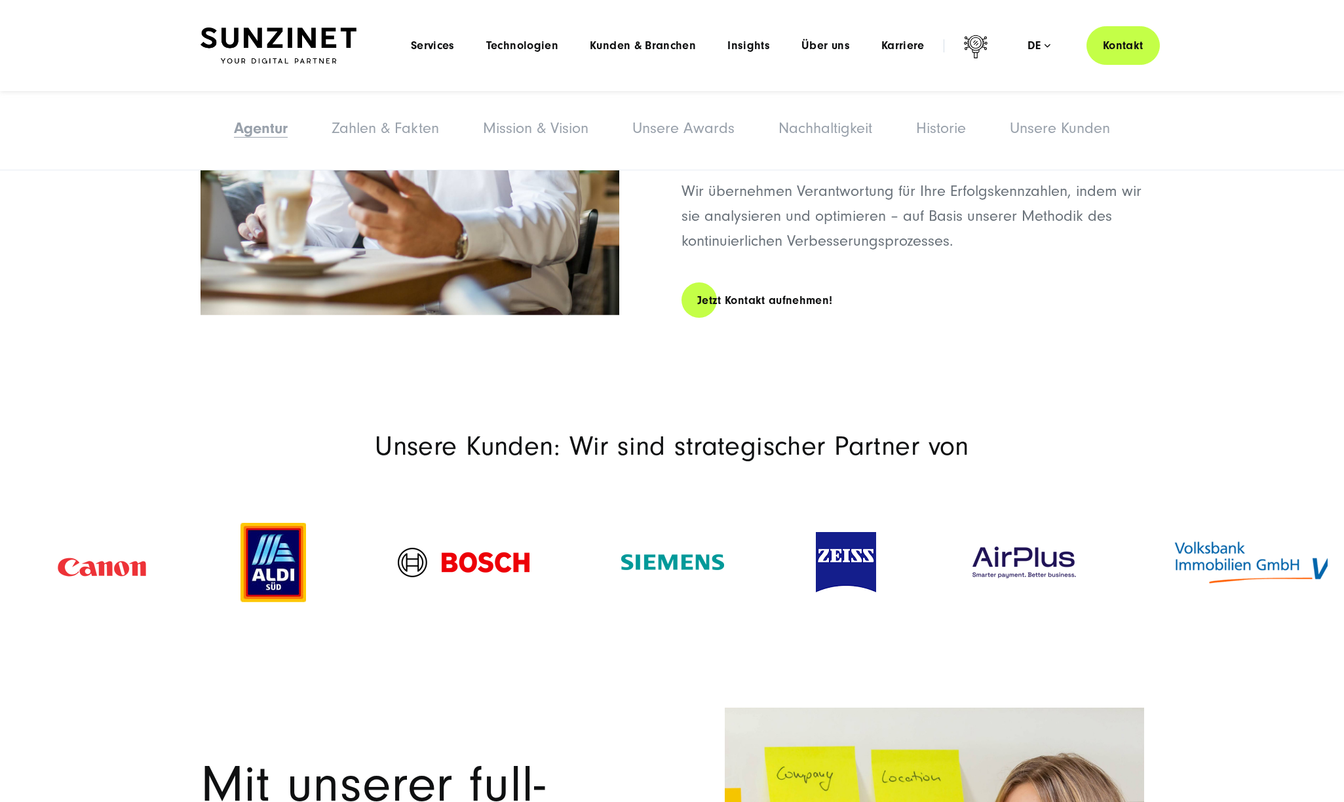
scroll to position [1088, 0]
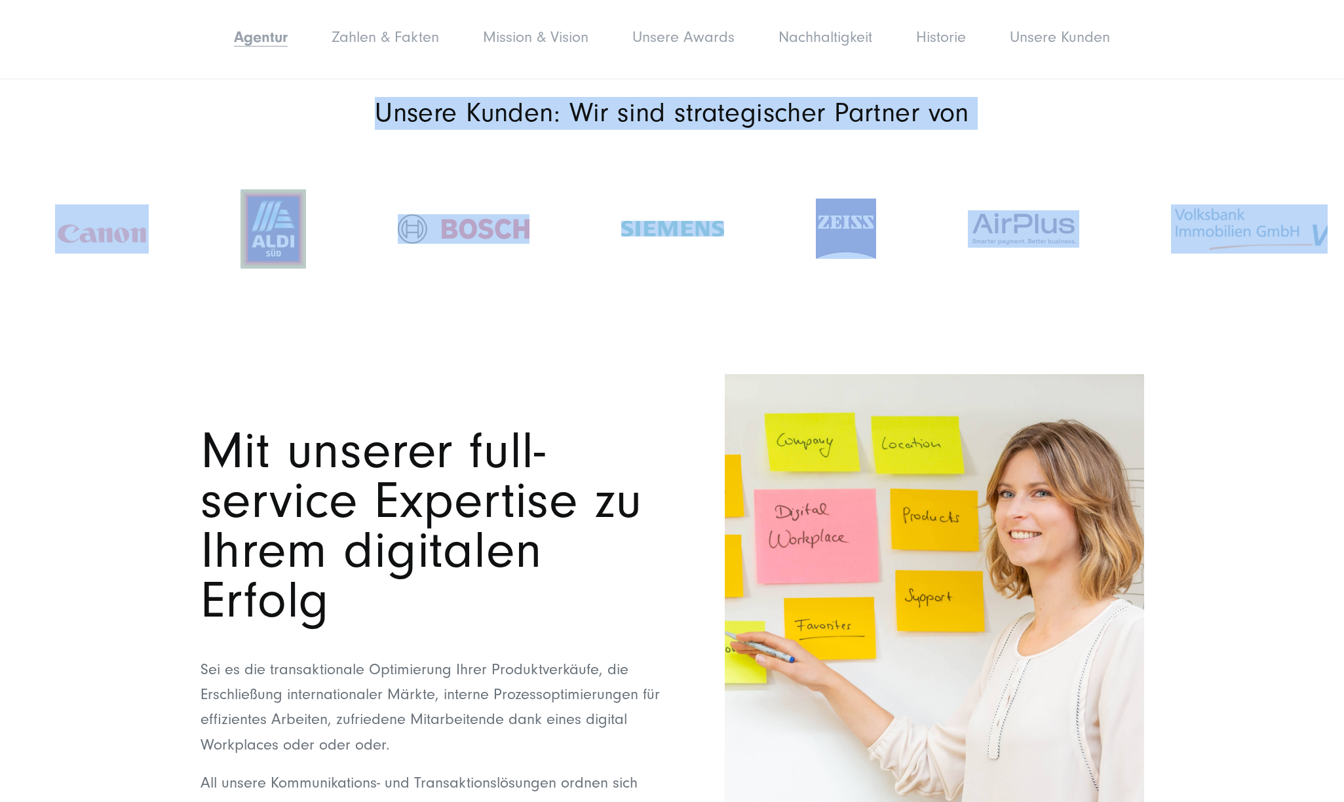
drag, startPoint x: 363, startPoint y: 110, endPoint x: 1297, endPoint y: 267, distance: 946.8
click at [1297, 267] on section "Unsere Kunden: Wir sind strategischer Partner von" at bounding box center [672, 206] width 1344 height 284
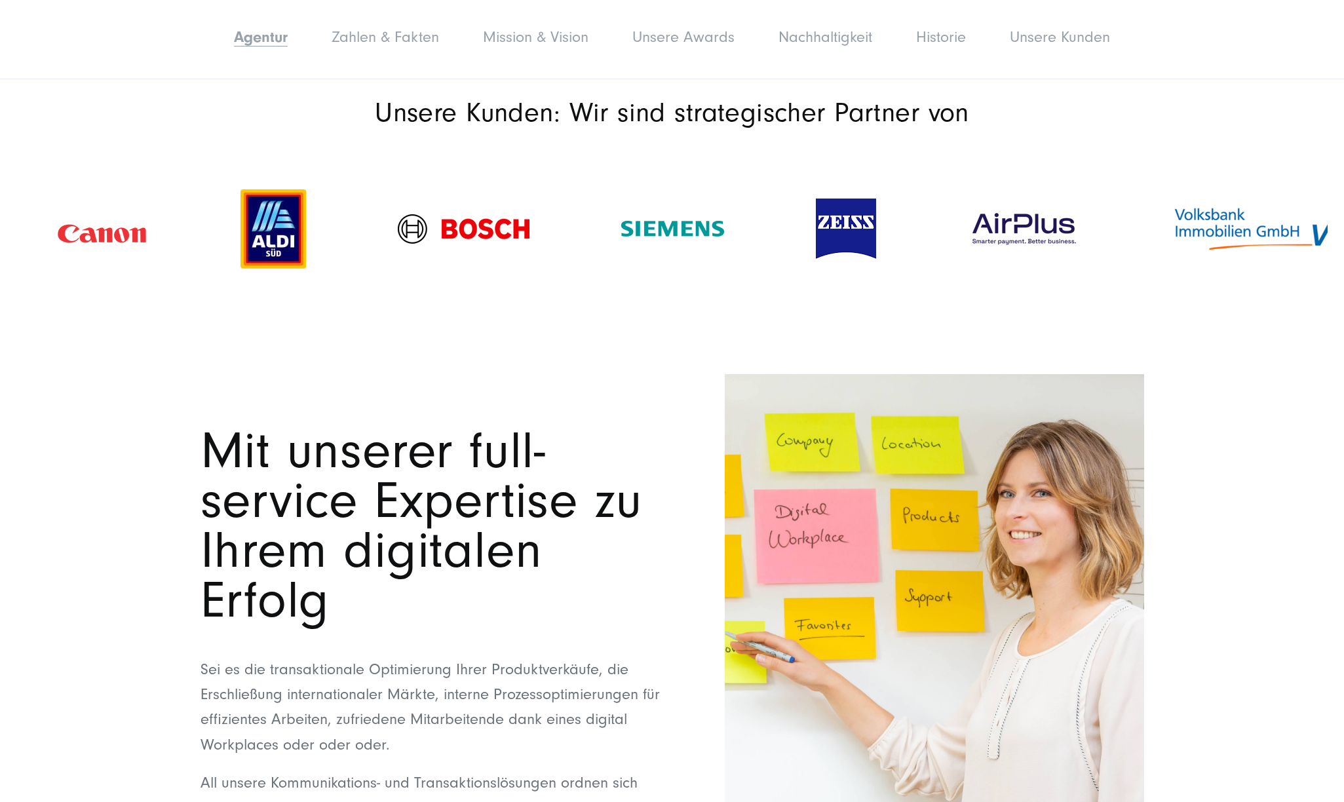
click at [1275, 310] on div at bounding box center [672, 229] width 1310 height 172
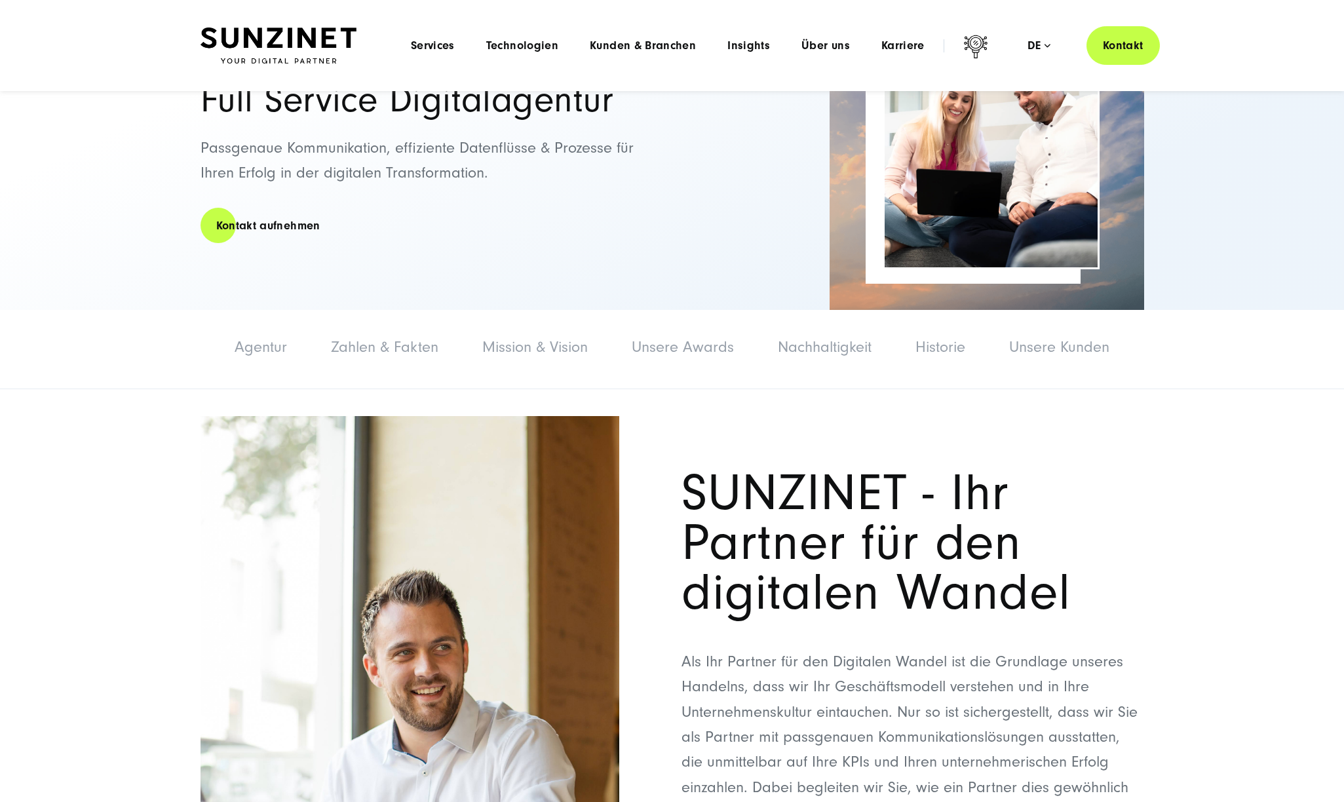
scroll to position [0, 0]
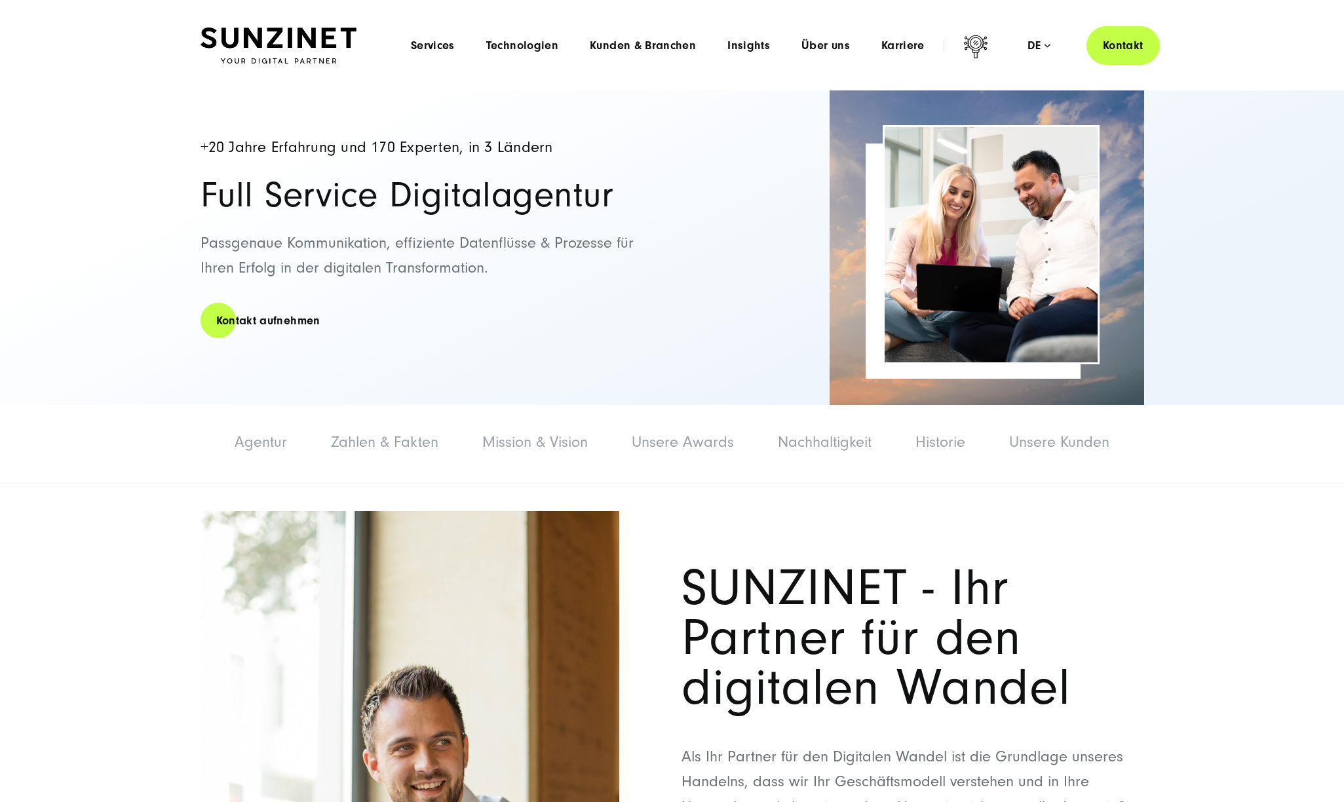
drag, startPoint x: 193, startPoint y: 143, endPoint x: 594, endPoint y: 301, distance: 431.4
click at [594, 301] on div "+20 Jahre Erfahrung und 170 Experten, in 3 Ländern Full Service Digitalagentur …" at bounding box center [672, 247] width 996 height 315
click at [594, 301] on div "+20 Jahre Erfahrung und 170 Experten, in 3 Ländern Full Service Digitalagentur …" at bounding box center [430, 247] width 459 height 315
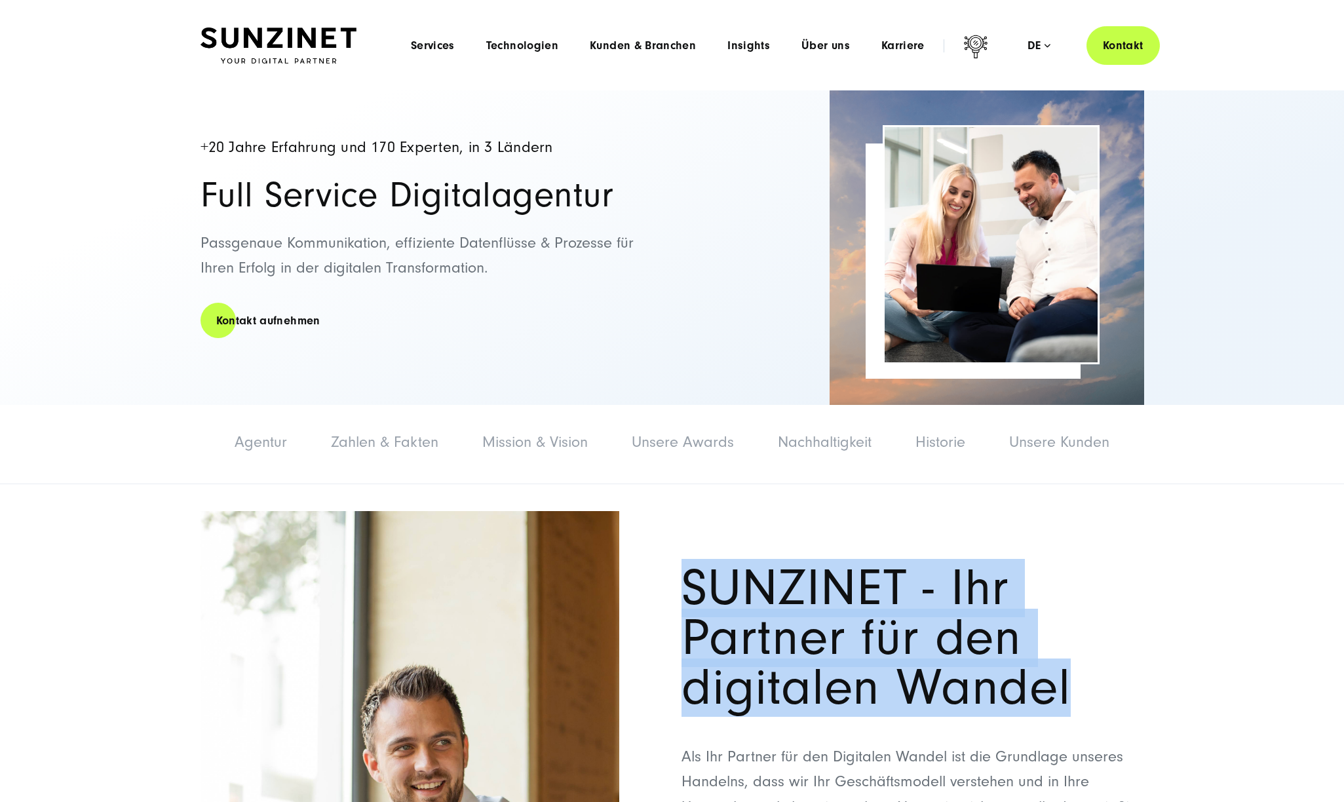
drag, startPoint x: 679, startPoint y: 575, endPoint x: 961, endPoint y: 685, distance: 302.1
click at [964, 685] on h1 "SUNZINET - Ihr Partner für den digitalen Wandel" at bounding box center [912, 638] width 463 height 149
drag, startPoint x: 923, startPoint y: 642, endPoint x: 1100, endPoint y: 690, distance: 183.3
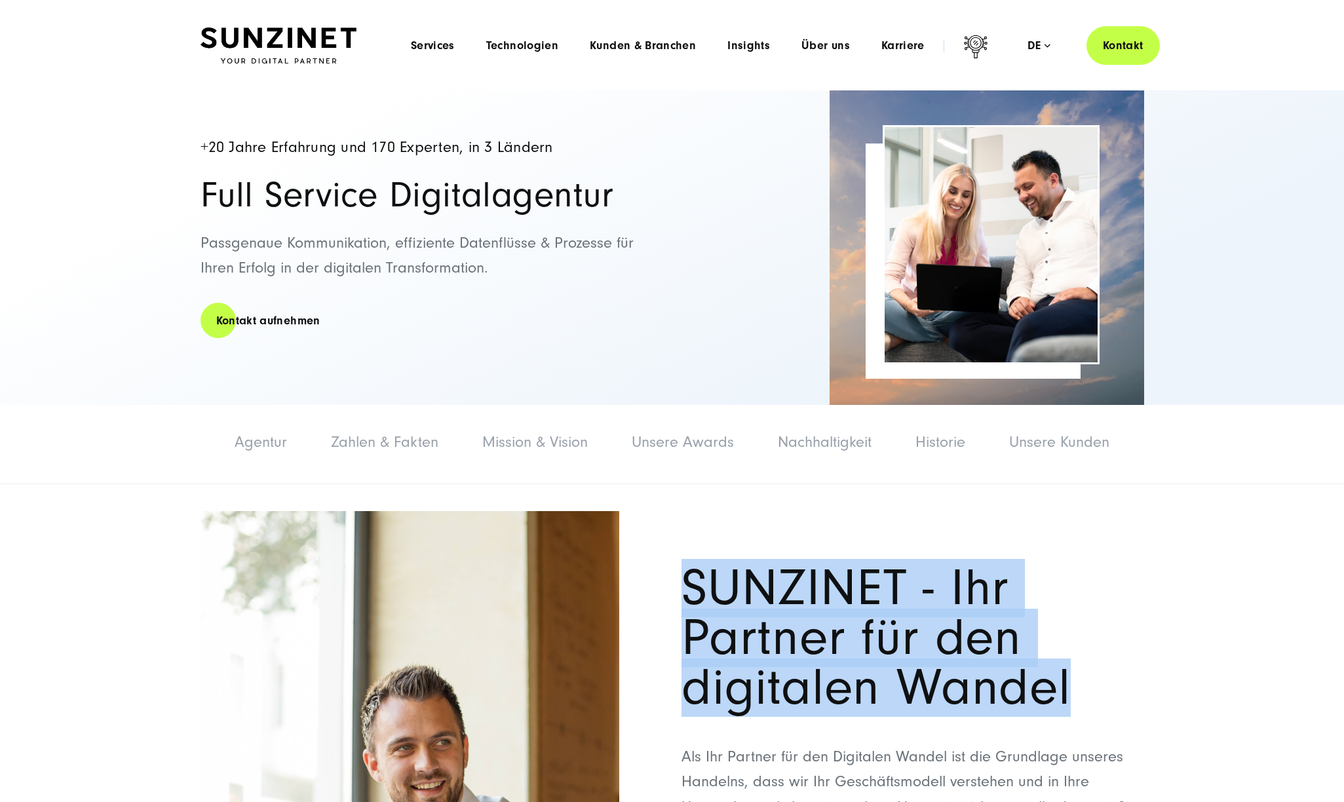
click at [1100, 690] on h1 "SUNZINET - Ihr Partner für den digitalen Wandel" at bounding box center [912, 638] width 463 height 149
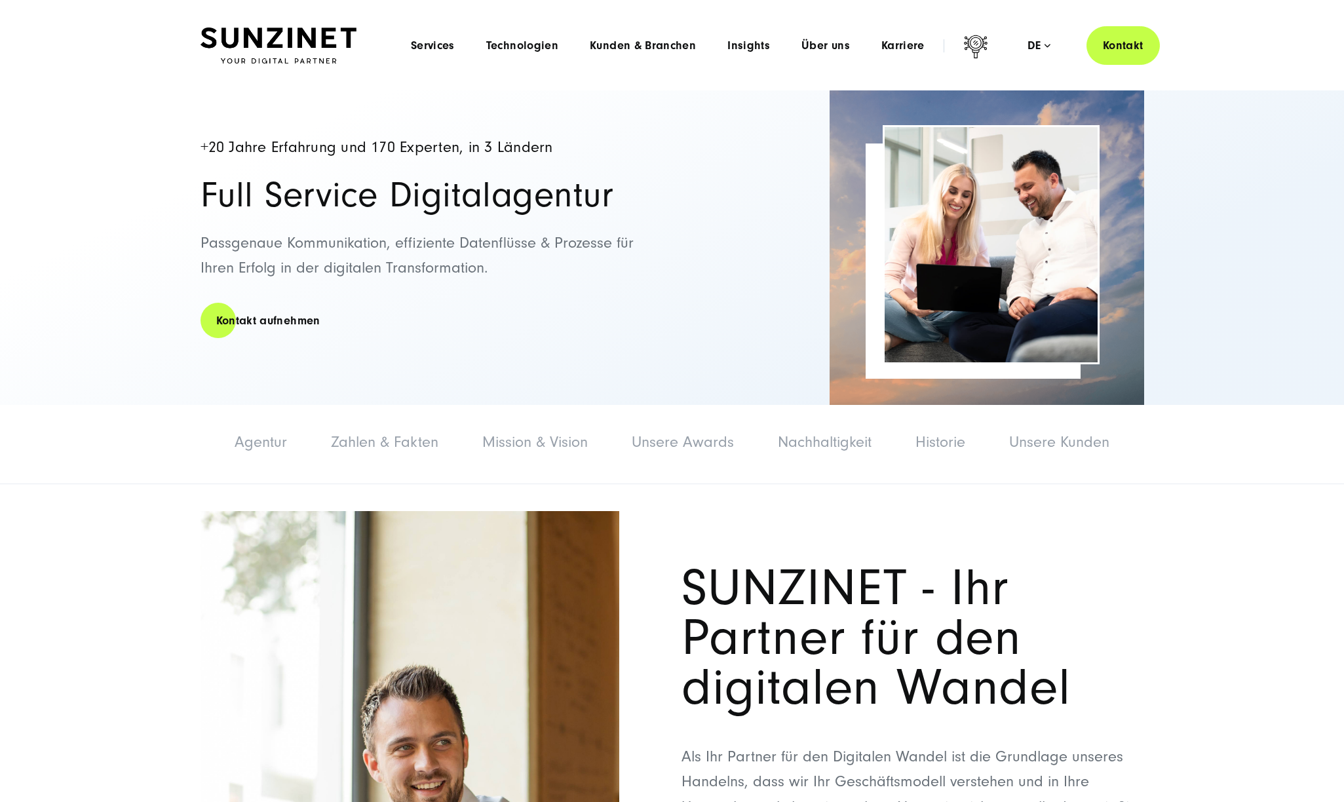
click at [1078, 394] on img at bounding box center [987, 247] width 315 height 315
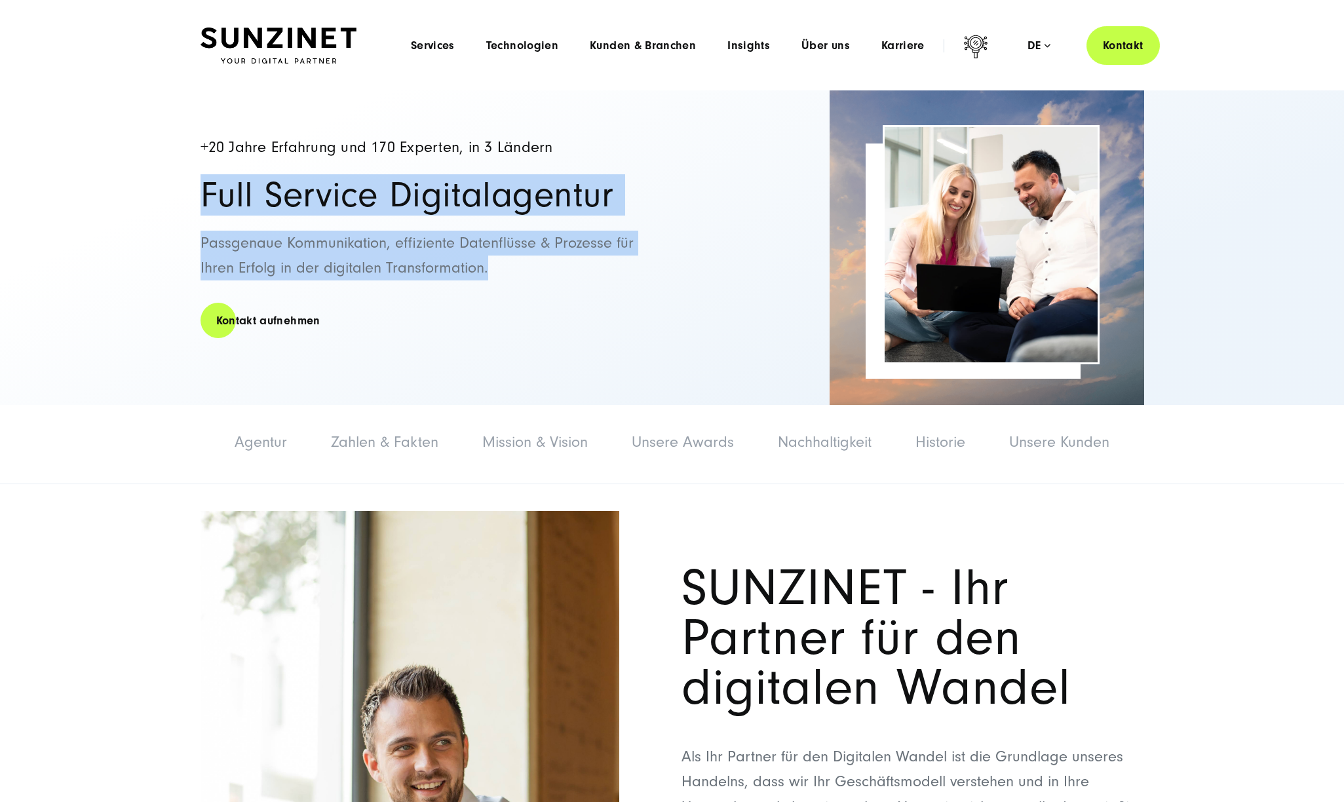
drag, startPoint x: 204, startPoint y: 183, endPoint x: 594, endPoint y: 273, distance: 400.1
click at [594, 273] on div "+20 Jahre Erfahrung und 170 Experten, in 3 Ländern Full Service Digitalagentur …" at bounding box center [430, 247] width 459 height 315
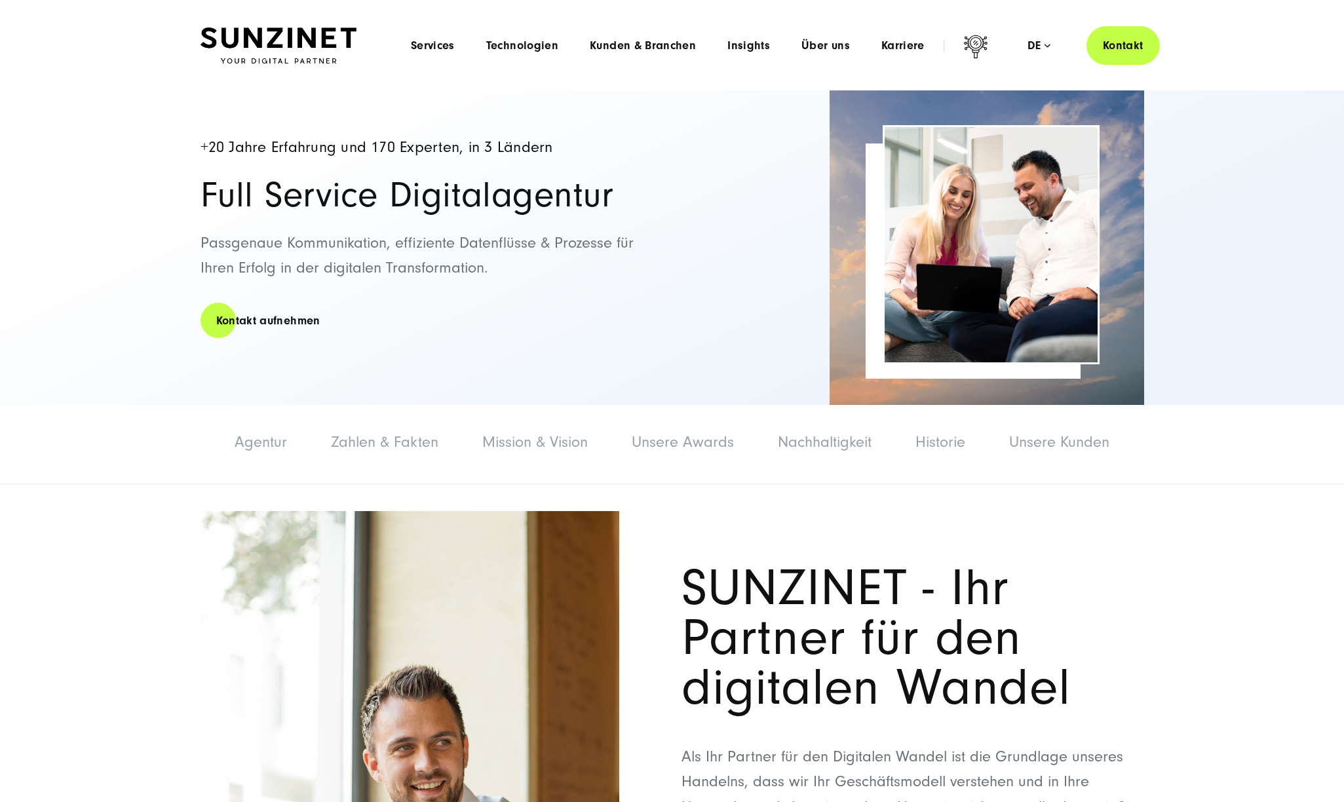
click at [594, 273] on p "Passgenaue Kommunikation, effiziente Datenflüsse & Prozesse für Ihren Erfolg in…" at bounding box center [430, 256] width 459 height 50
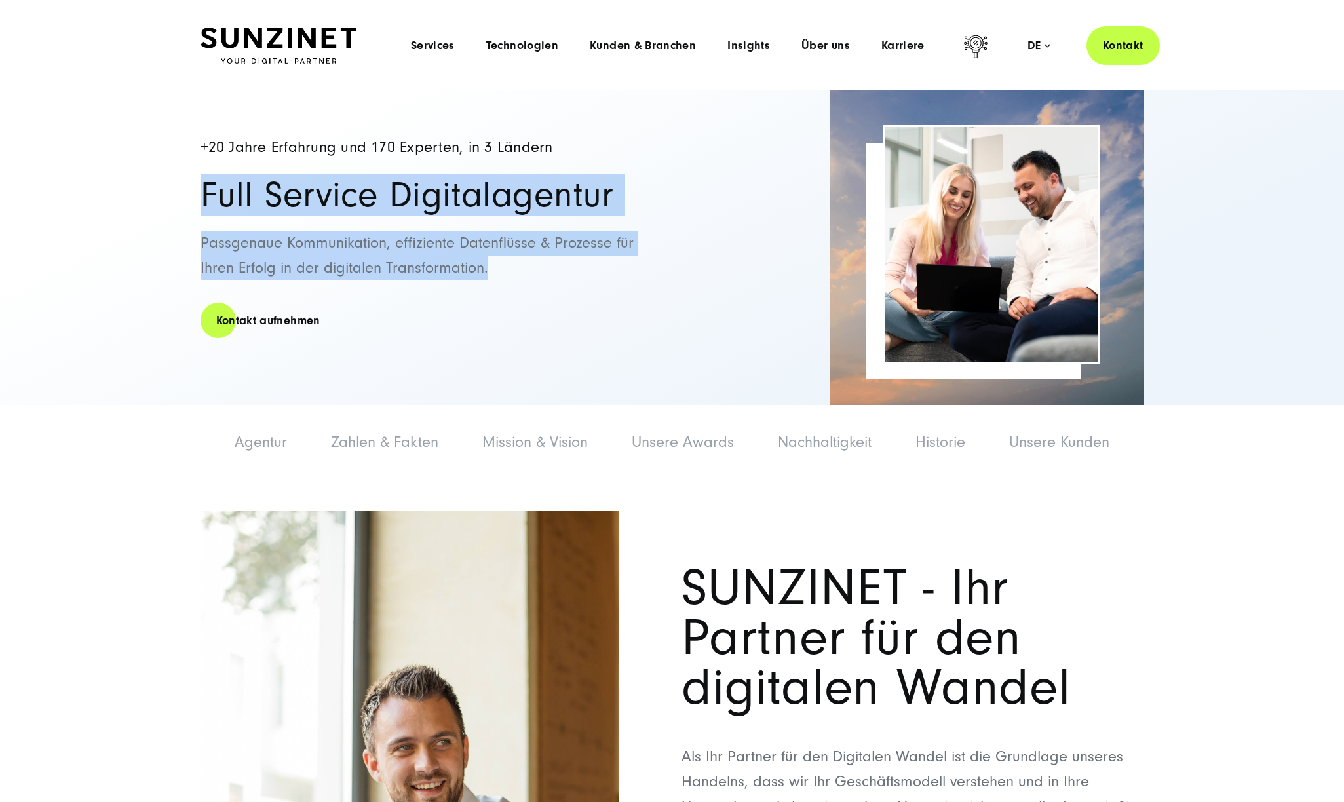
drag, startPoint x: 594, startPoint y: 279, endPoint x: 132, endPoint y: 208, distance: 467.4
click at [132, 208] on div "+20 Jahre Erfahrung und 170 Experten, in 3 Ländern Full Service Digitalagentur …" at bounding box center [672, 247] width 1344 height 315
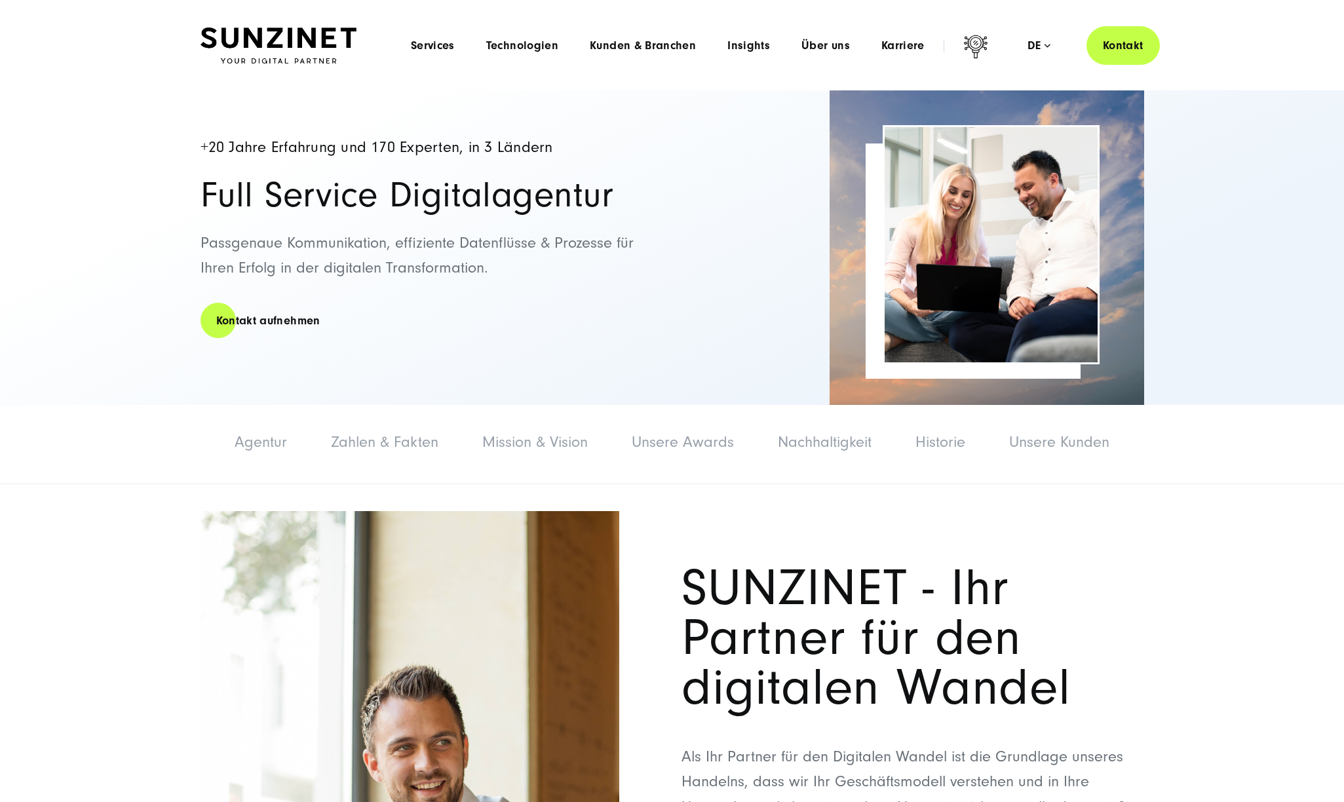
click at [145, 215] on div "+20 Jahre Erfahrung und 170 Experten, in 3 Ländern Full Service Digitalagentur …" at bounding box center [672, 247] width 1344 height 315
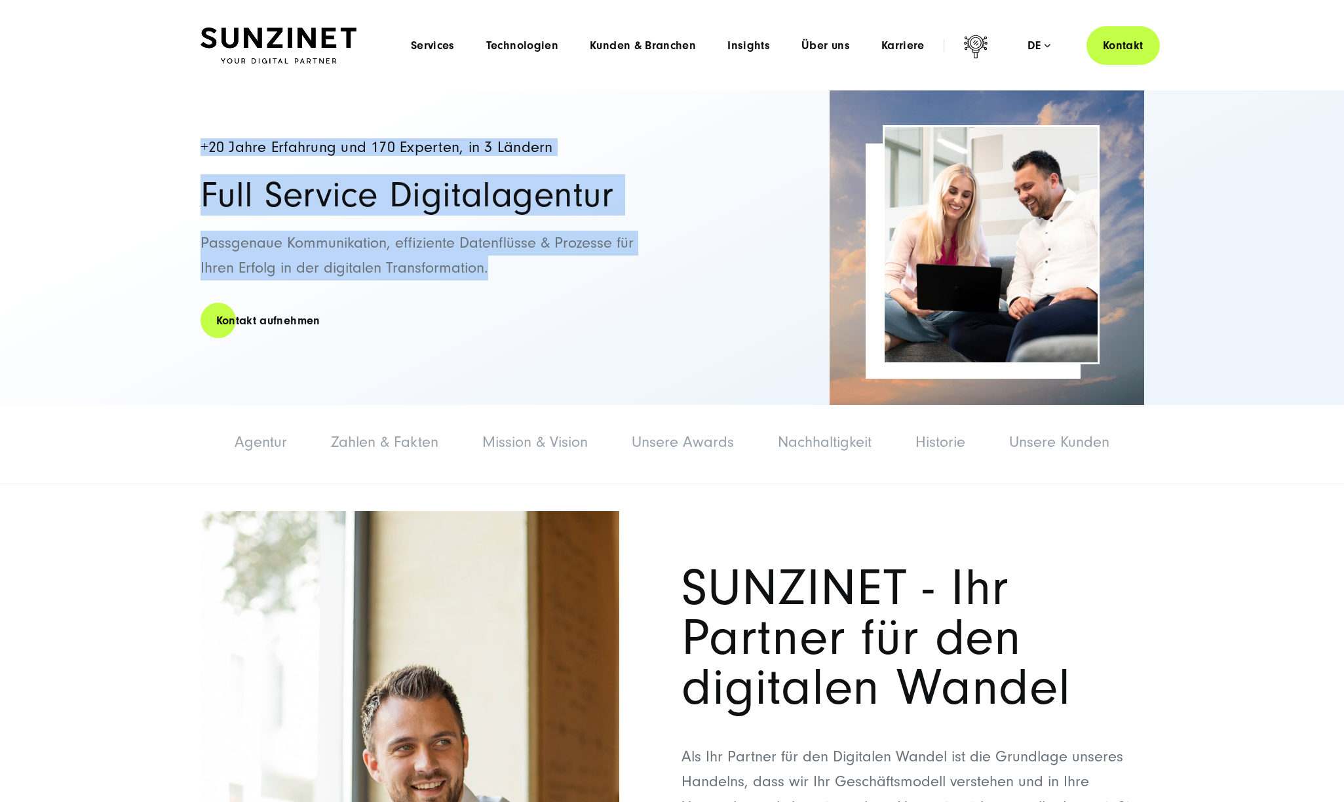
drag, startPoint x: 501, startPoint y: 278, endPoint x: 135, endPoint y: 140, distance: 390.9
click at [135, 140] on div "+20 Jahre Erfahrung und 170 Experten, in 3 Ländern Full Service Digitalagentur …" at bounding box center [672, 247] width 1344 height 315
